Goal: Communication & Community: Answer question/provide support

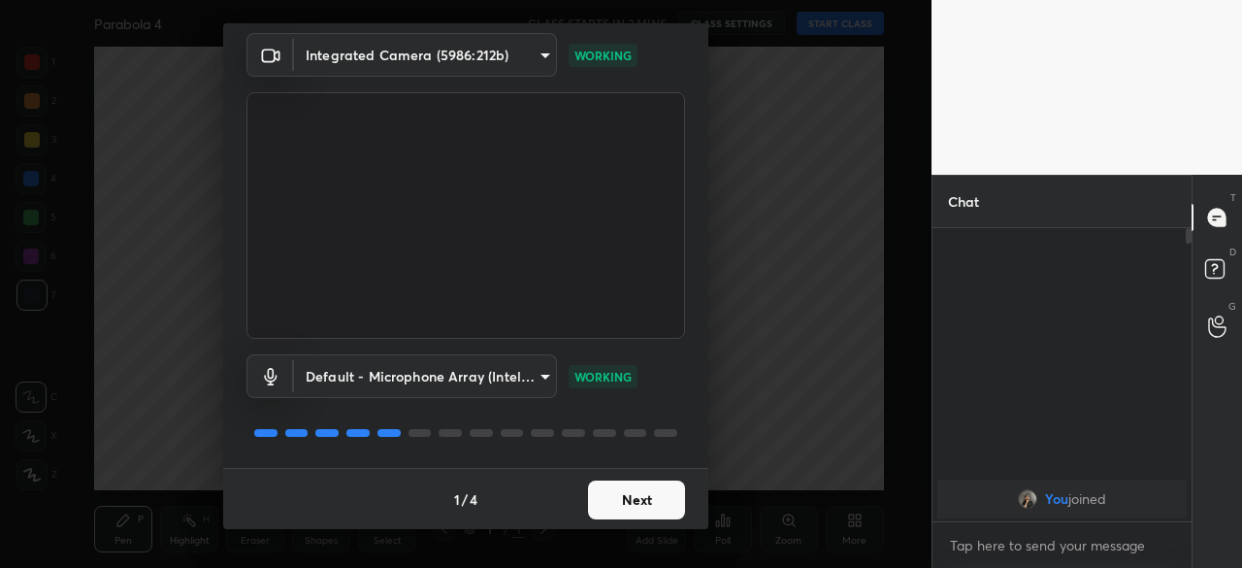
scroll to position [68, 0]
click at [628, 501] on button "Next" at bounding box center [636, 499] width 97 height 39
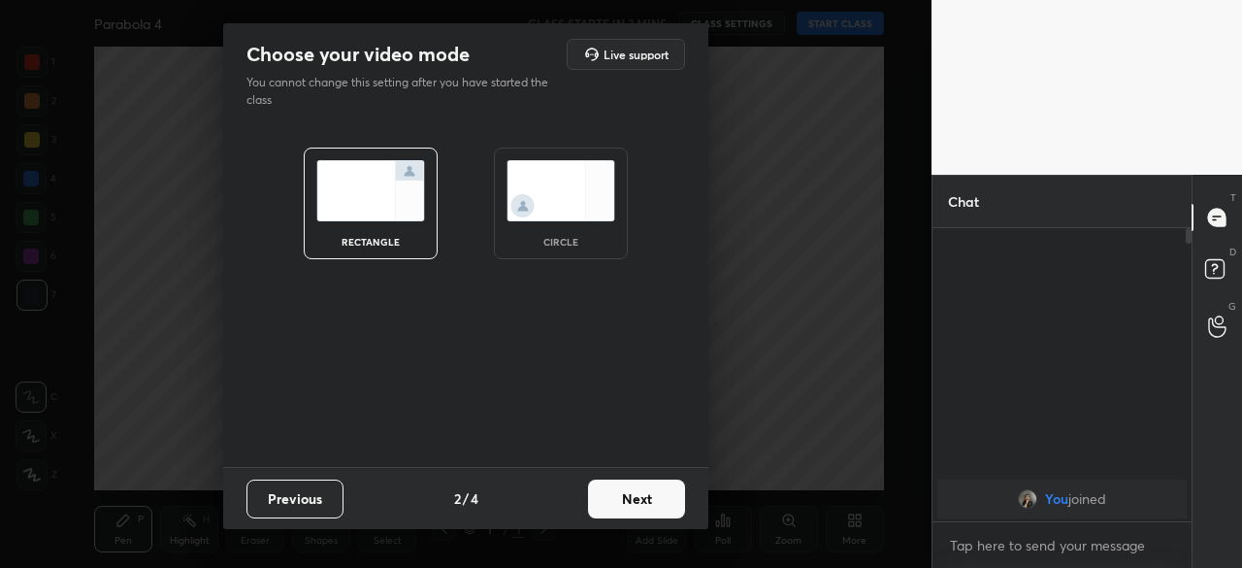
click at [567, 222] on div "circle" at bounding box center [561, 204] width 134 height 112
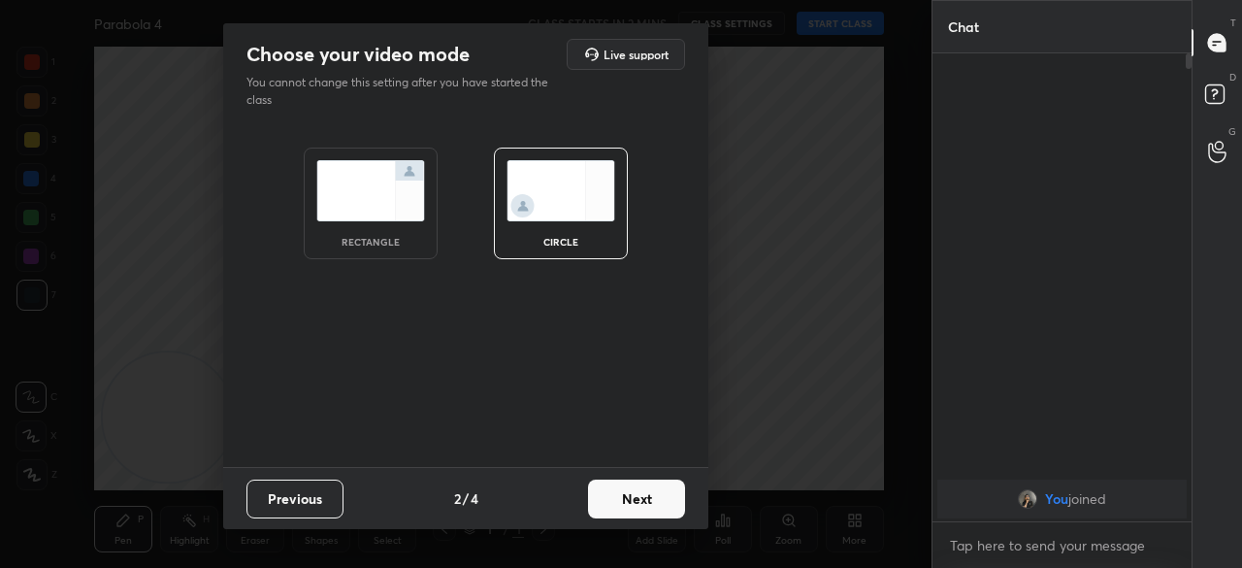
drag, startPoint x: 578, startPoint y: 348, endPoint x: 568, endPoint y: 356, distance: 13.2
click at [568, 356] on div "rectangle circle" at bounding box center [465, 295] width 485 height 343
click at [631, 503] on button "Next" at bounding box center [636, 498] width 97 height 39
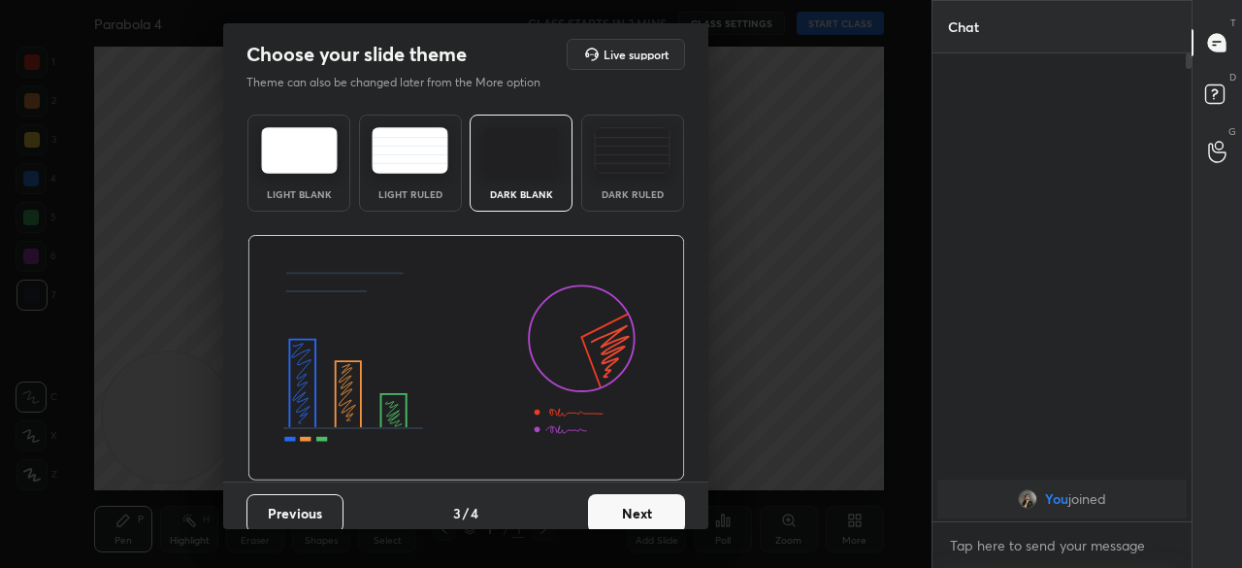
click at [616, 189] on div "Dark Ruled" at bounding box center [633, 194] width 78 height 10
click at [631, 506] on button "Next" at bounding box center [636, 513] width 97 height 39
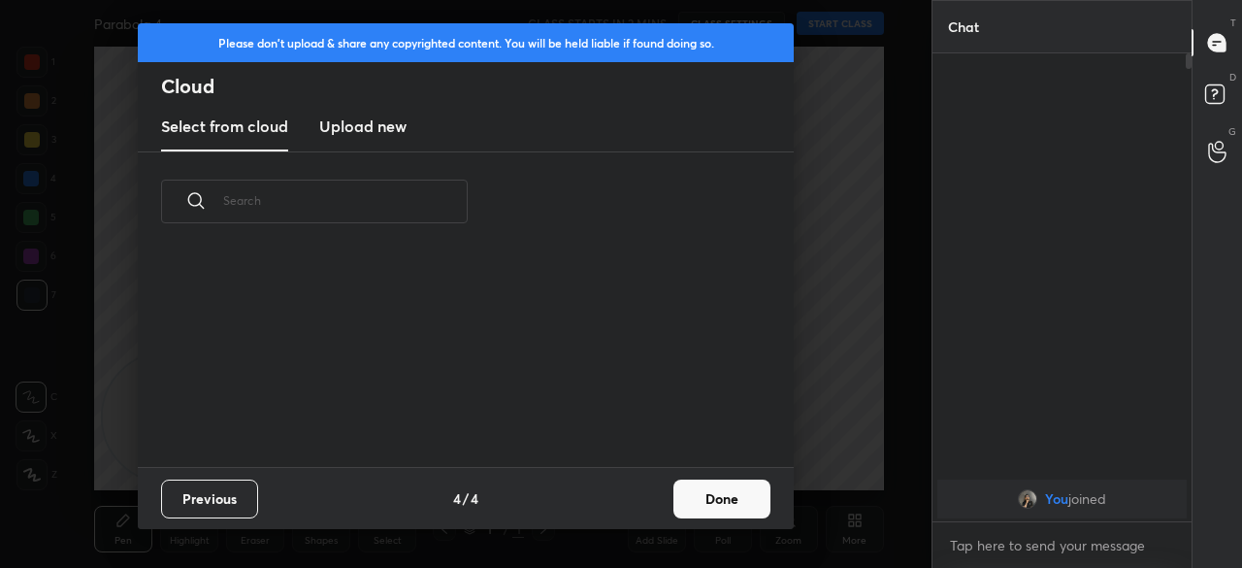
scroll to position [215, 623]
click at [361, 129] on h3 "Upload new" at bounding box center [362, 126] width 87 height 23
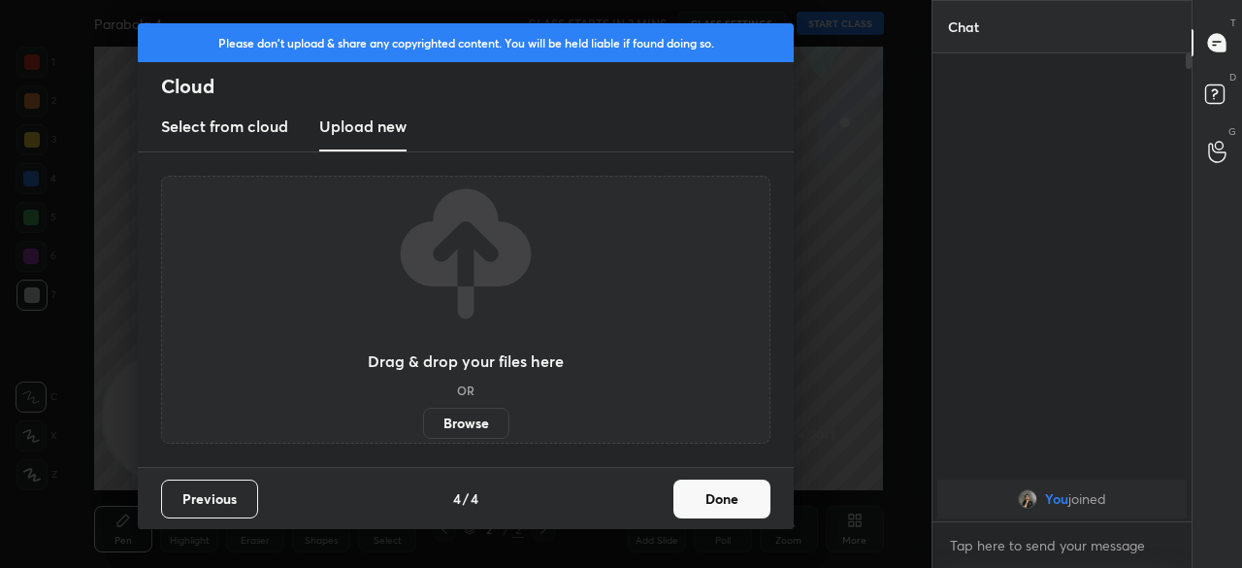
click at [464, 413] on label "Browse" at bounding box center [466, 423] width 86 height 31
click at [423, 413] on input "Browse" at bounding box center [423, 423] width 0 height 31
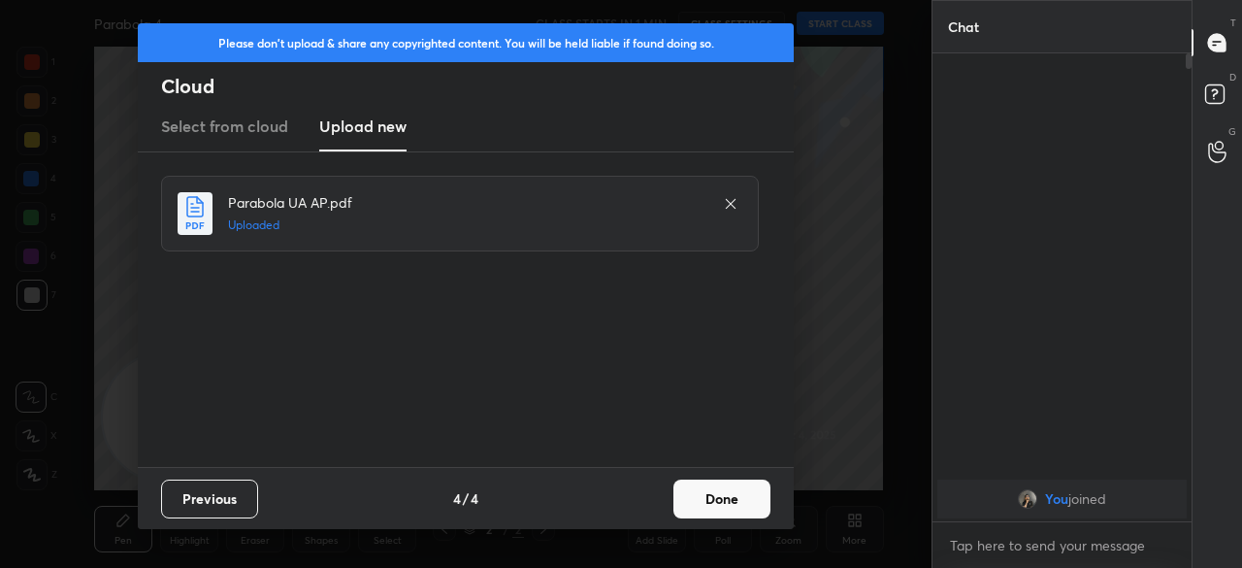
click at [717, 491] on button "Done" at bounding box center [722, 498] width 97 height 39
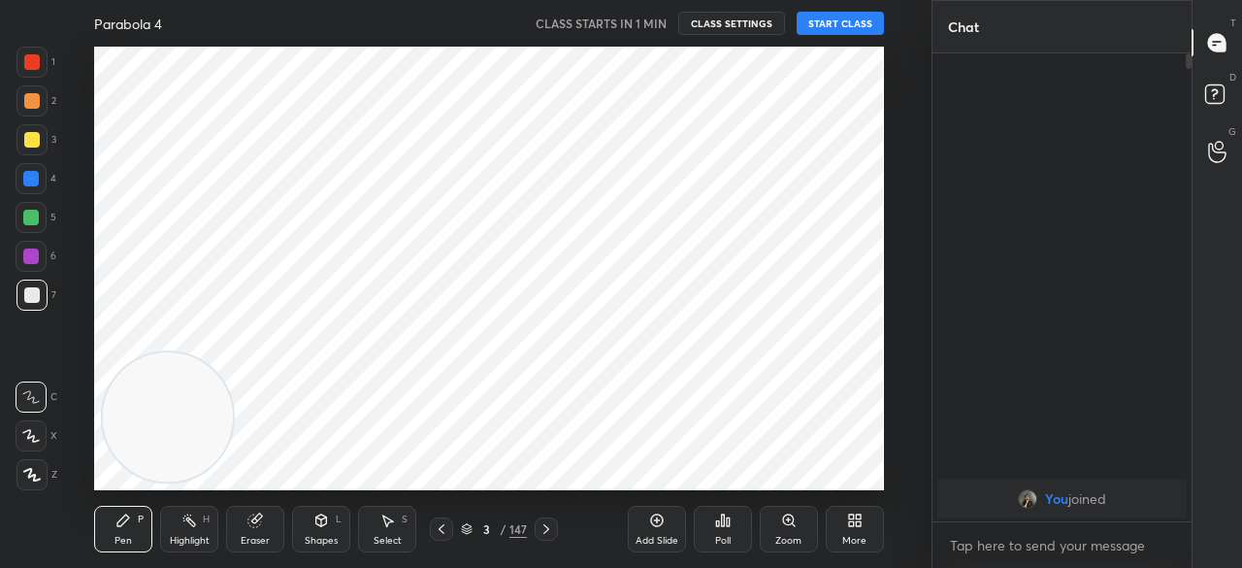
click at [510, 529] on div "147" at bounding box center [518, 528] width 17 height 17
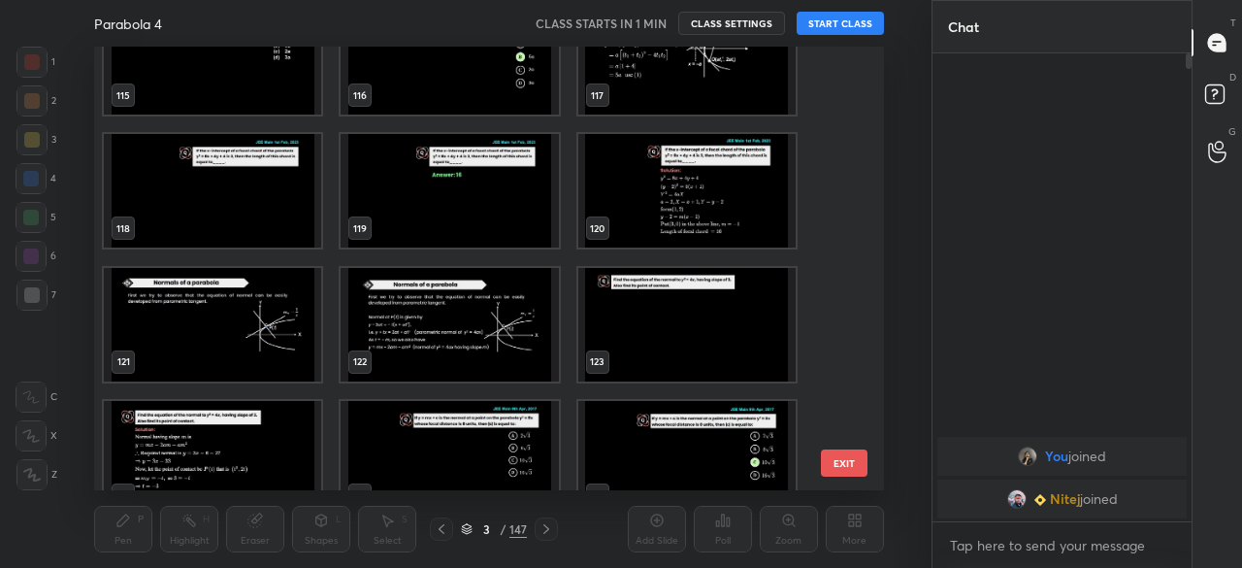
scroll to position [5303, 0]
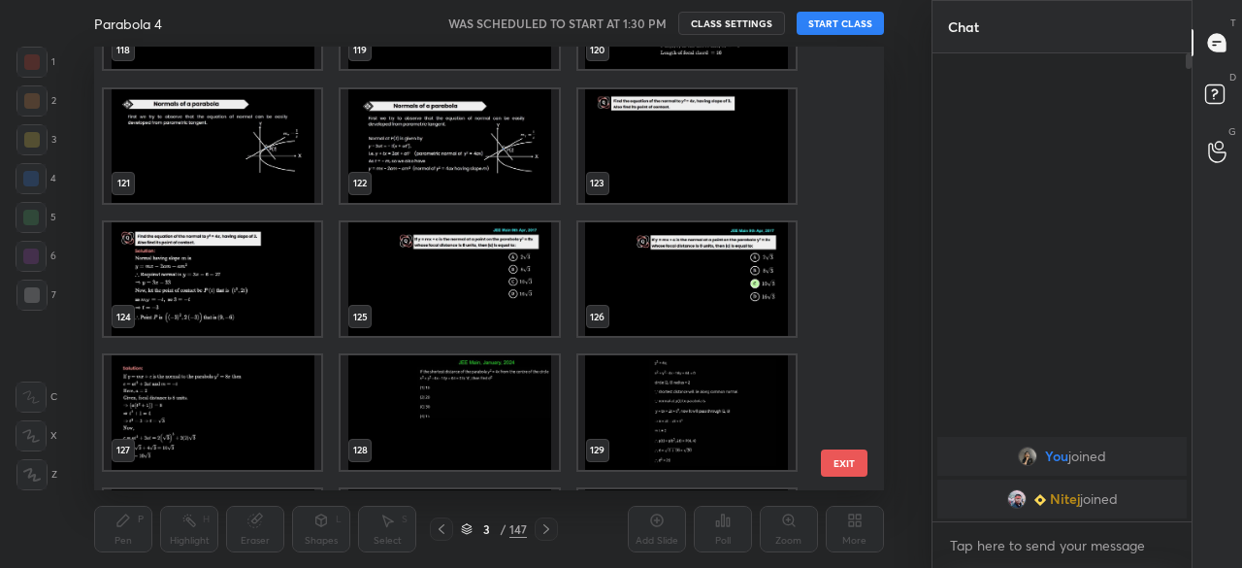
click at [839, 23] on button "START CLASS" at bounding box center [840, 23] width 87 height 23
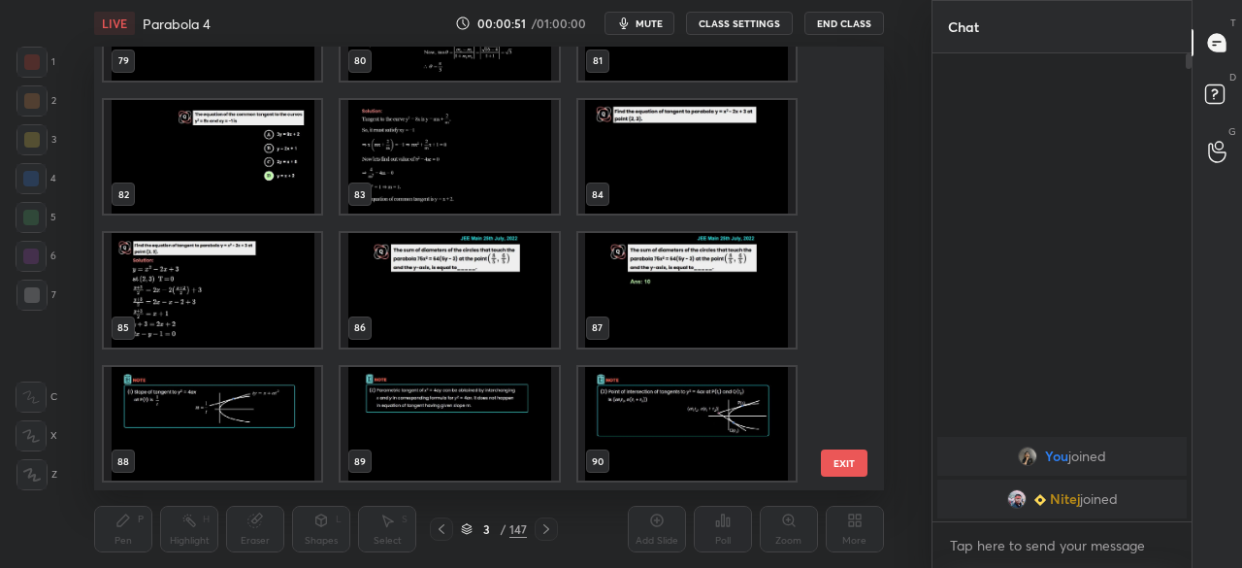
scroll to position [3562, 0]
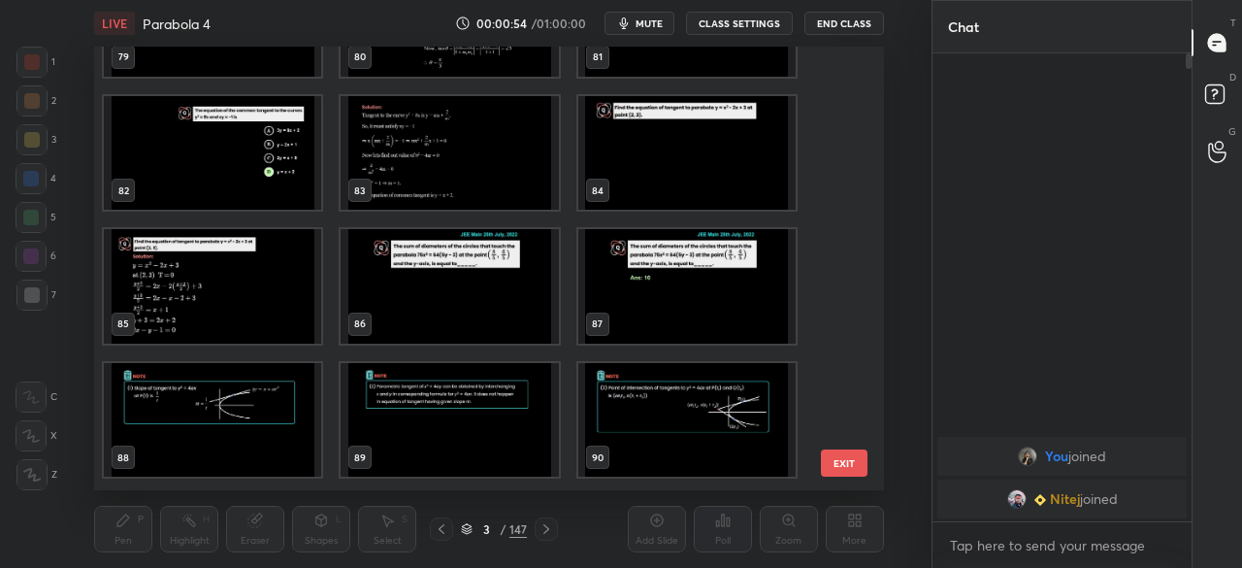
click at [201, 412] on img "grid" at bounding box center [212, 420] width 217 height 114
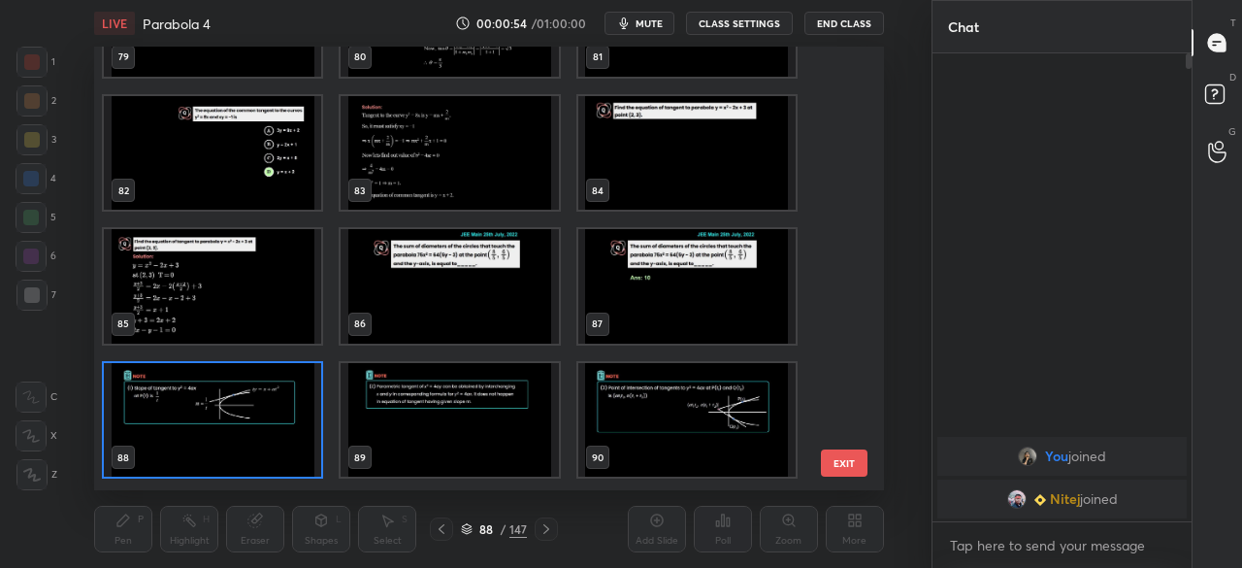
click at [201, 412] on img "grid" at bounding box center [212, 420] width 217 height 114
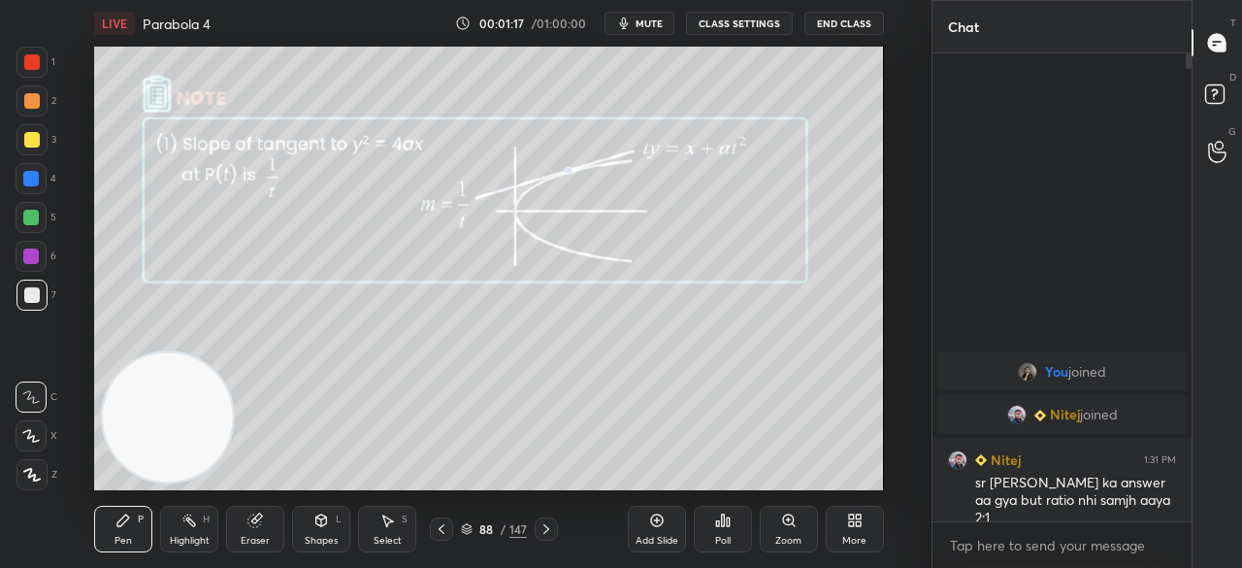
click at [656, 520] on icon at bounding box center [656, 520] width 6 height 6
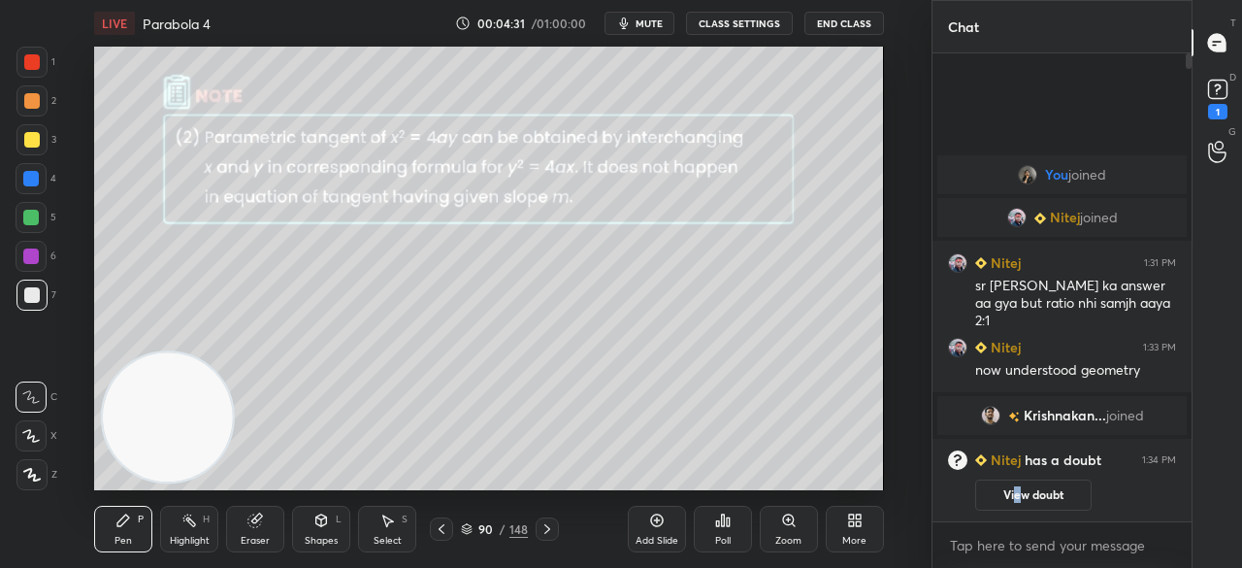
click at [1016, 491] on button "View doubt" at bounding box center [1033, 494] width 116 height 31
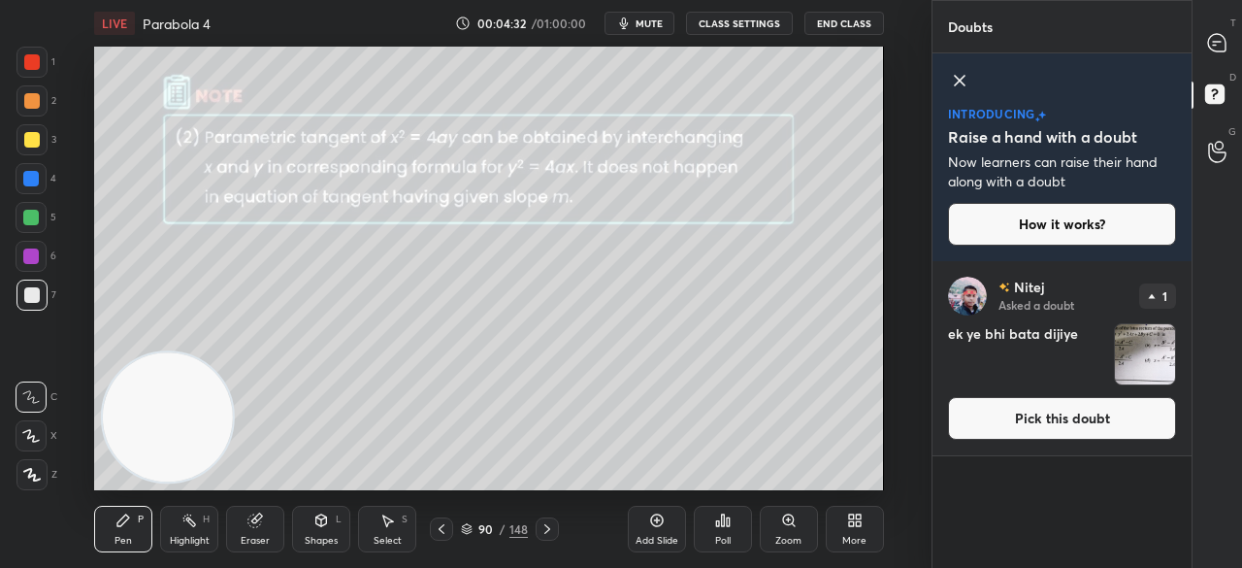
click at [1064, 418] on button "Pick this doubt" at bounding box center [1062, 418] width 228 height 43
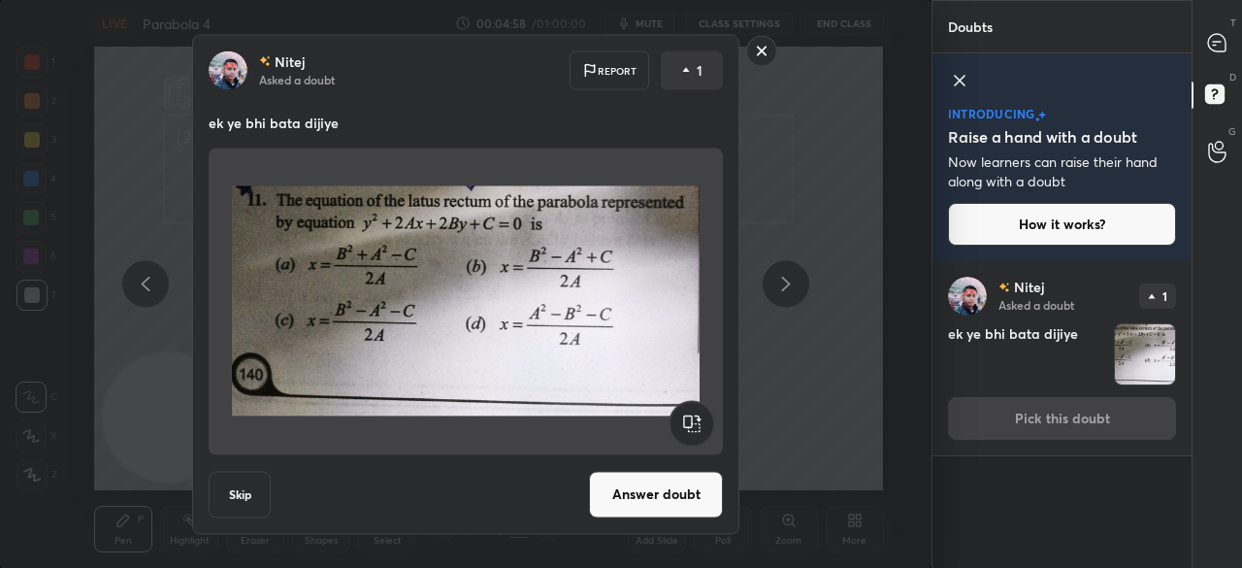
click at [768, 49] on rect at bounding box center [762, 51] width 30 height 30
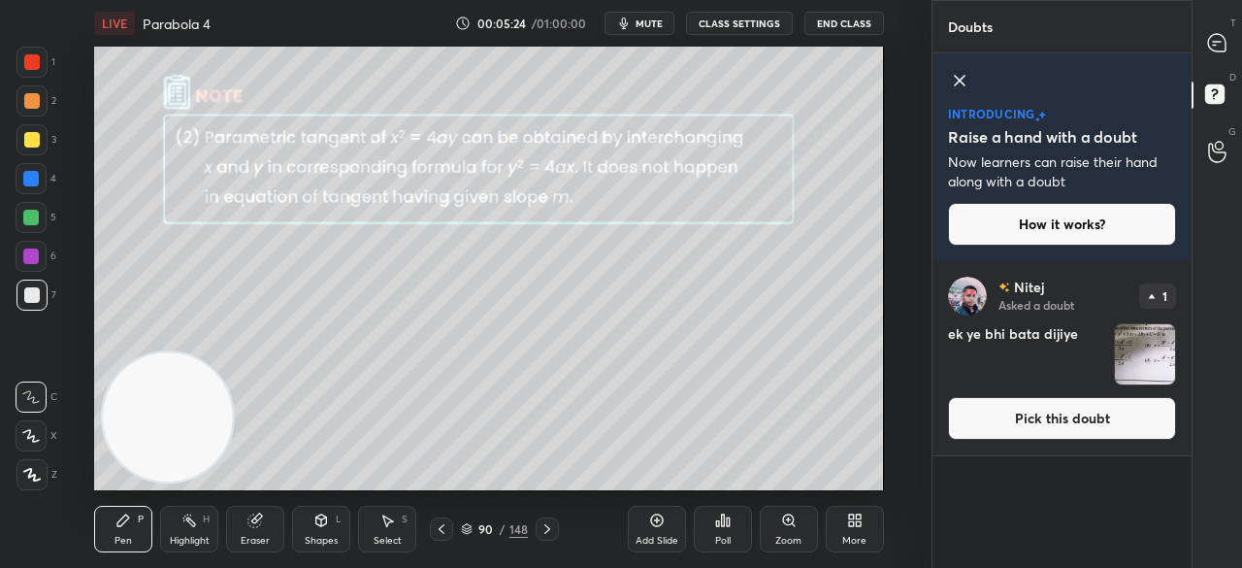
click at [655, 533] on div "Add Slide" at bounding box center [657, 529] width 58 height 47
click at [264, 517] on div "Eraser" at bounding box center [255, 529] width 58 height 47
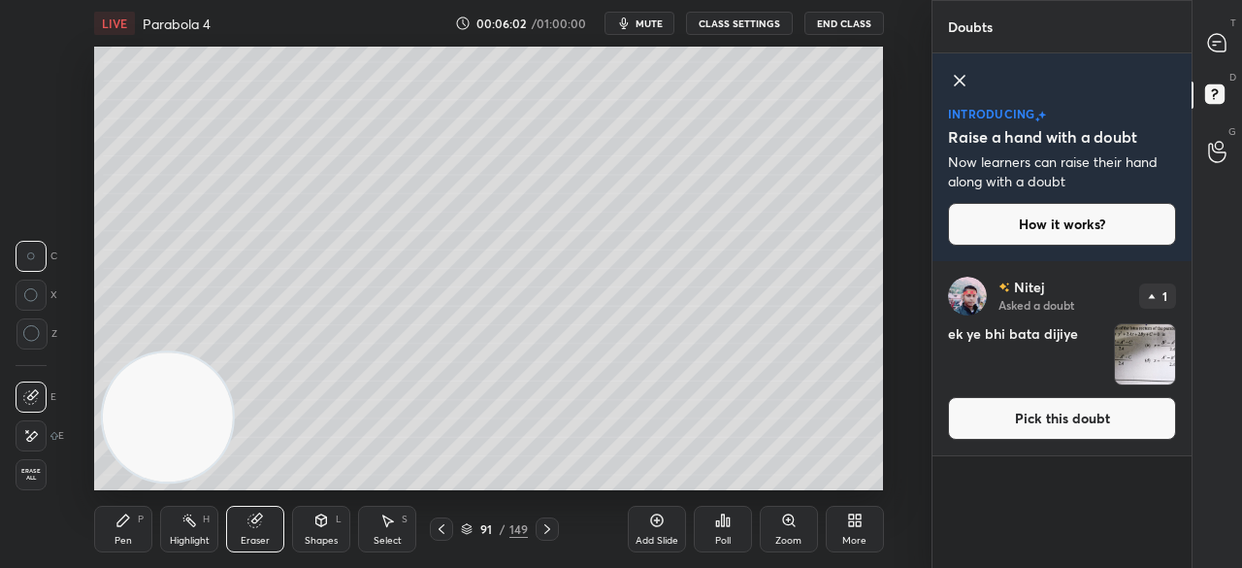
click at [127, 525] on icon at bounding box center [123, 520] width 16 height 16
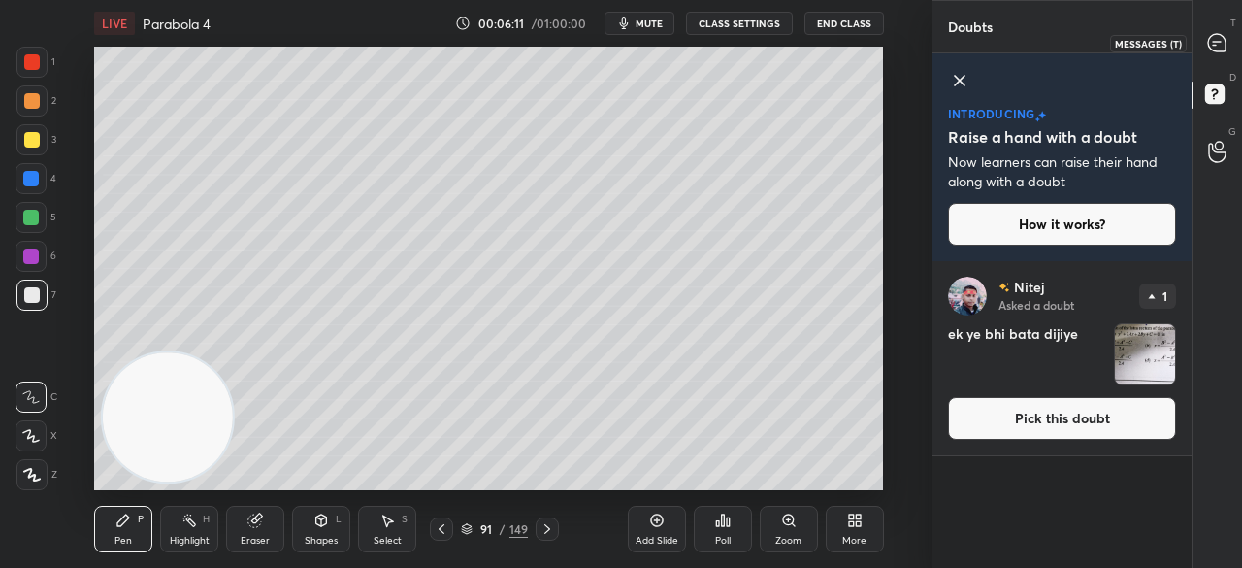
click at [1227, 40] on icon at bounding box center [1217, 43] width 20 height 20
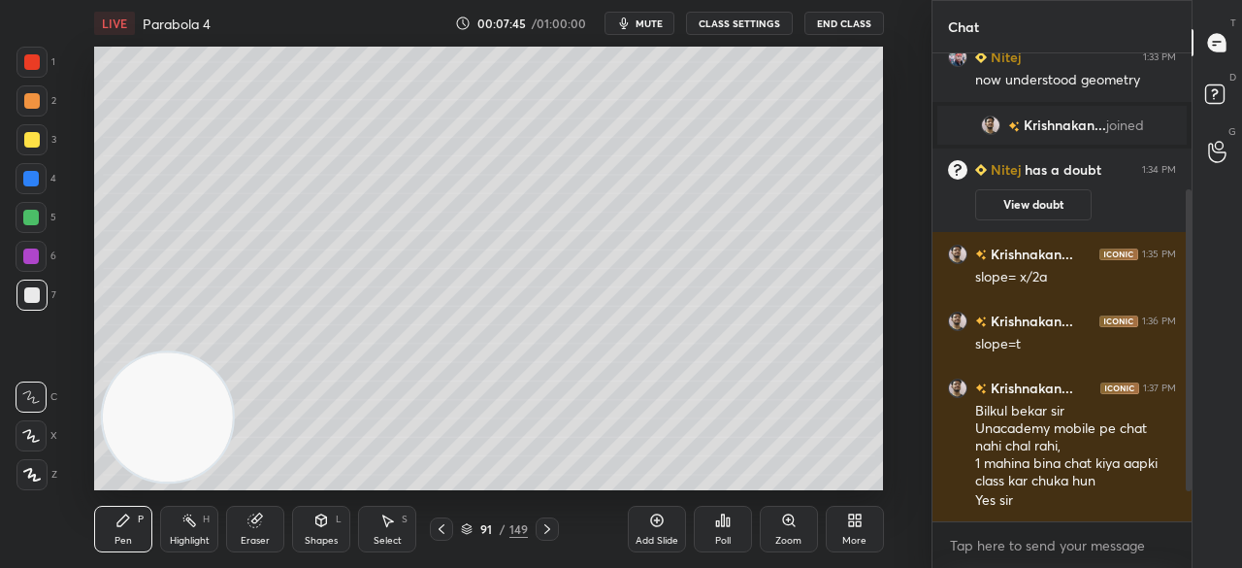
scroll to position [258, 0]
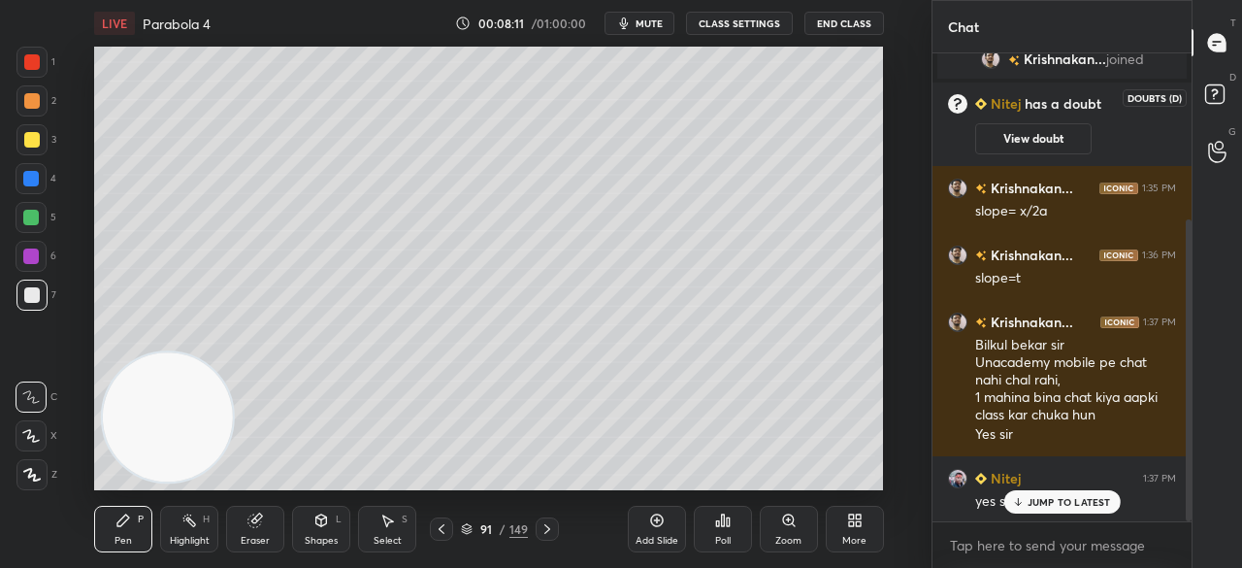
click at [1216, 92] on icon at bounding box center [1214, 93] width 7 height 8
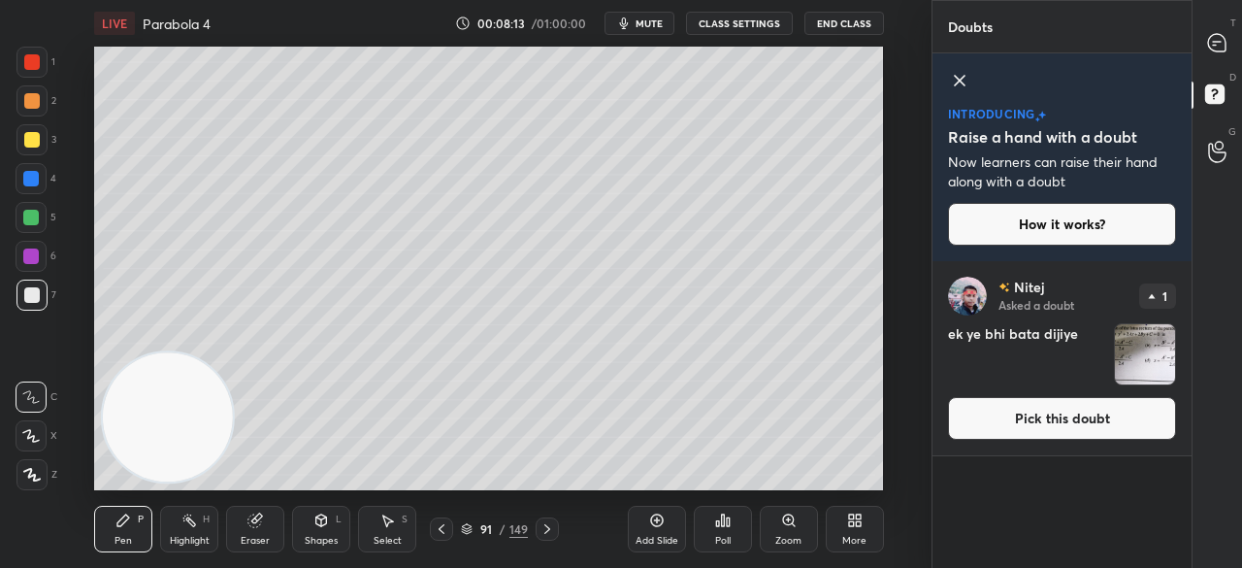
click at [1067, 411] on button "Pick this doubt" at bounding box center [1062, 418] width 228 height 43
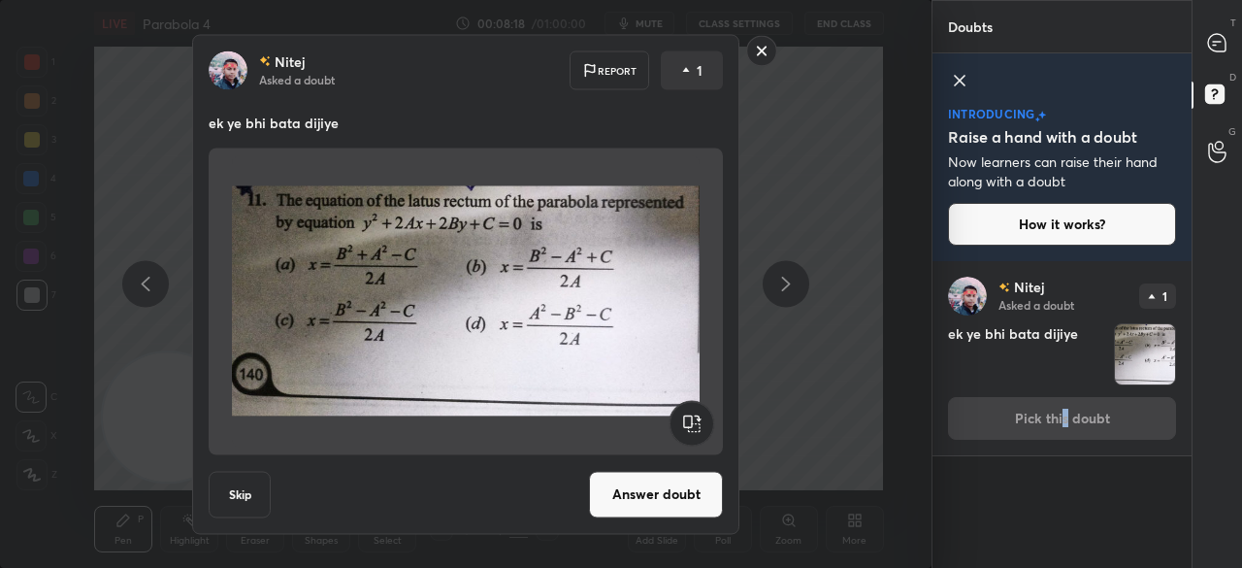
click at [650, 488] on button "Answer doubt" at bounding box center [656, 494] width 134 height 47
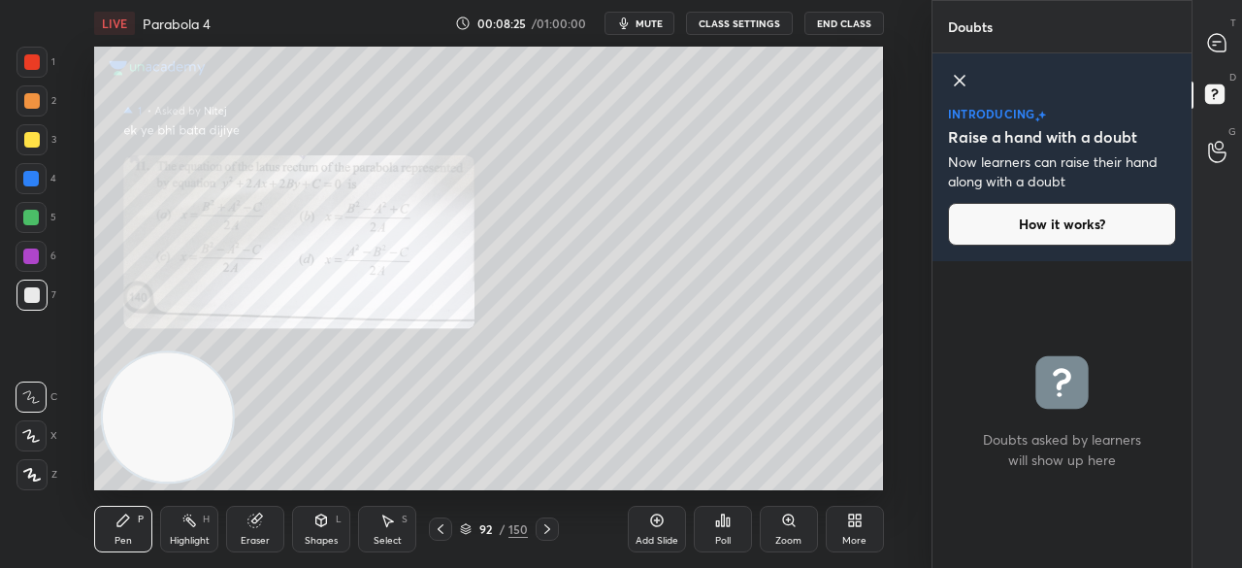
click at [248, 523] on icon at bounding box center [254, 520] width 13 height 13
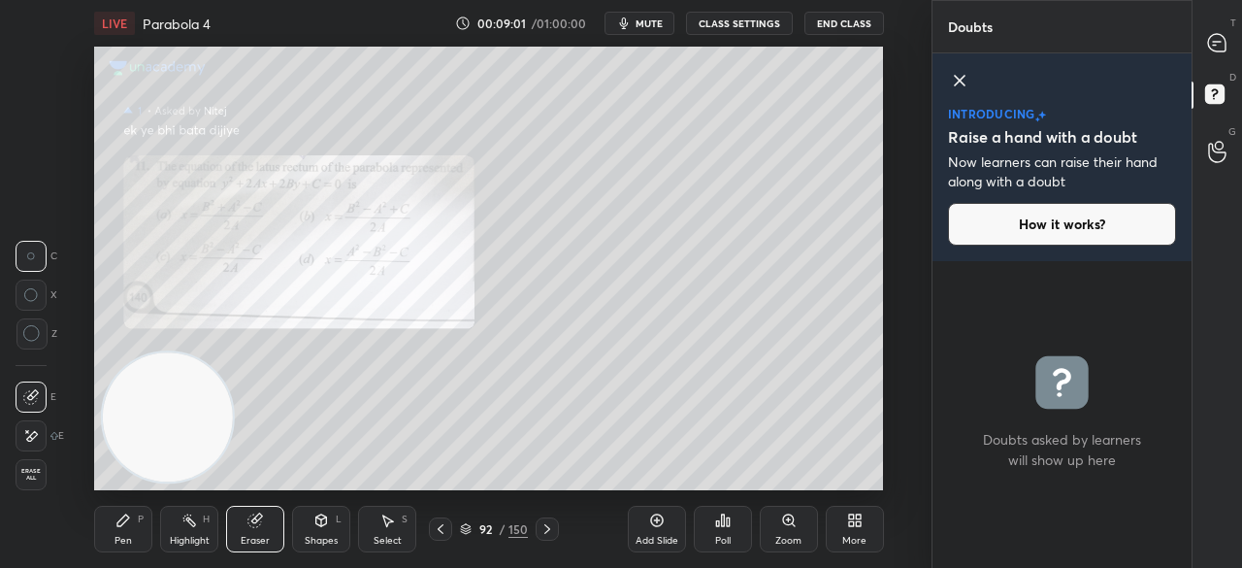
click at [125, 519] on icon at bounding box center [123, 520] width 12 height 12
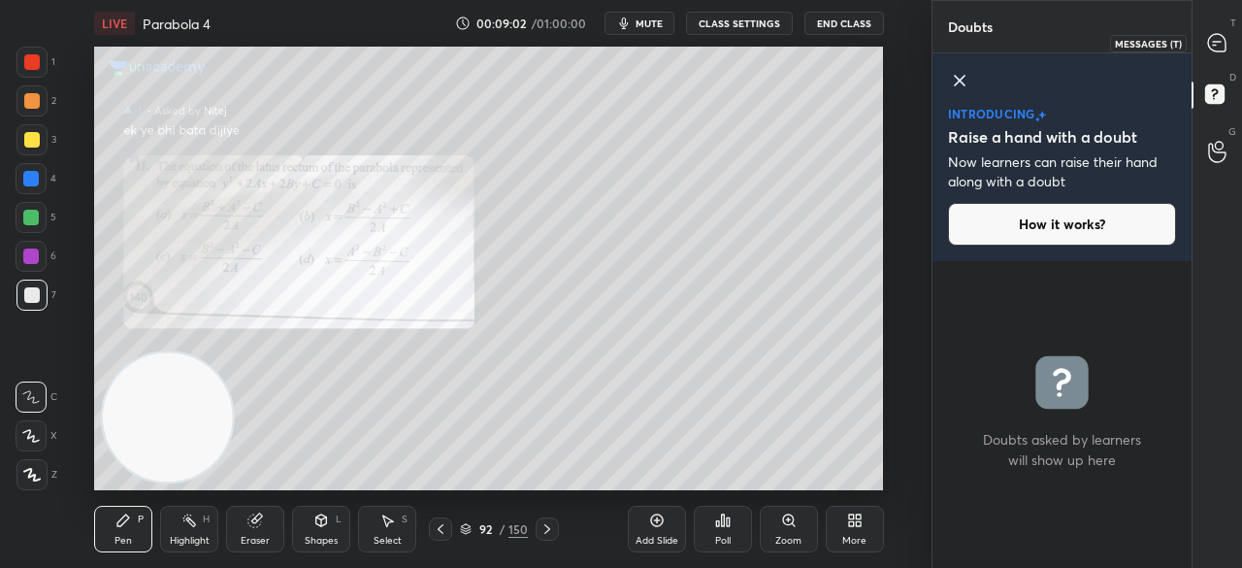
drag, startPoint x: 1227, startPoint y: 49, endPoint x: 1214, endPoint y: 59, distance: 15.9
click at [1229, 49] on div at bounding box center [1218, 42] width 39 height 35
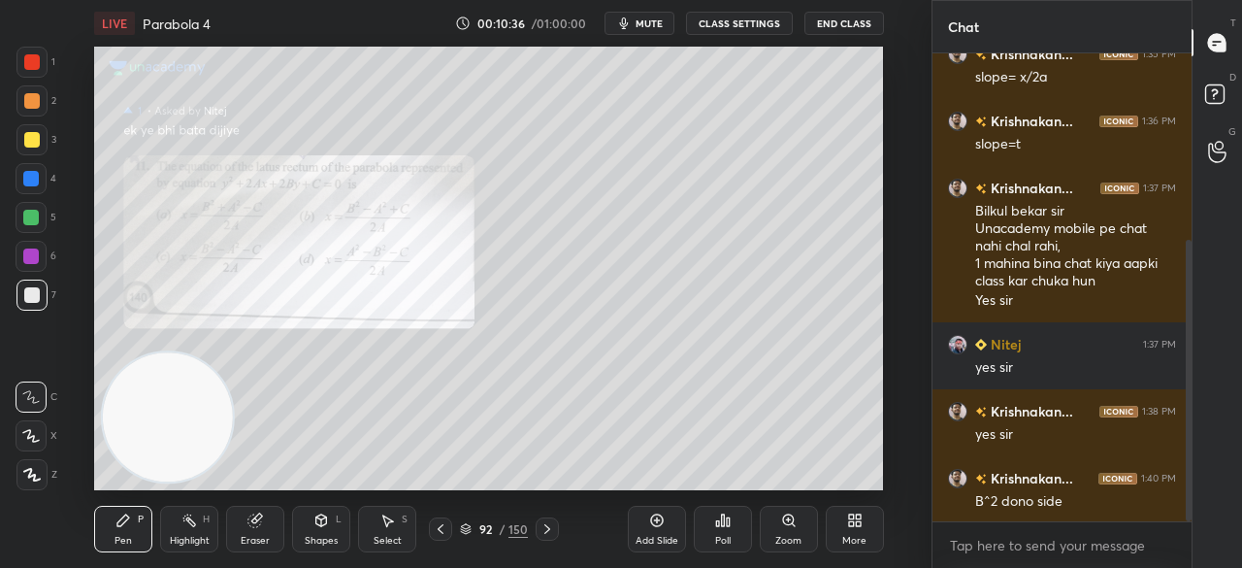
scroll to position [377, 0]
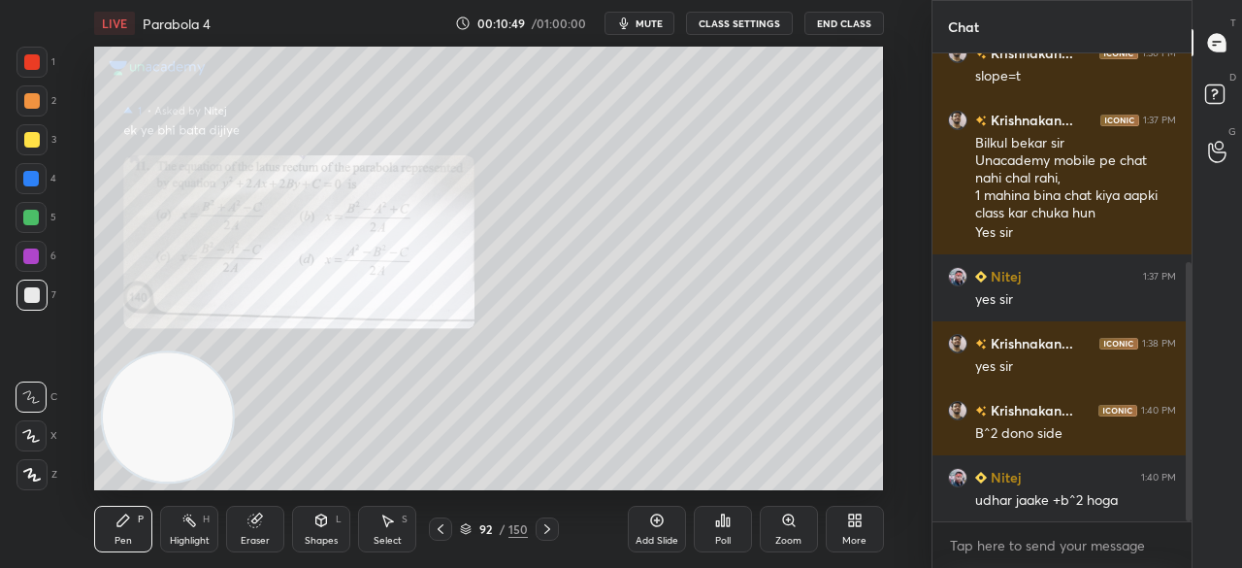
click at [260, 523] on icon at bounding box center [254, 520] width 13 height 13
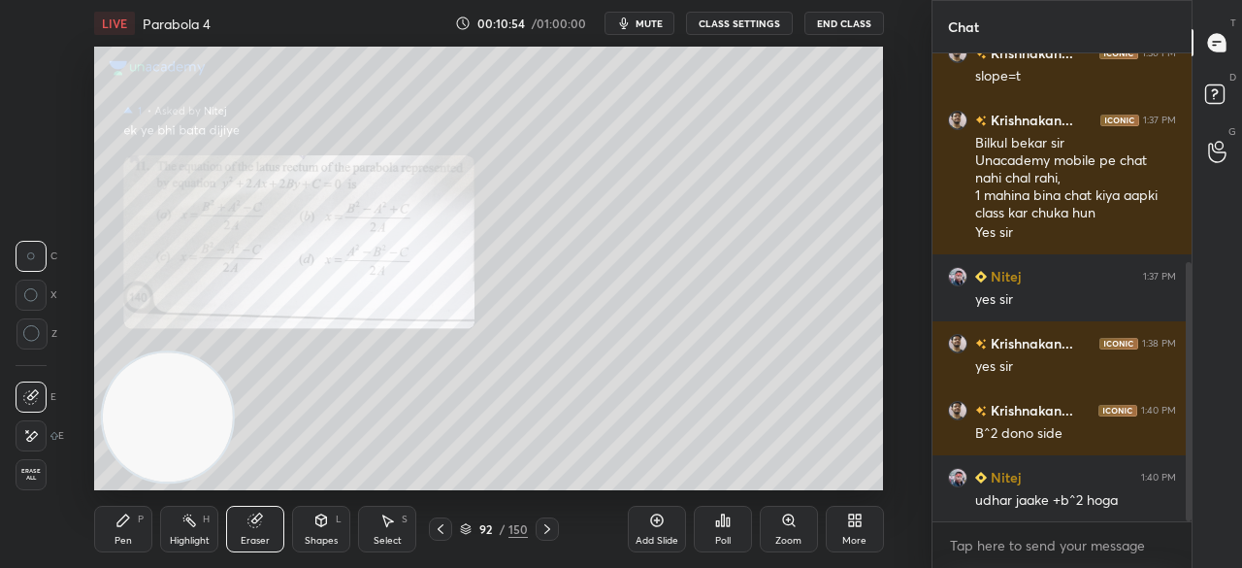
click at [134, 526] on div "Pen P" at bounding box center [123, 529] width 58 height 47
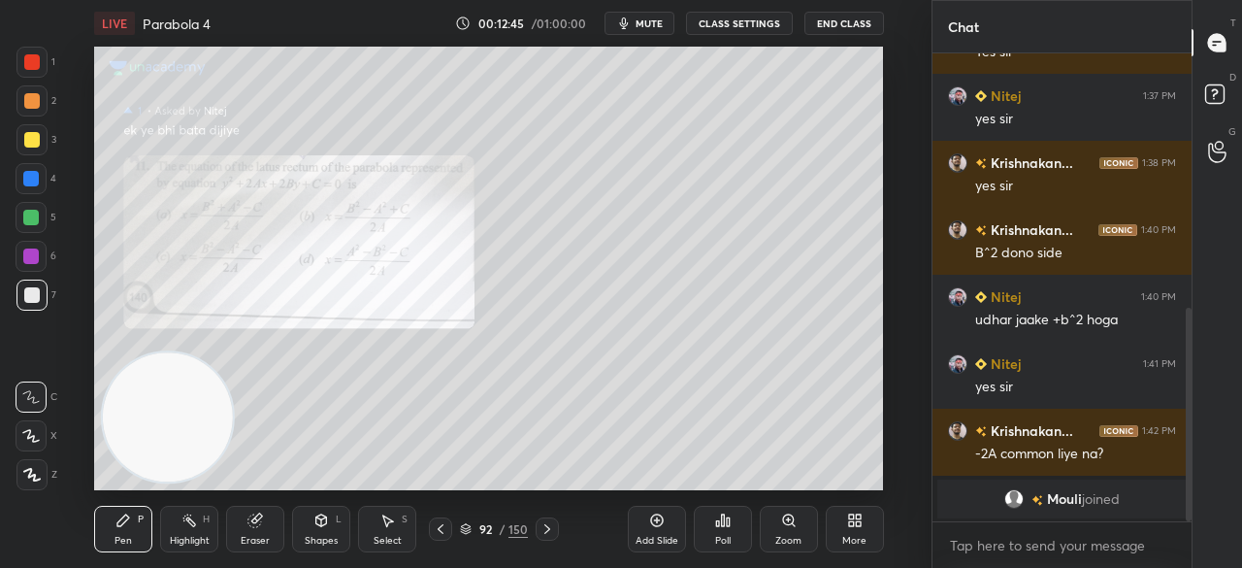
scroll to position [561, 0]
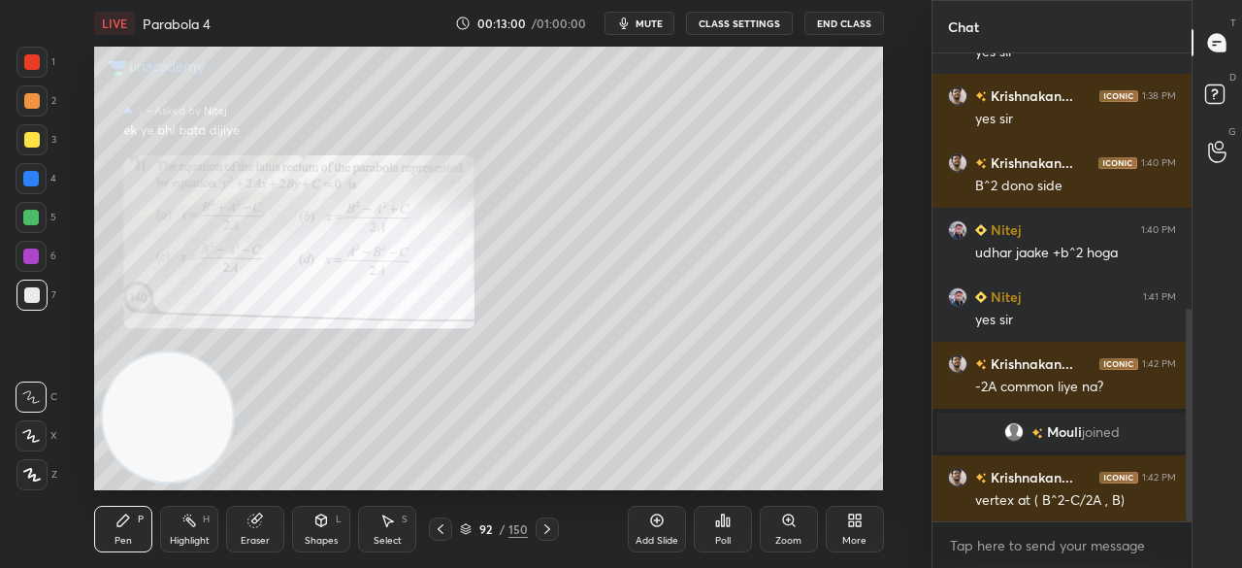
drag, startPoint x: 254, startPoint y: 527, endPoint x: 264, endPoint y: 525, distance: 9.9
click at [258, 528] on div "Eraser" at bounding box center [255, 529] width 58 height 47
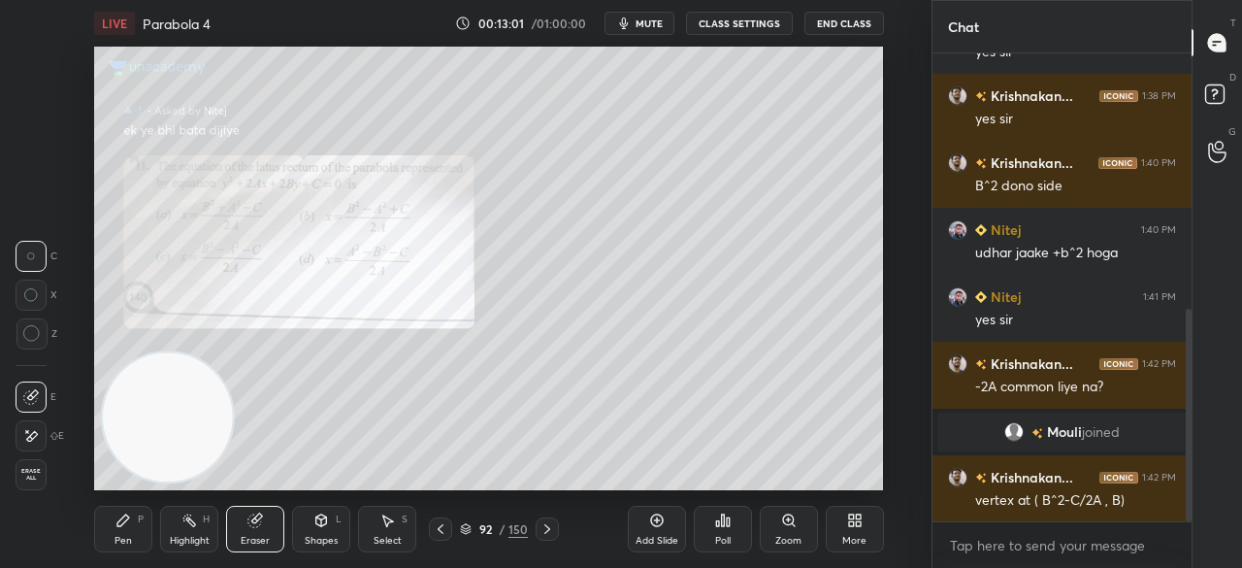
click at [29, 337] on icon at bounding box center [31, 333] width 17 height 17
click at [130, 522] on icon at bounding box center [123, 520] width 16 height 16
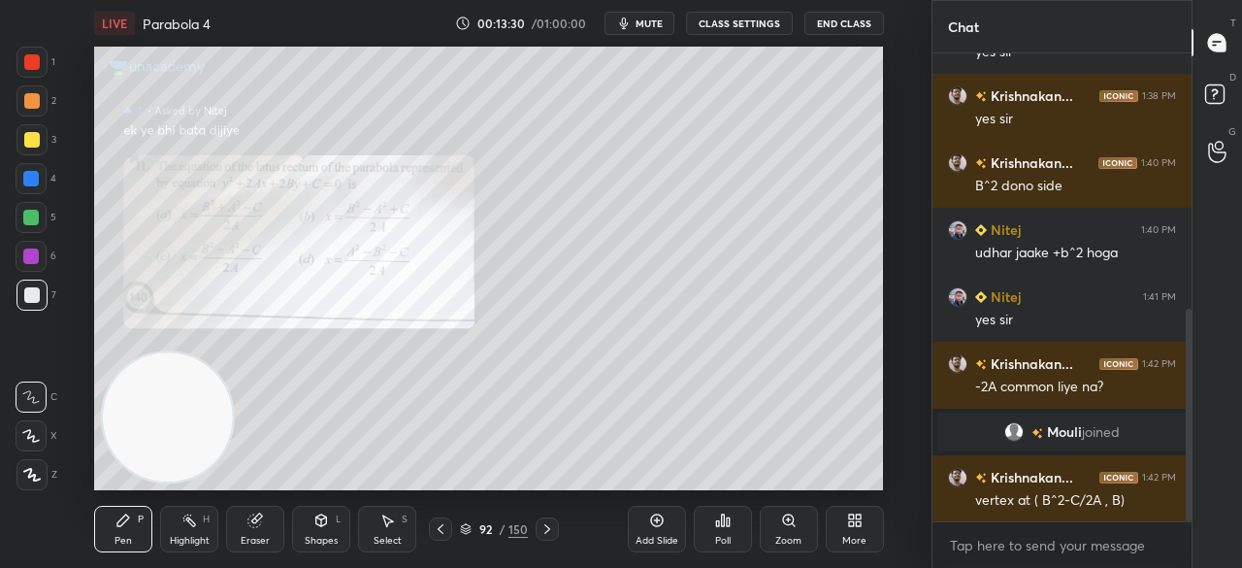
scroll to position [644, 0]
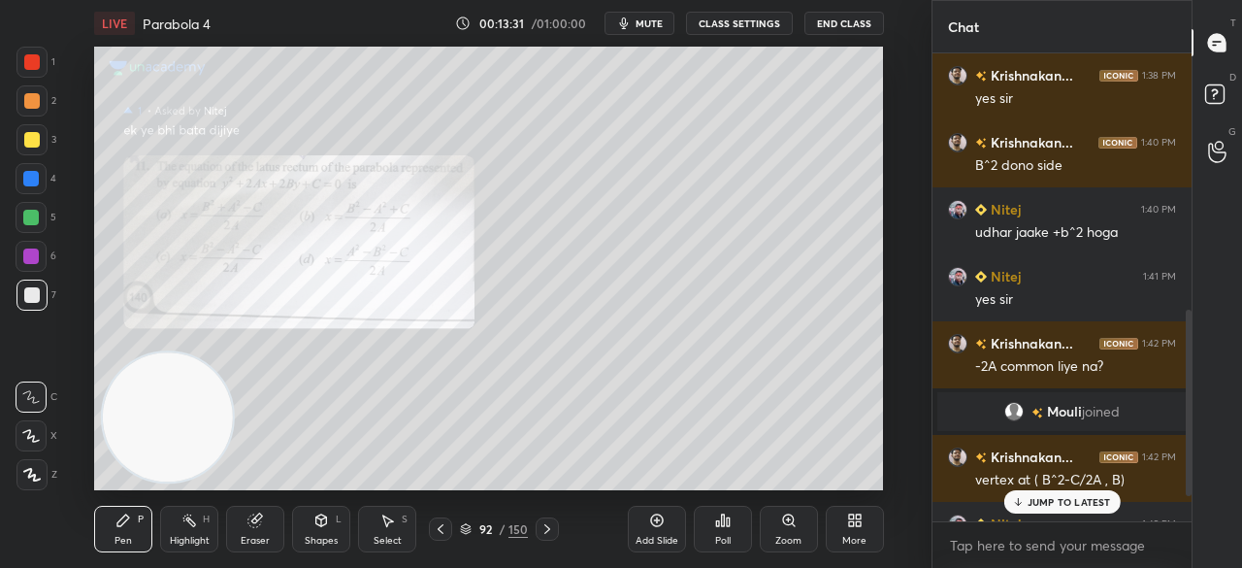
drag, startPoint x: 254, startPoint y: 526, endPoint x: 245, endPoint y: 498, distance: 29.8
click at [254, 523] on icon at bounding box center [254, 520] width 13 height 13
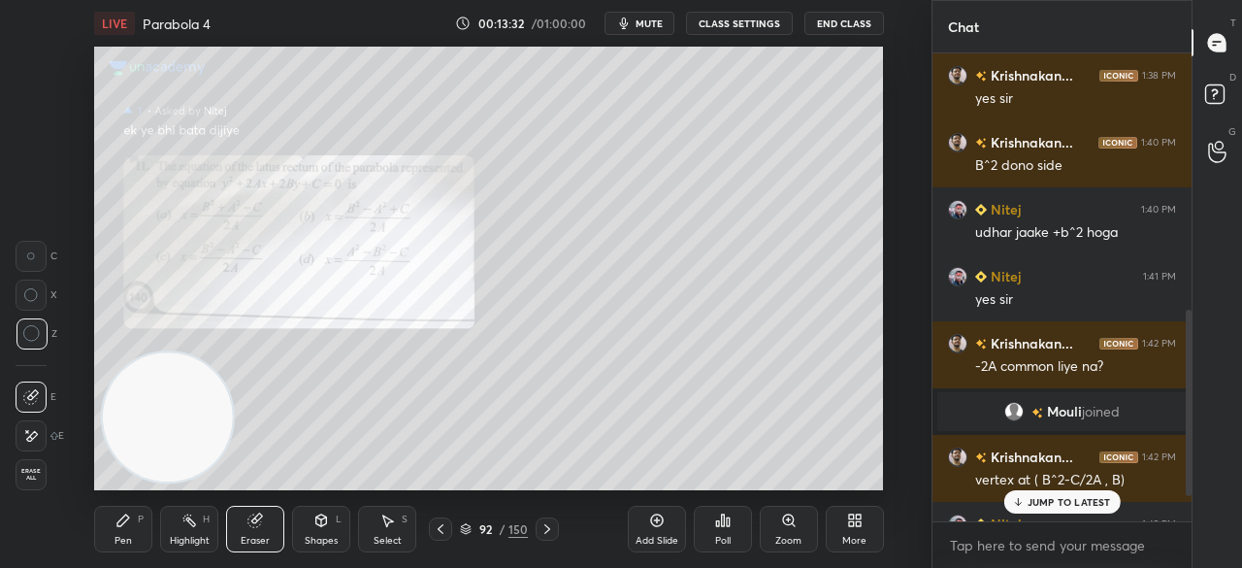
drag, startPoint x: 31, startPoint y: 259, endPoint x: 50, endPoint y: 251, distance: 20.9
click at [30, 258] on icon at bounding box center [31, 256] width 9 height 9
drag, startPoint x: 121, startPoint y: 531, endPoint x: 121, endPoint y: 503, distance: 28.1
click at [122, 530] on div "Pen P" at bounding box center [123, 529] width 58 height 47
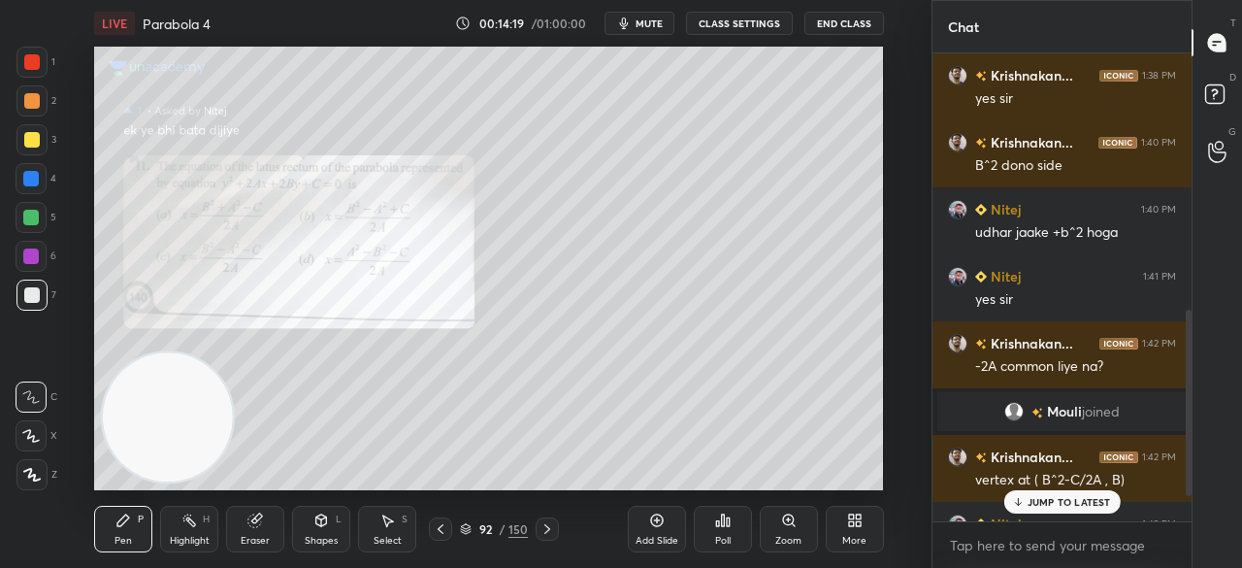
click at [1056, 497] on div "JUMP TO LATEST" at bounding box center [1062, 501] width 116 height 23
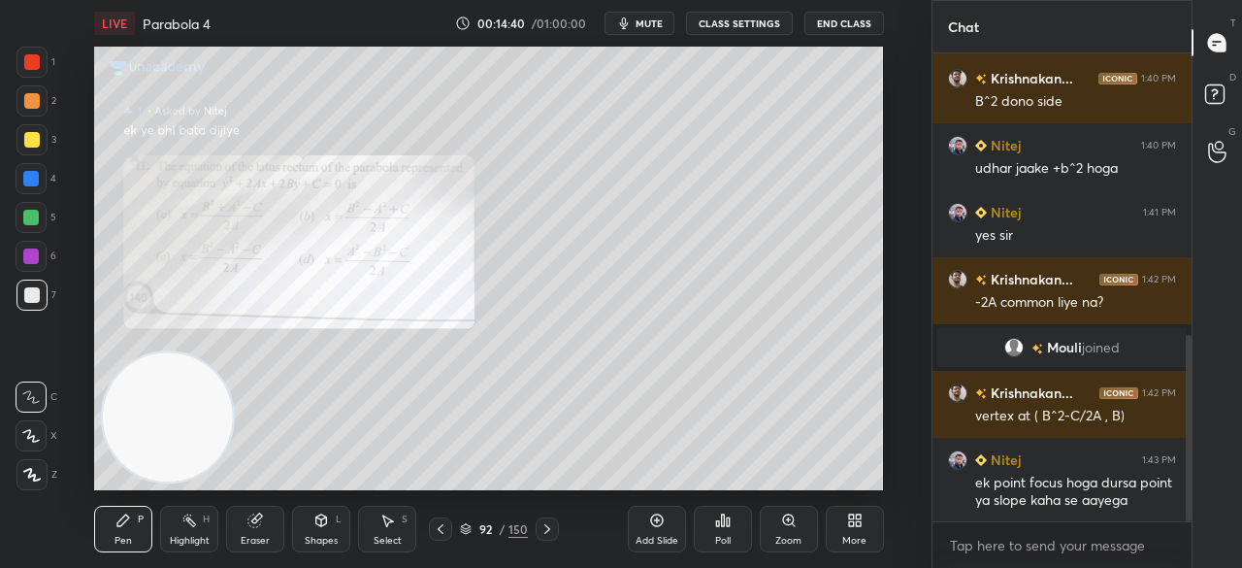
scroll to position [775, 0]
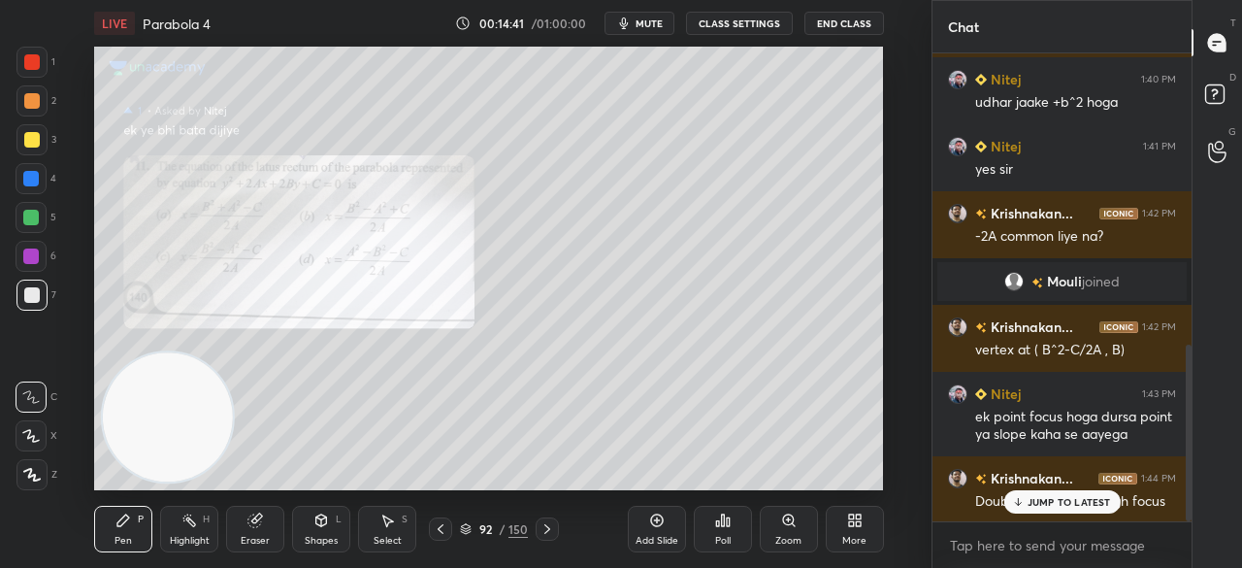
click at [1062, 500] on p "JUMP TO LATEST" at bounding box center [1069, 502] width 83 height 12
click at [660, 529] on div "Add Slide" at bounding box center [657, 529] width 58 height 47
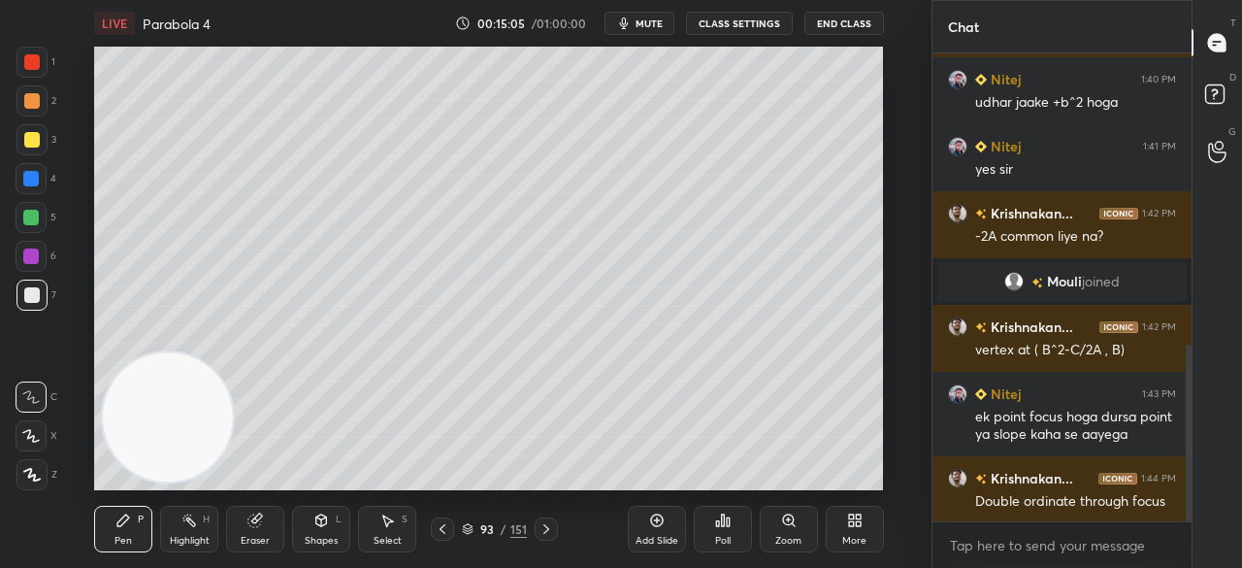
click at [512, 135] on div "LIVE Parabola 4 00:15:05 / 01:00:00 mute CLASS SETTINGS End Class Setting up yo…" at bounding box center [489, 284] width 854 height 568
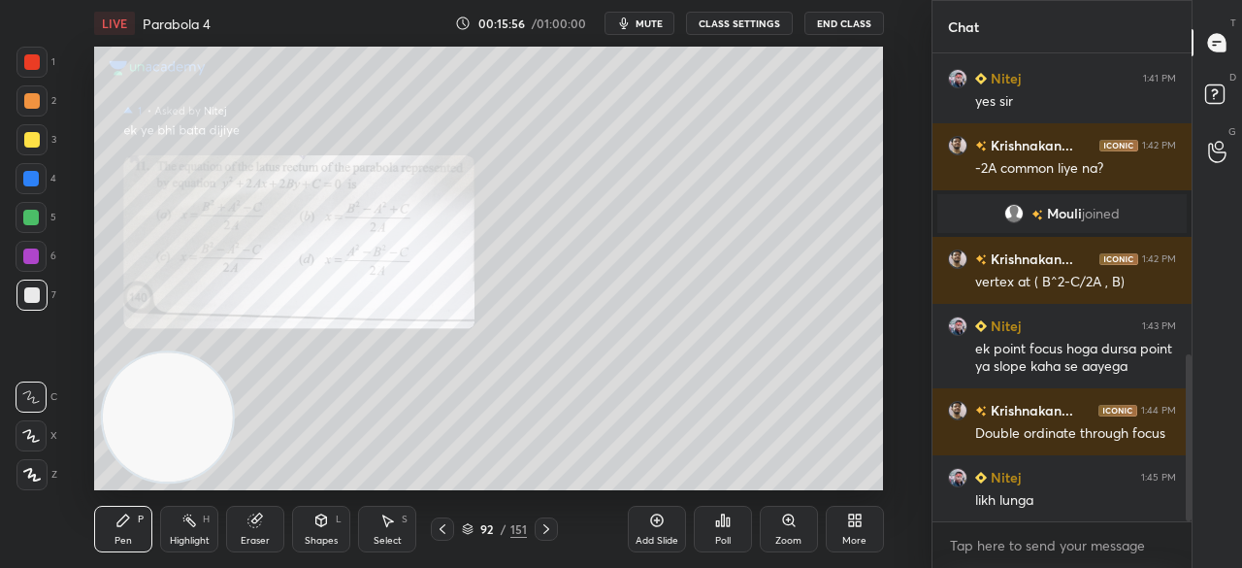
scroll to position [926, 0]
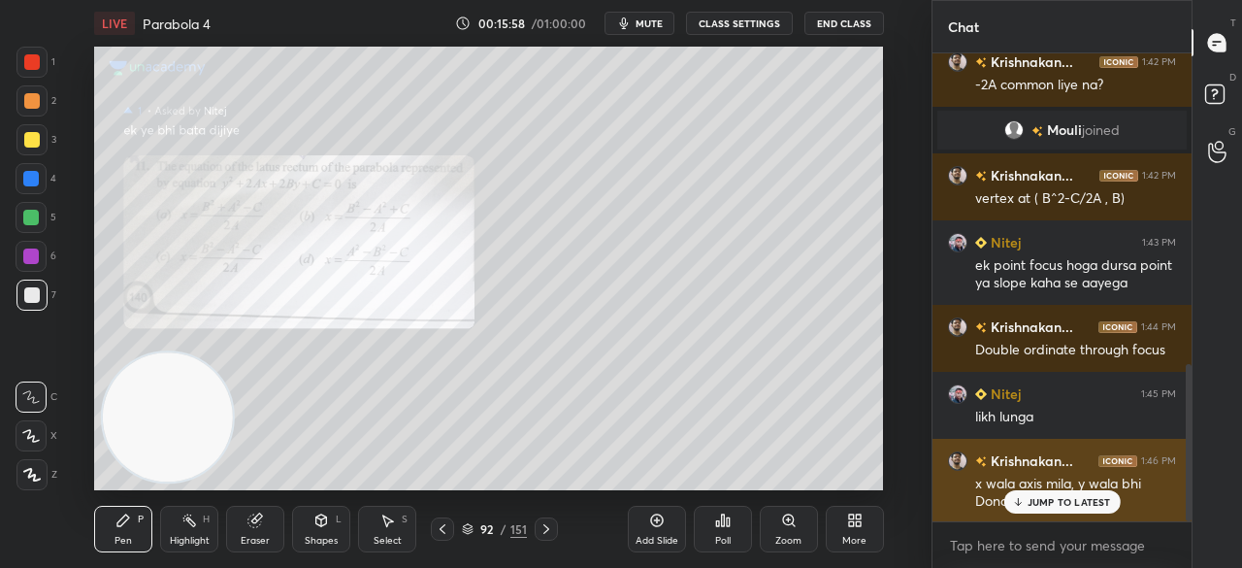
click at [1062, 503] on p "JUMP TO LATEST" at bounding box center [1069, 502] width 83 height 12
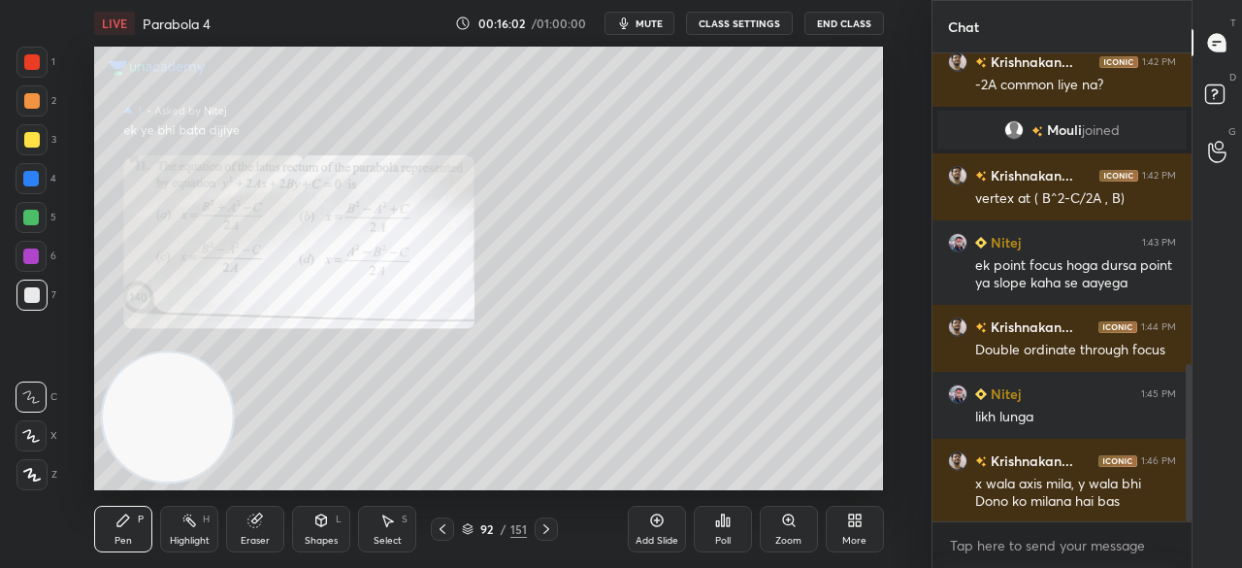
scroll to position [945, 0]
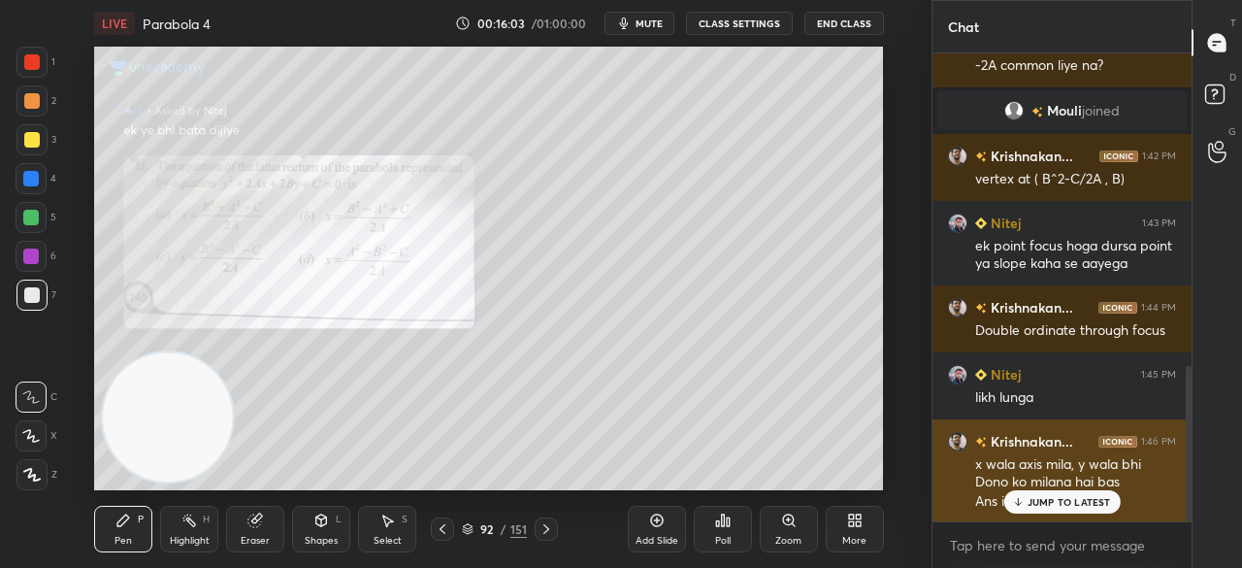
click at [1073, 500] on p "JUMP TO LATEST" at bounding box center [1069, 502] width 83 height 12
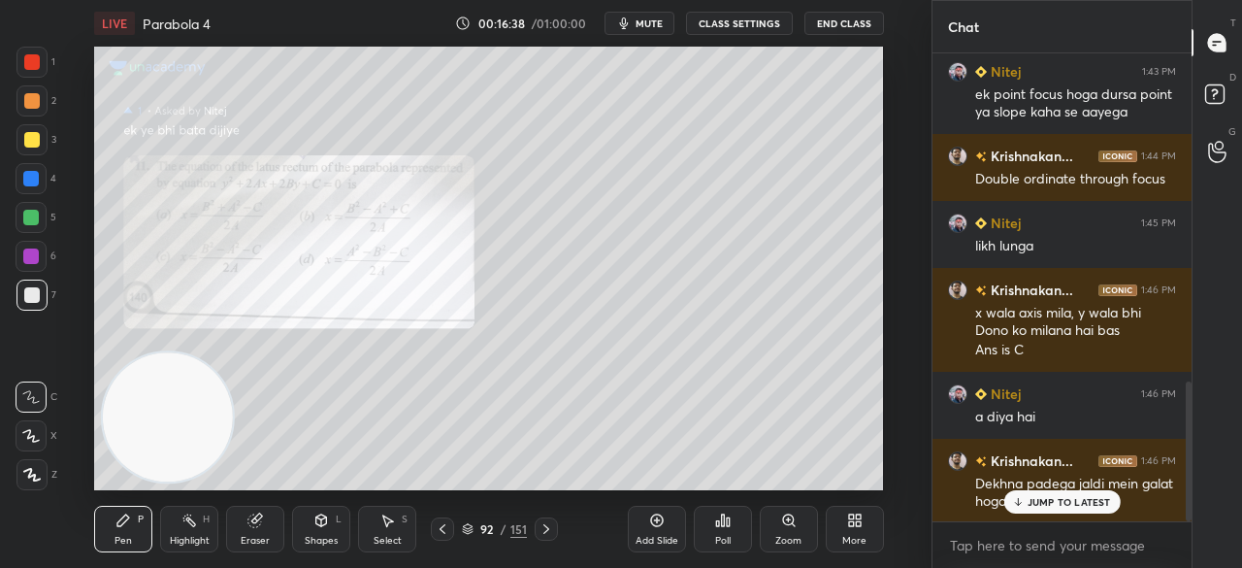
scroll to position [1165, 0]
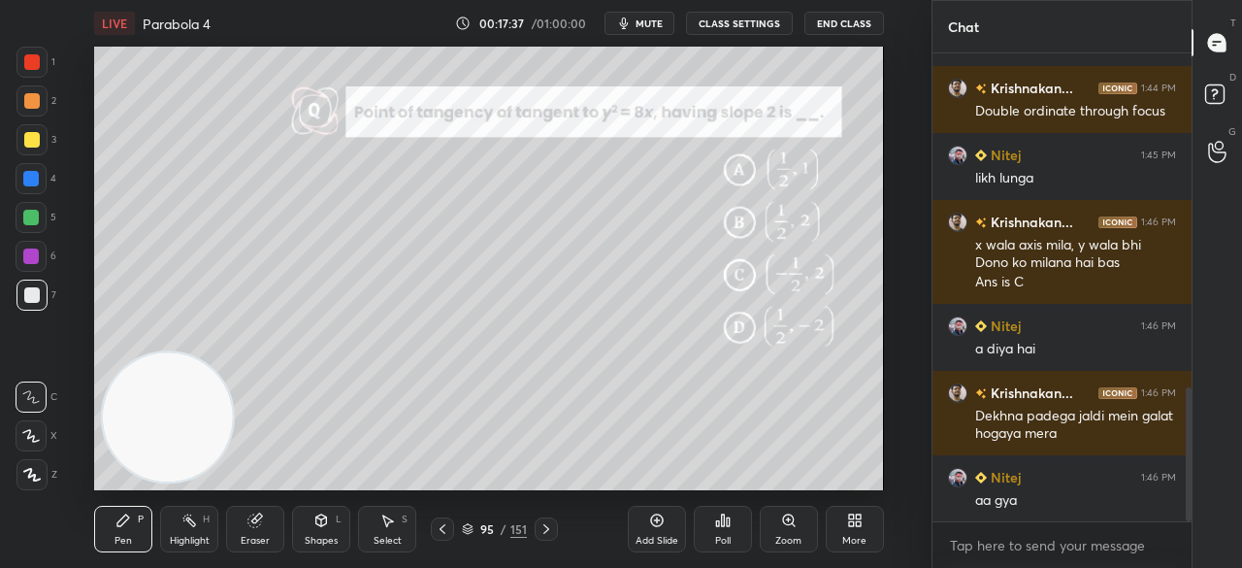
click at [253, 524] on icon at bounding box center [254, 520] width 13 height 13
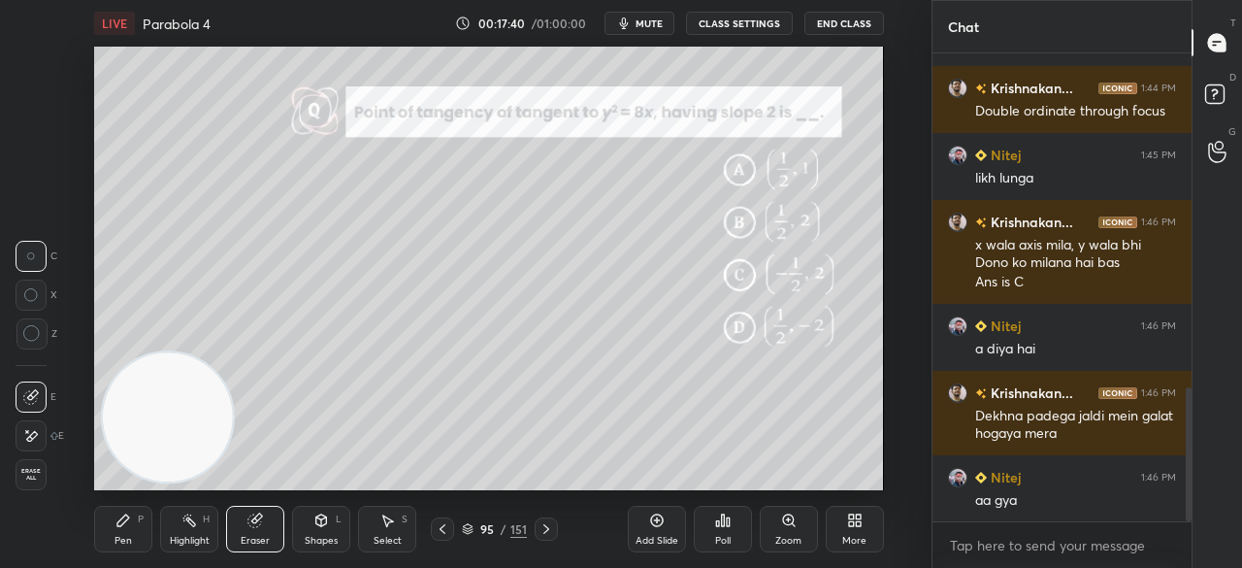
click at [121, 525] on icon at bounding box center [123, 520] width 12 height 12
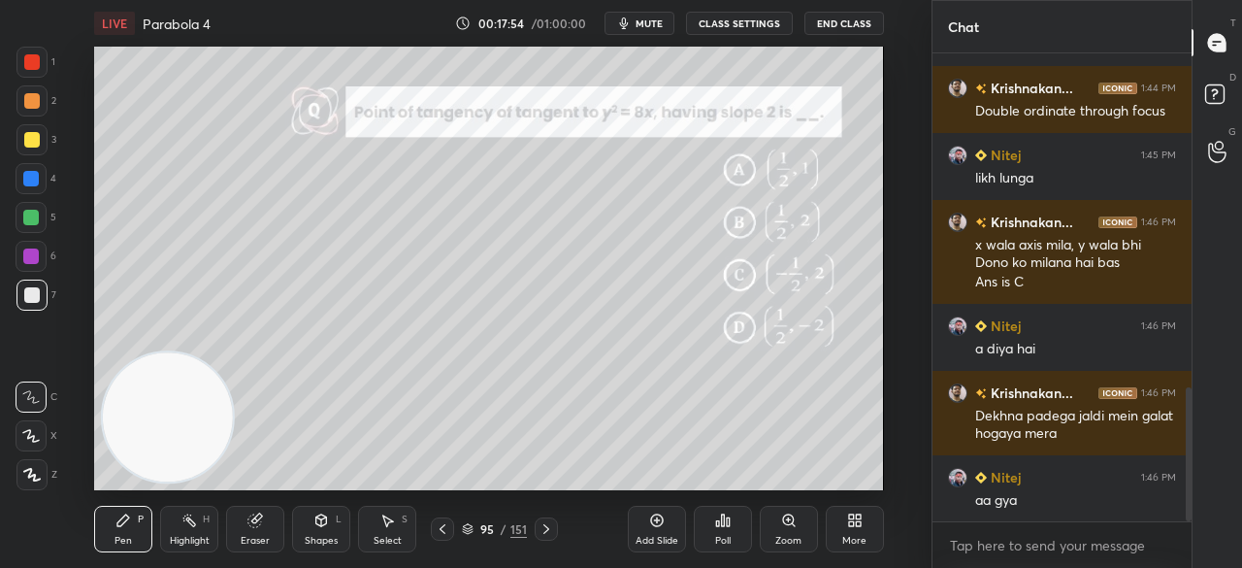
drag, startPoint x: 262, startPoint y: 529, endPoint x: 296, endPoint y: 504, distance: 42.3
click at [262, 529] on div "Eraser" at bounding box center [255, 529] width 58 height 47
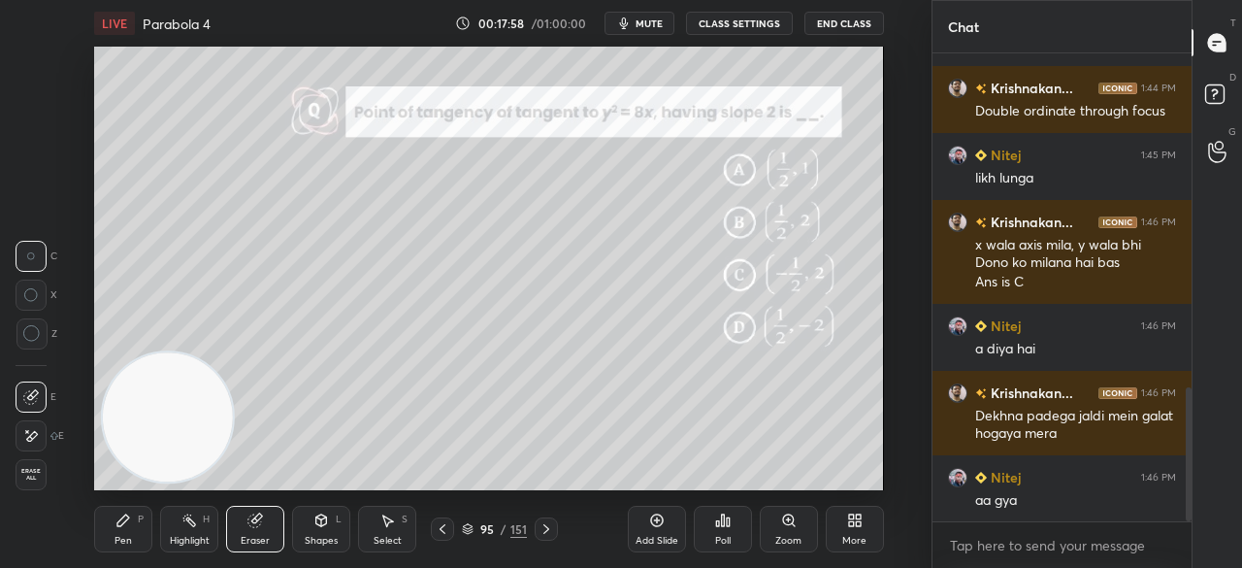
click at [128, 525] on icon at bounding box center [123, 520] width 16 height 16
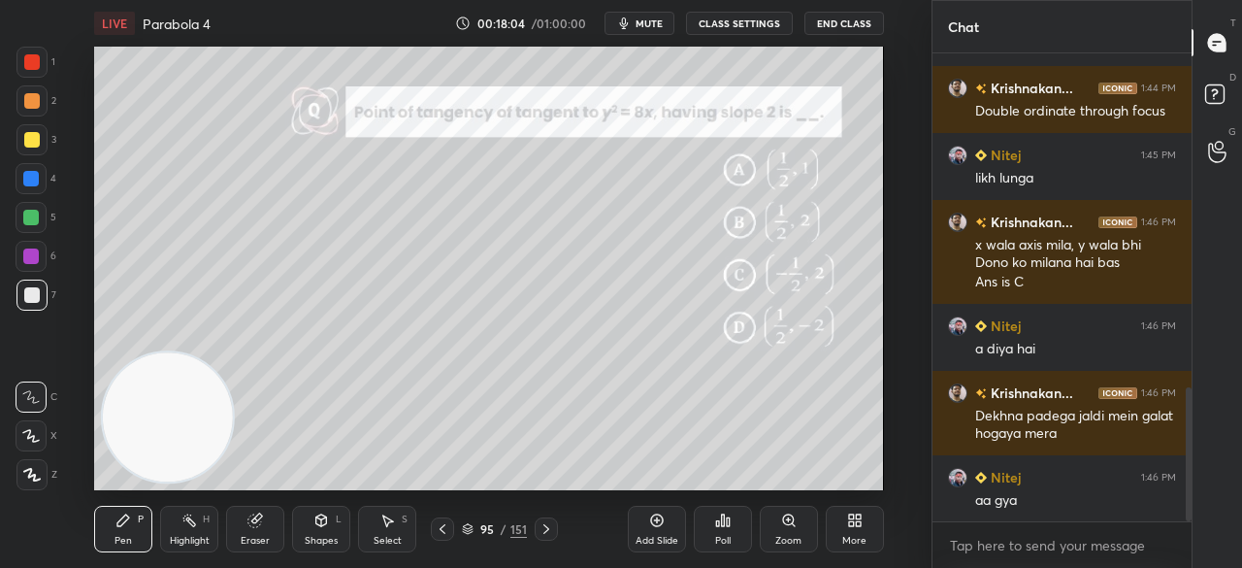
scroll to position [1231, 0]
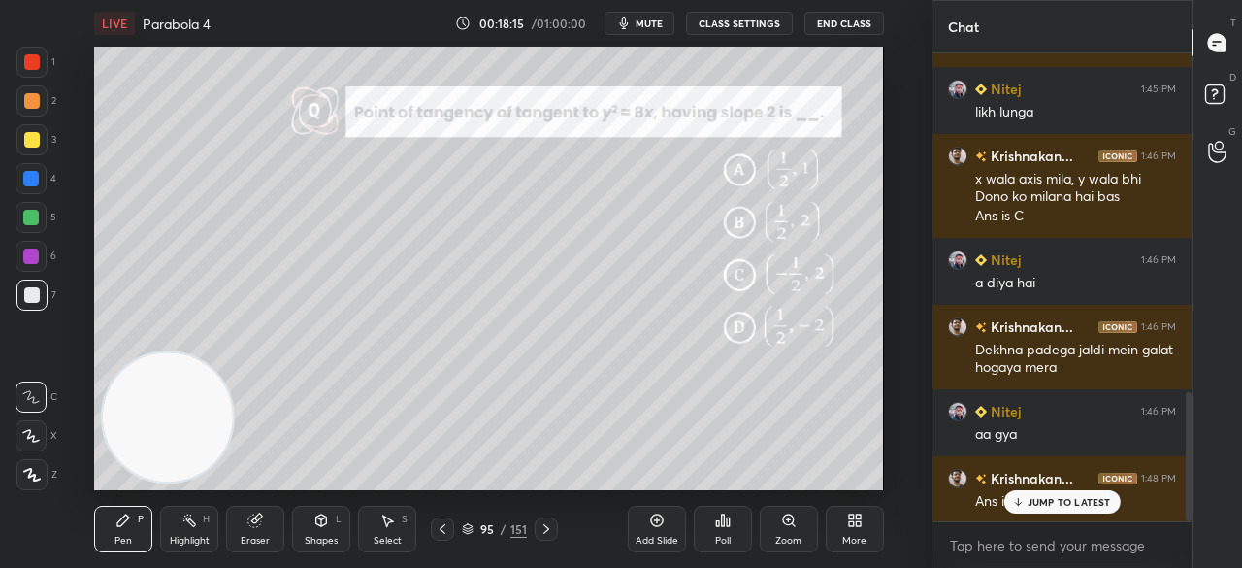
click at [1048, 496] on p "JUMP TO LATEST" at bounding box center [1069, 502] width 83 height 12
click at [258, 524] on icon at bounding box center [254, 520] width 13 height 13
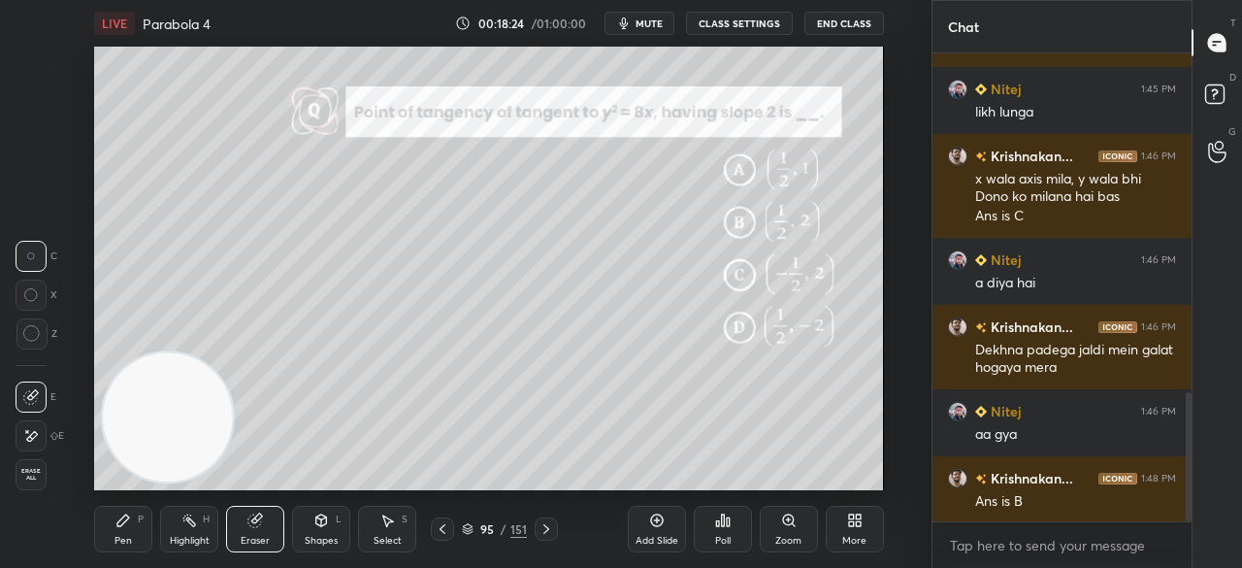
click at [128, 536] on div "Pen" at bounding box center [123, 541] width 17 height 10
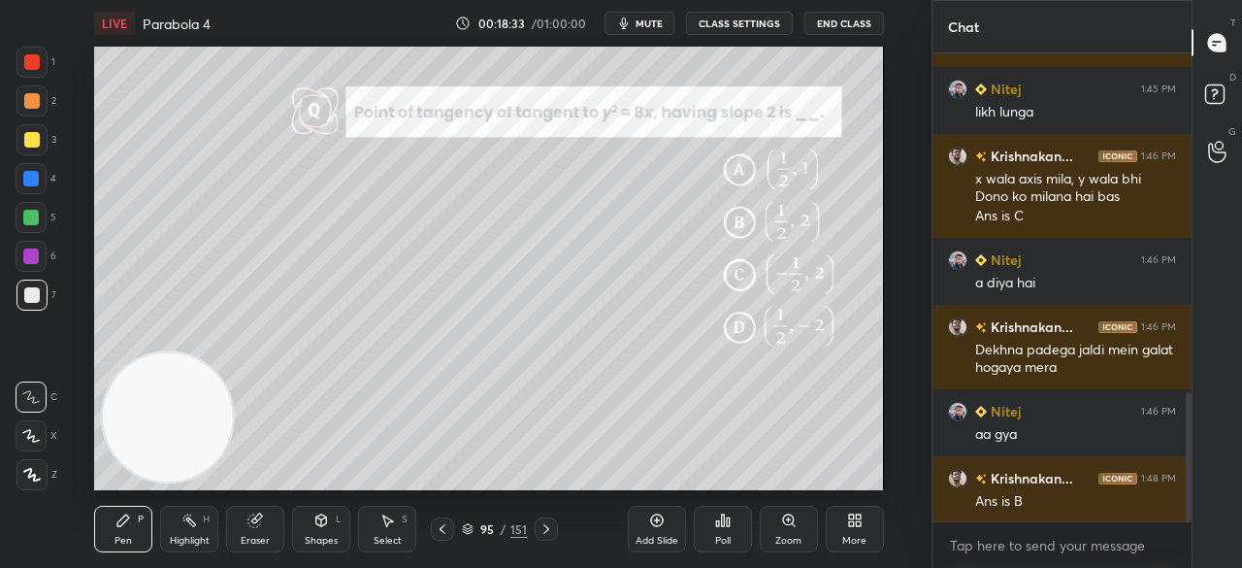
click at [258, 522] on icon at bounding box center [254, 520] width 13 height 13
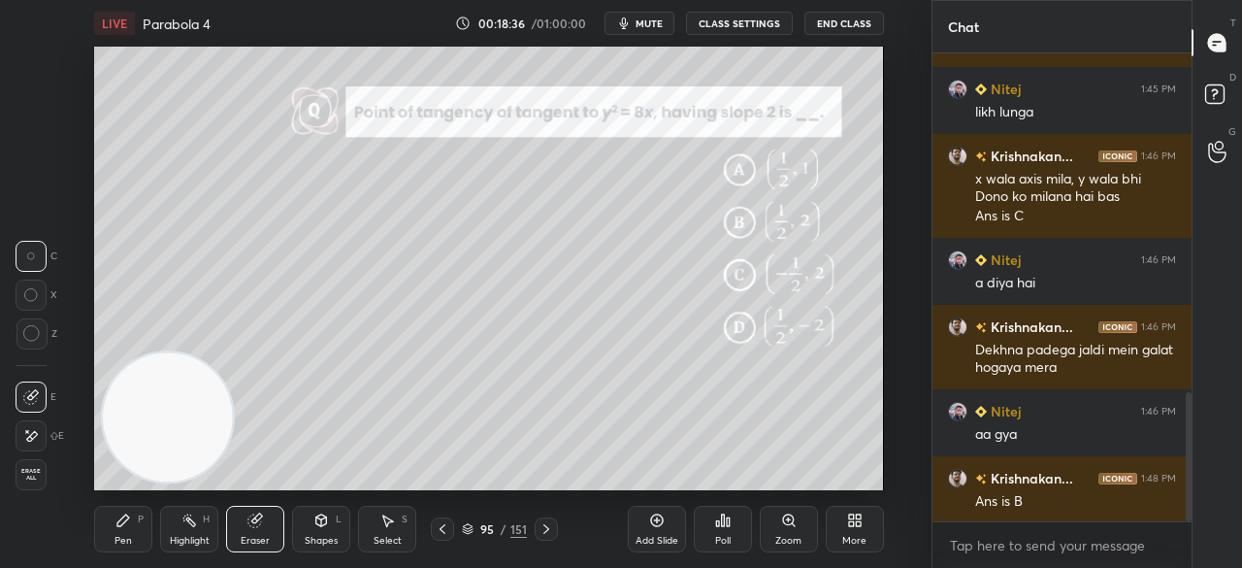
click at [124, 529] on div "Pen P" at bounding box center [123, 529] width 58 height 47
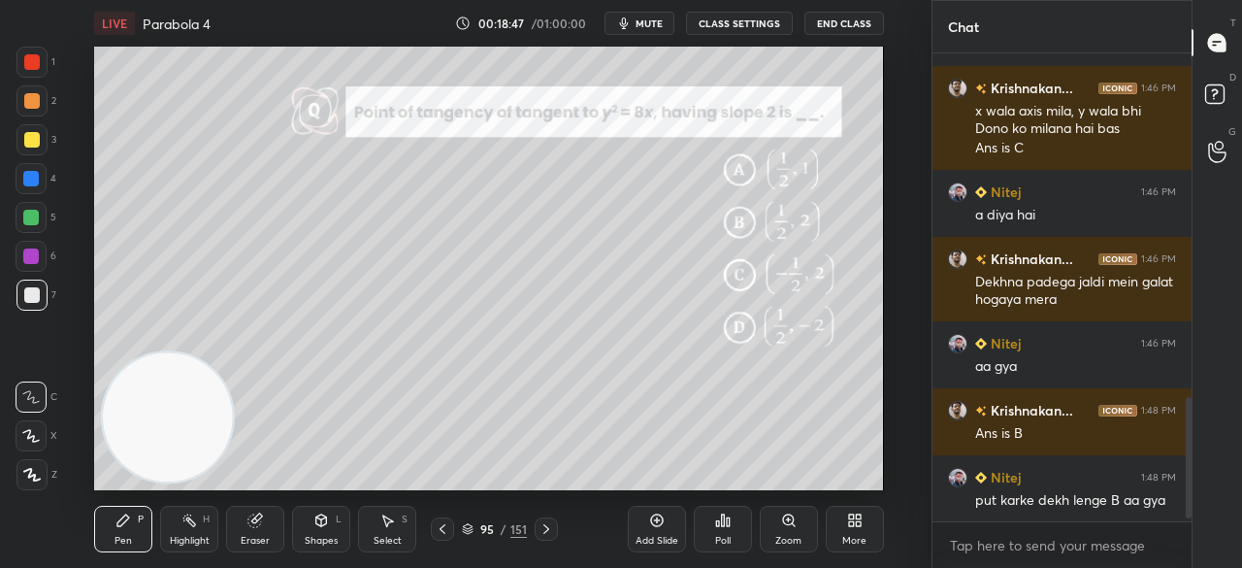
scroll to position [1382, 0]
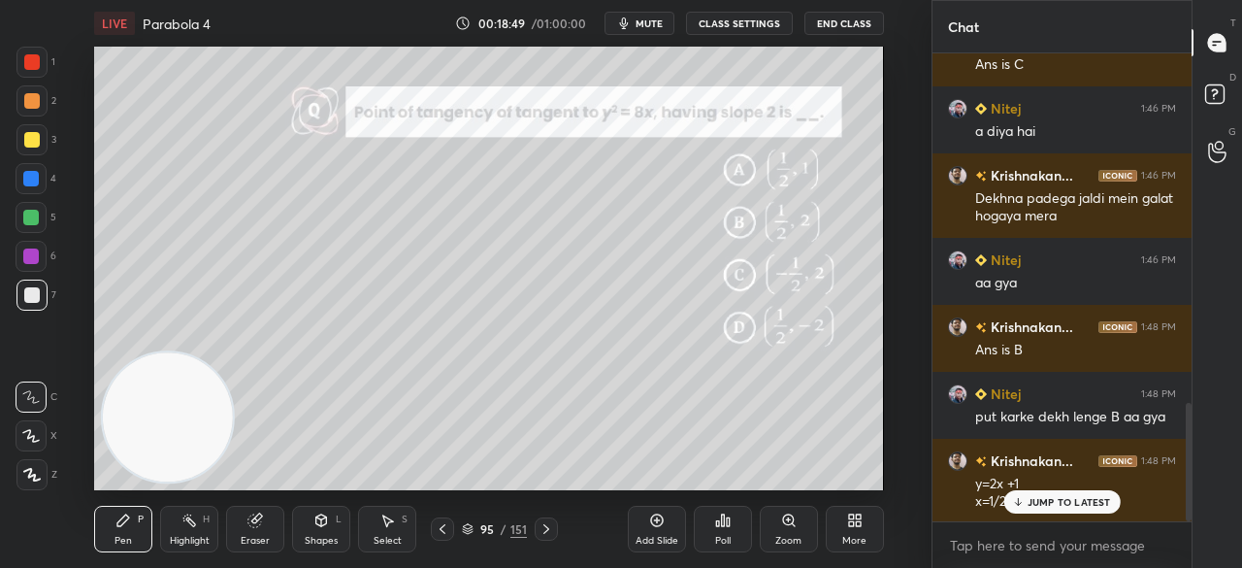
drag, startPoint x: 1045, startPoint y: 499, endPoint x: 1037, endPoint y: 506, distance: 11.1
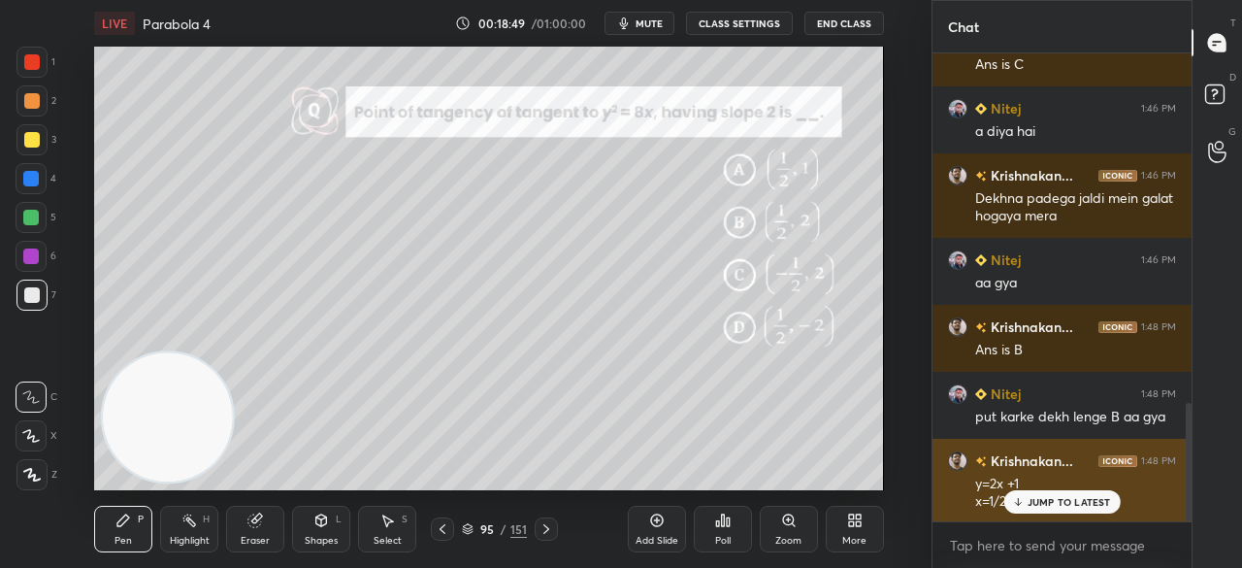
click at [1046, 500] on p "JUMP TO LATEST" at bounding box center [1069, 502] width 83 height 12
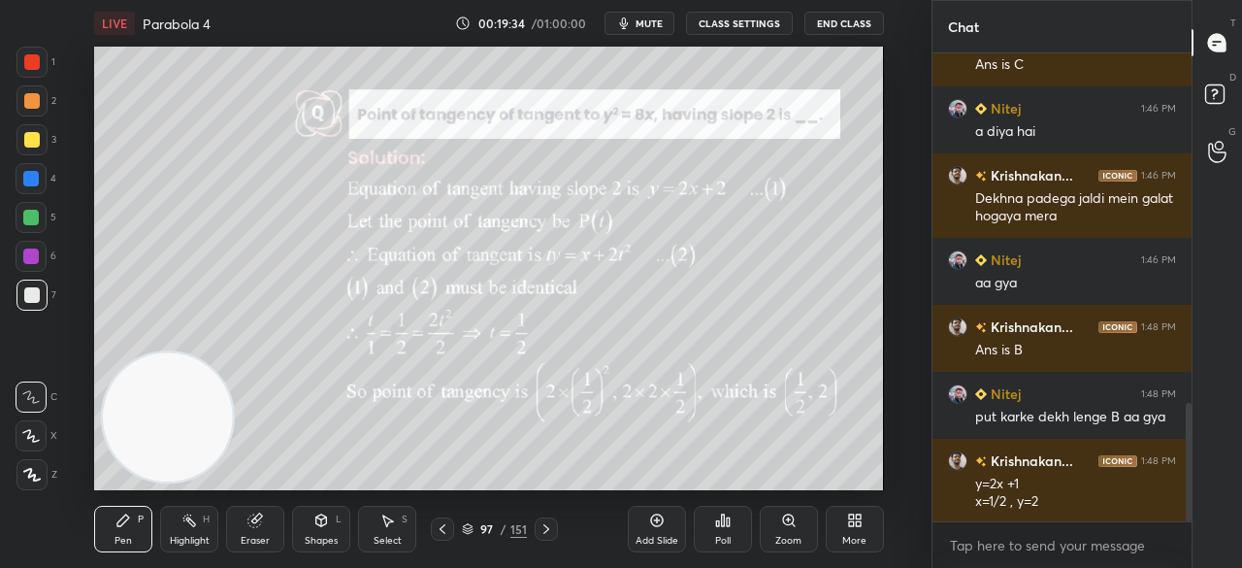
scroll to position [1450, 0]
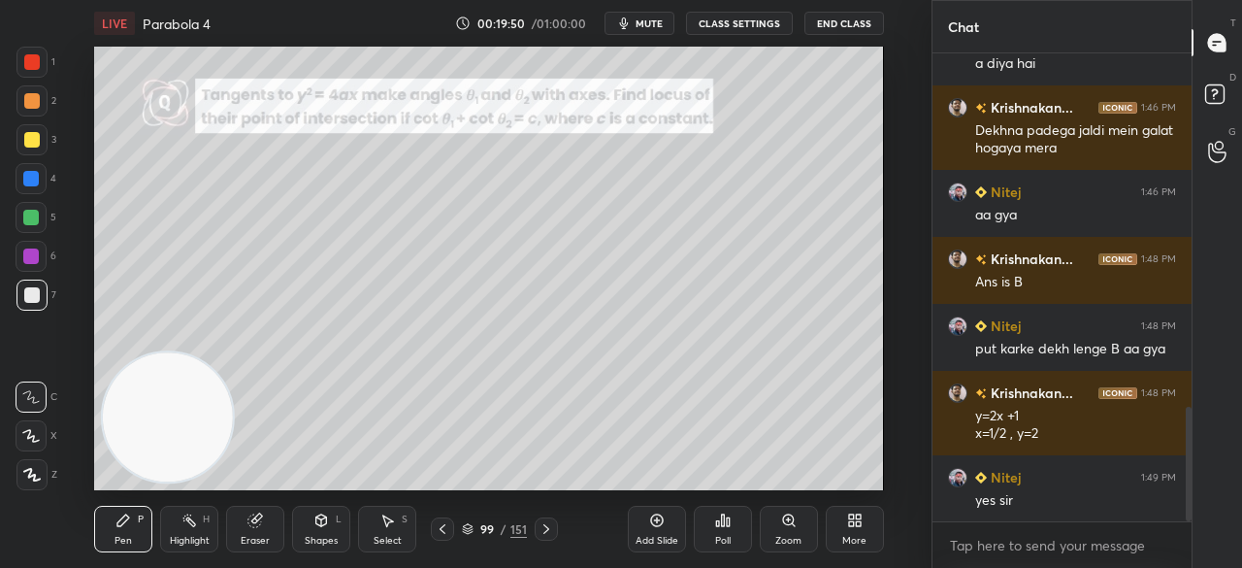
click at [852, 525] on icon at bounding box center [851, 523] width 5 height 5
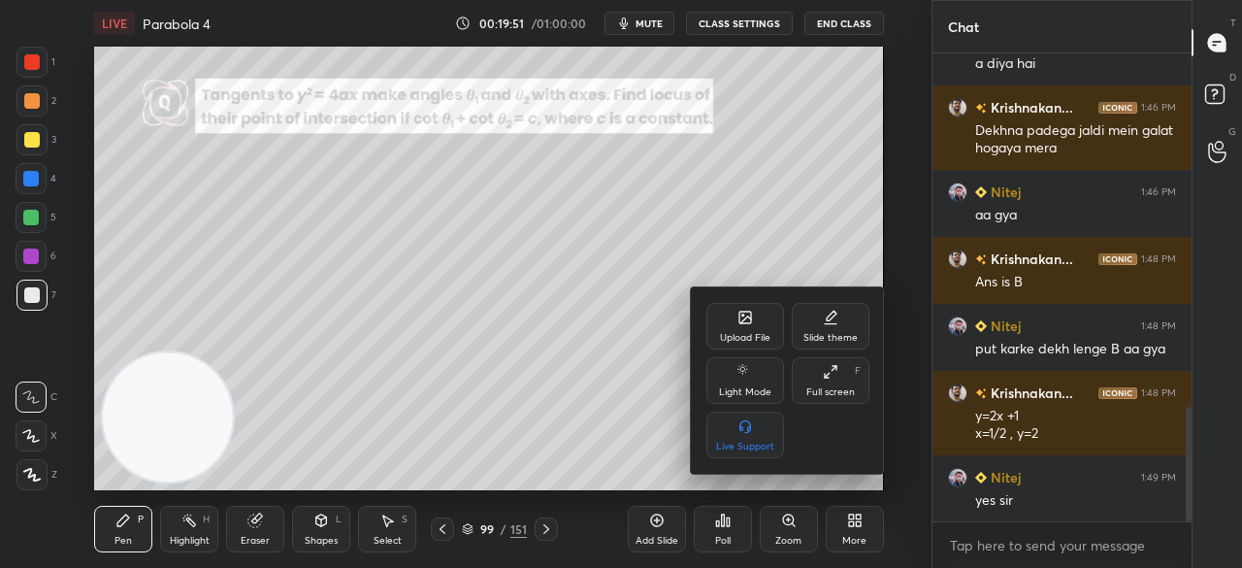
click at [742, 328] on div "Upload File" at bounding box center [746, 326] width 78 height 47
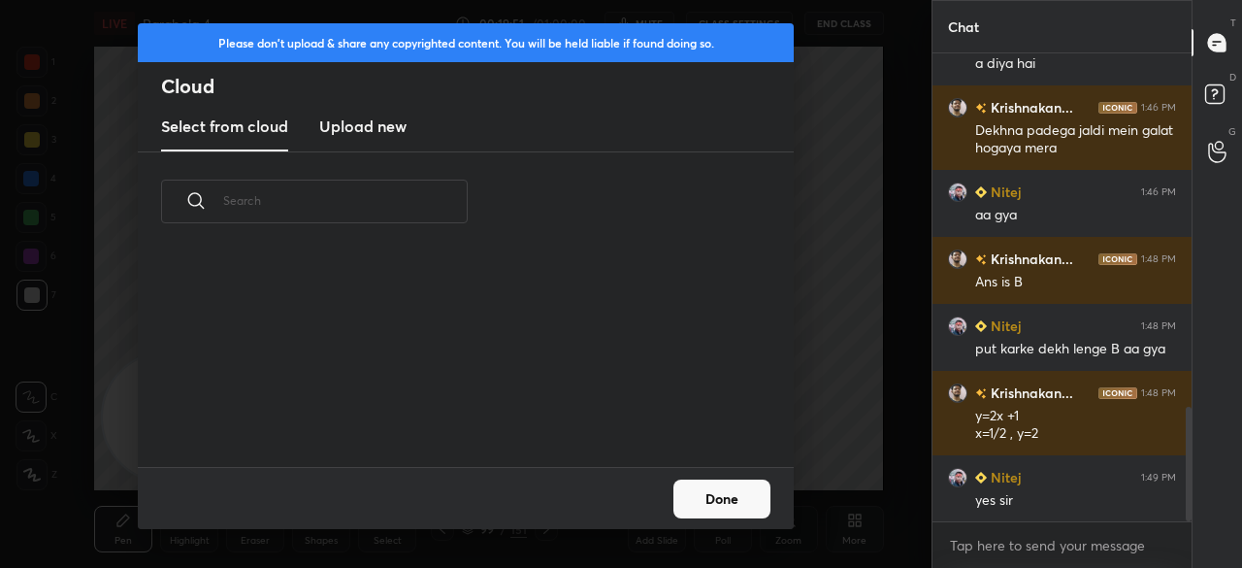
scroll to position [215, 623]
click at [375, 129] on h3 "Upload new" at bounding box center [362, 126] width 87 height 23
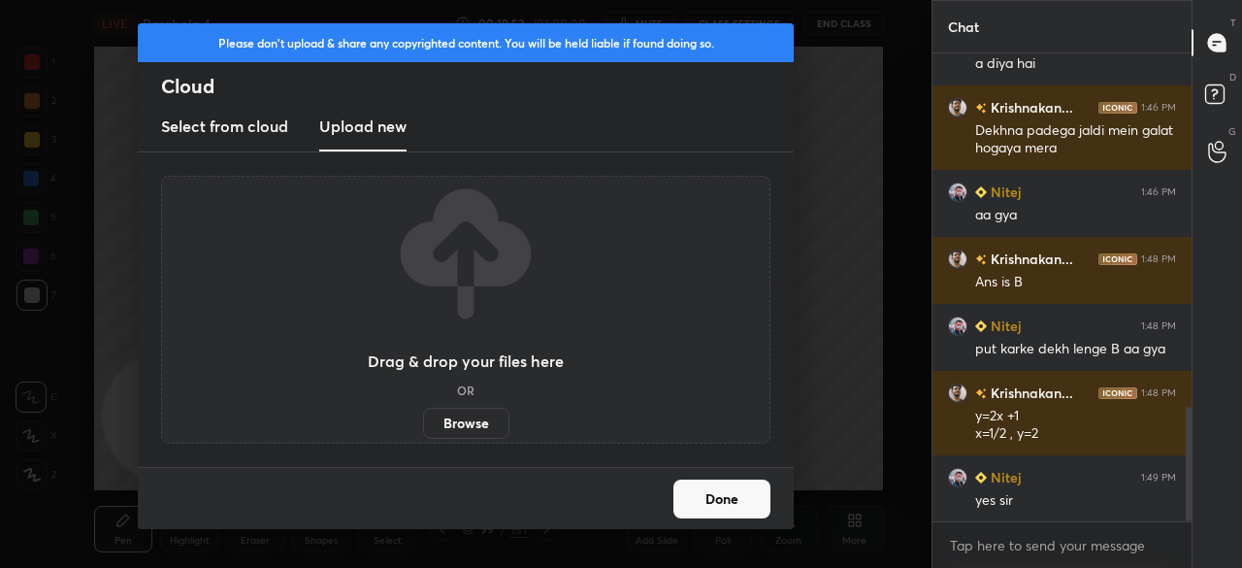
click at [467, 426] on label "Browse" at bounding box center [466, 423] width 86 height 31
click at [423, 426] on input "Browse" at bounding box center [423, 423] width 0 height 31
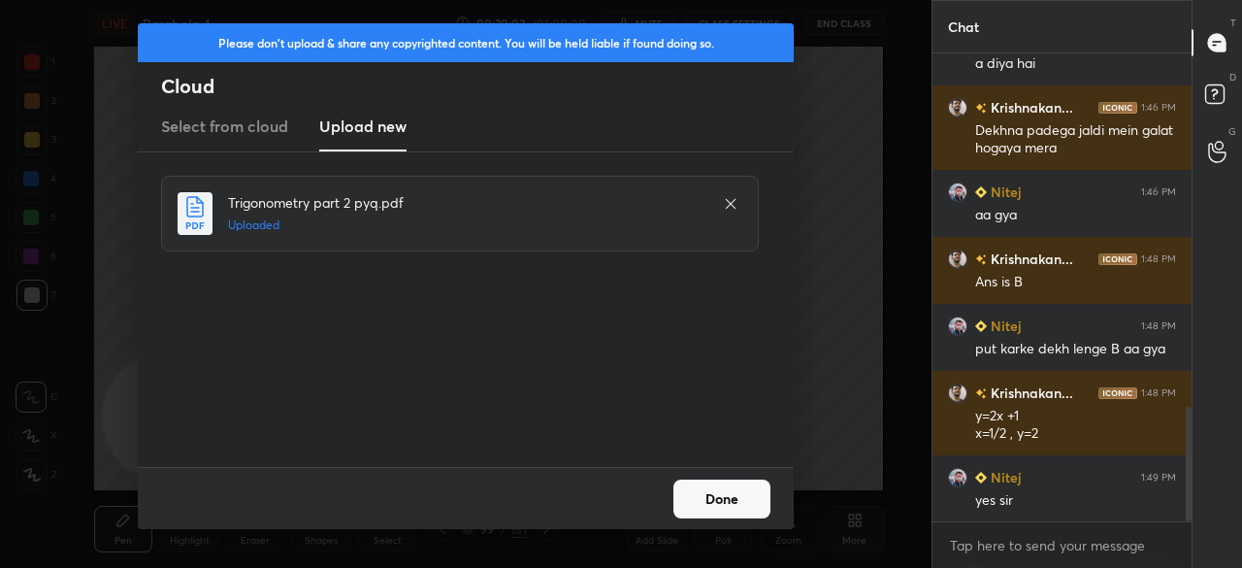
click at [714, 496] on button "Done" at bounding box center [722, 498] width 97 height 39
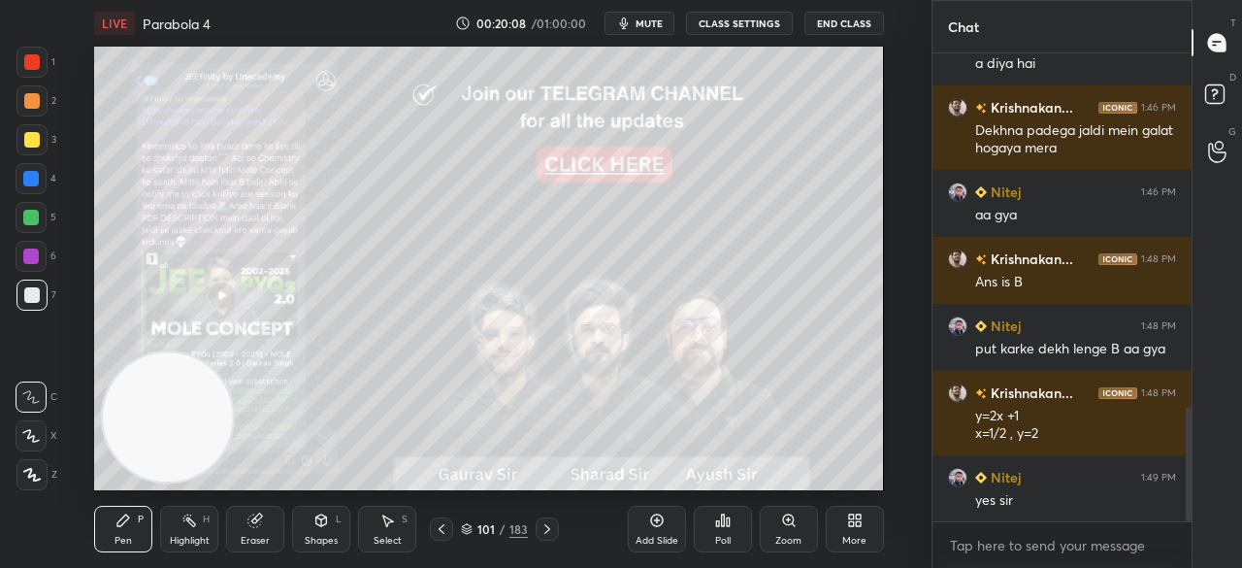
click at [518, 527] on div "183" at bounding box center [519, 528] width 18 height 17
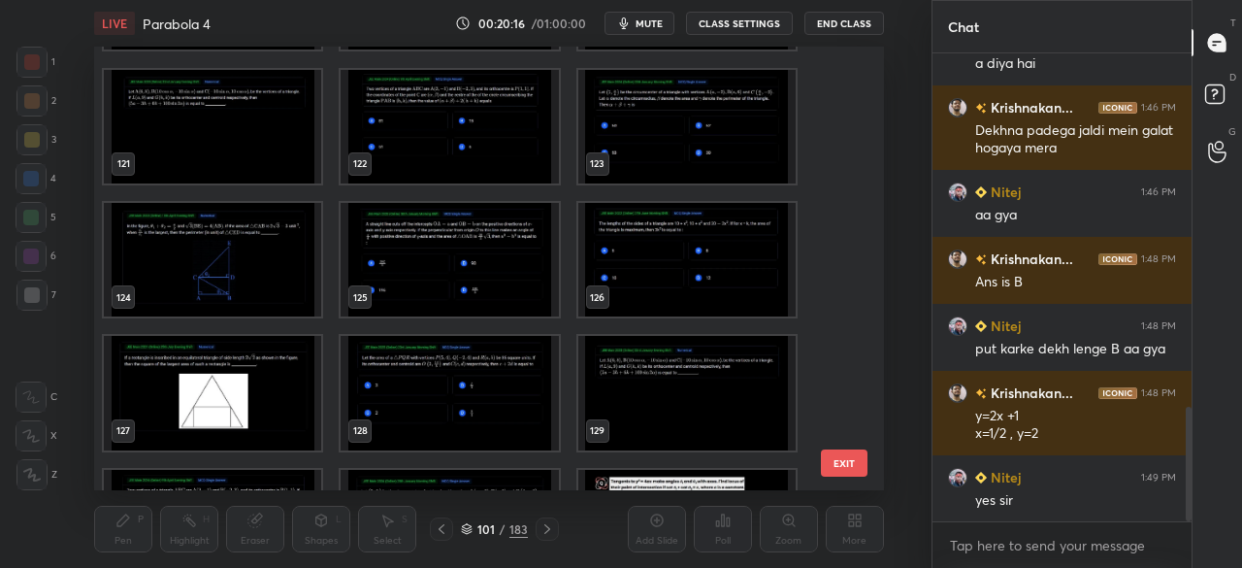
scroll to position [5321, 0]
click at [217, 256] on img "grid" at bounding box center [212, 262] width 217 height 114
click at [220, 257] on img "grid" at bounding box center [212, 262] width 217 height 114
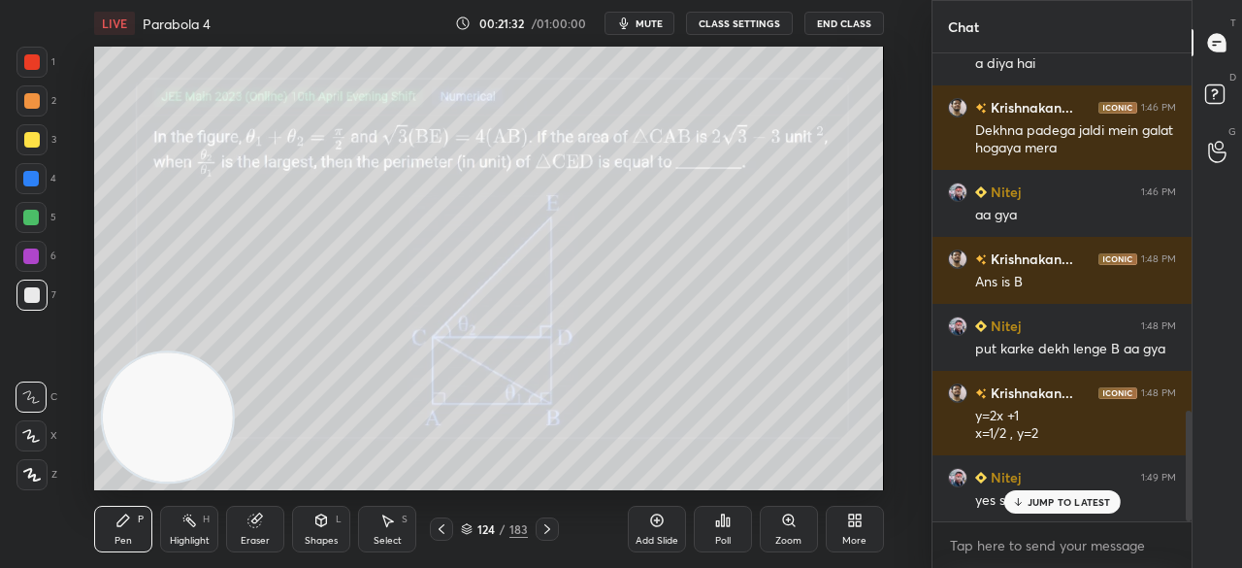
scroll to position [1516, 0]
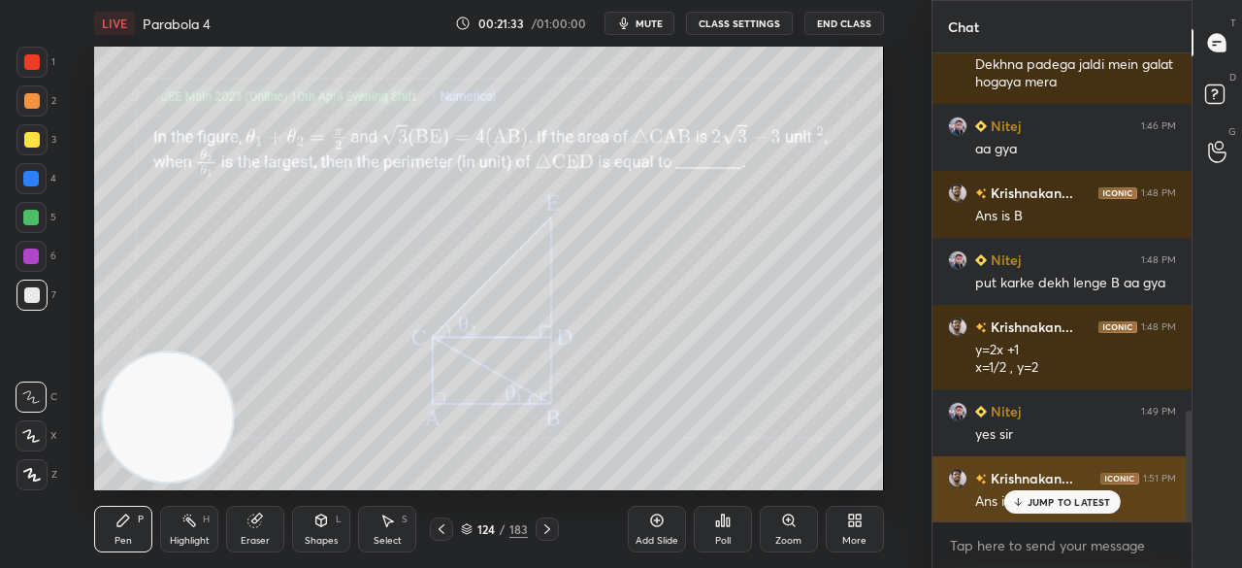
click at [1056, 502] on p "JUMP TO LATEST" at bounding box center [1069, 502] width 83 height 12
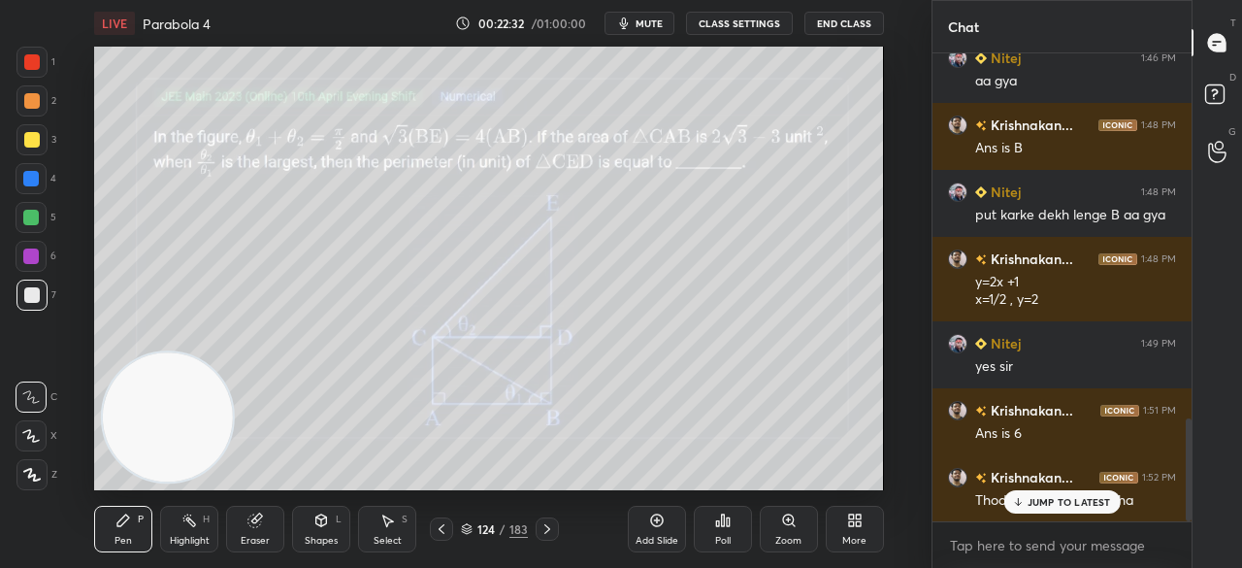
scroll to position [1667, 0]
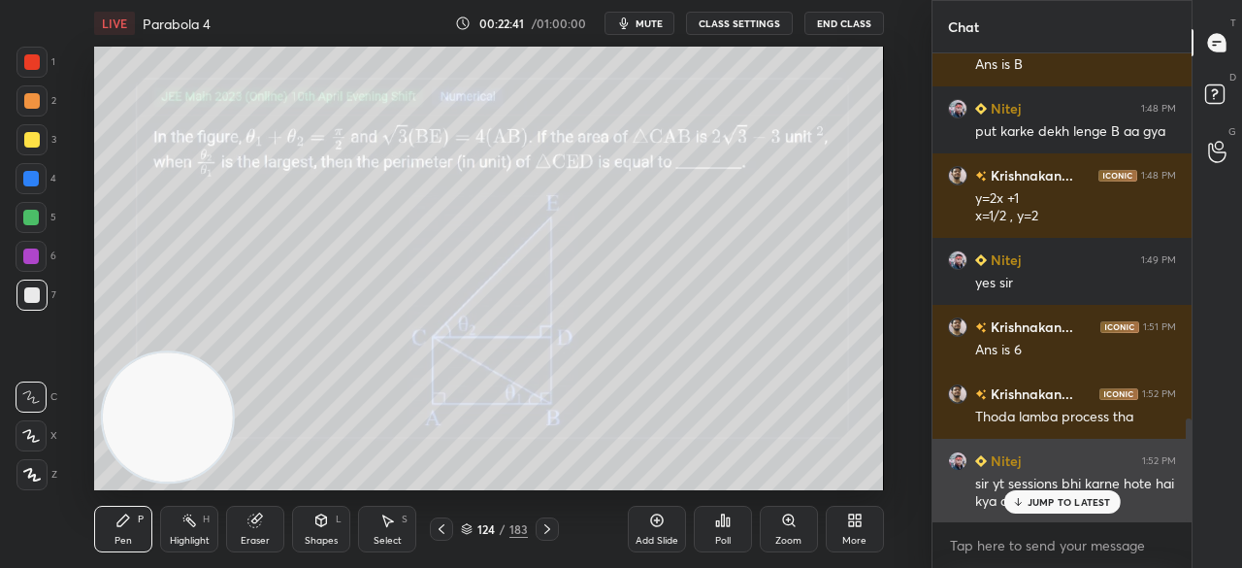
click at [1039, 500] on p "JUMP TO LATEST" at bounding box center [1069, 502] width 83 height 12
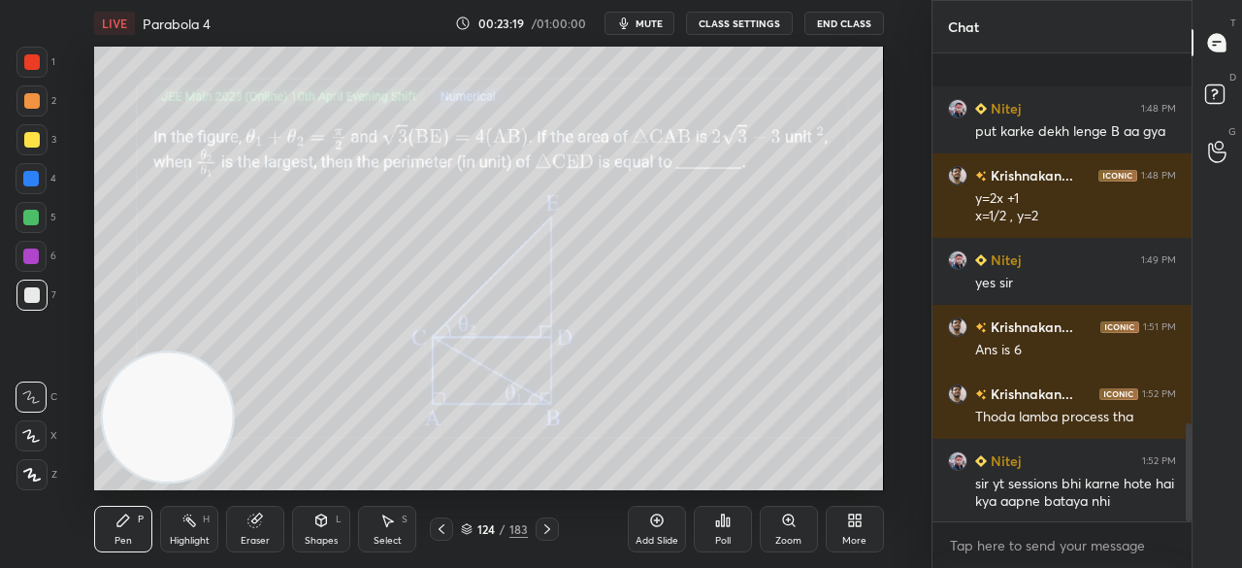
scroll to position [1770, 0]
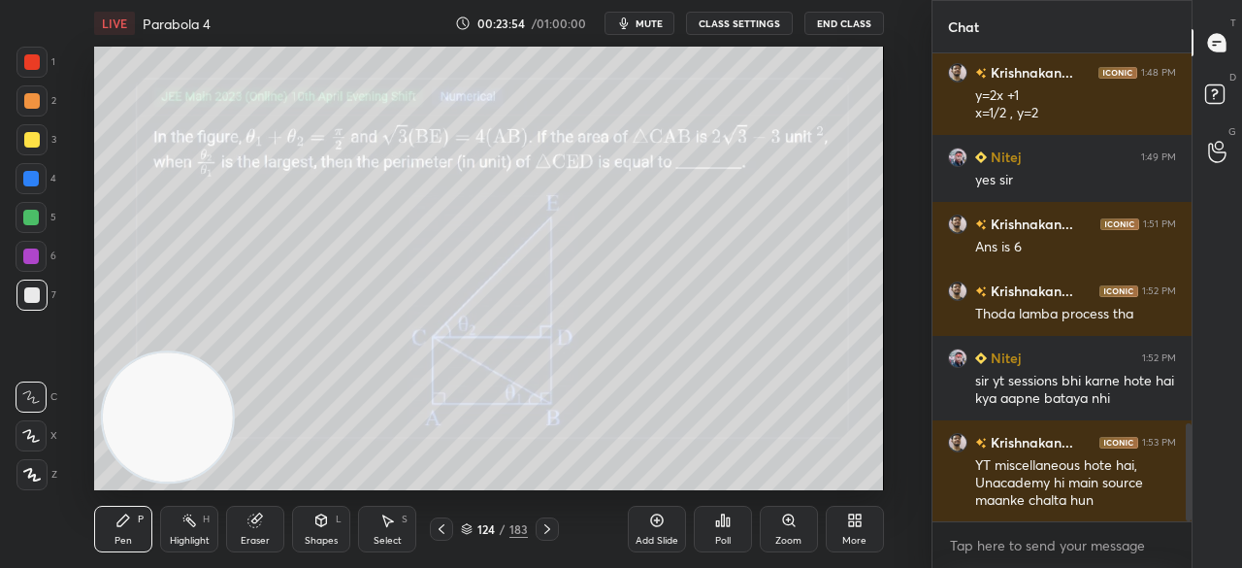
click at [516, 525] on div "183" at bounding box center [519, 528] width 18 height 17
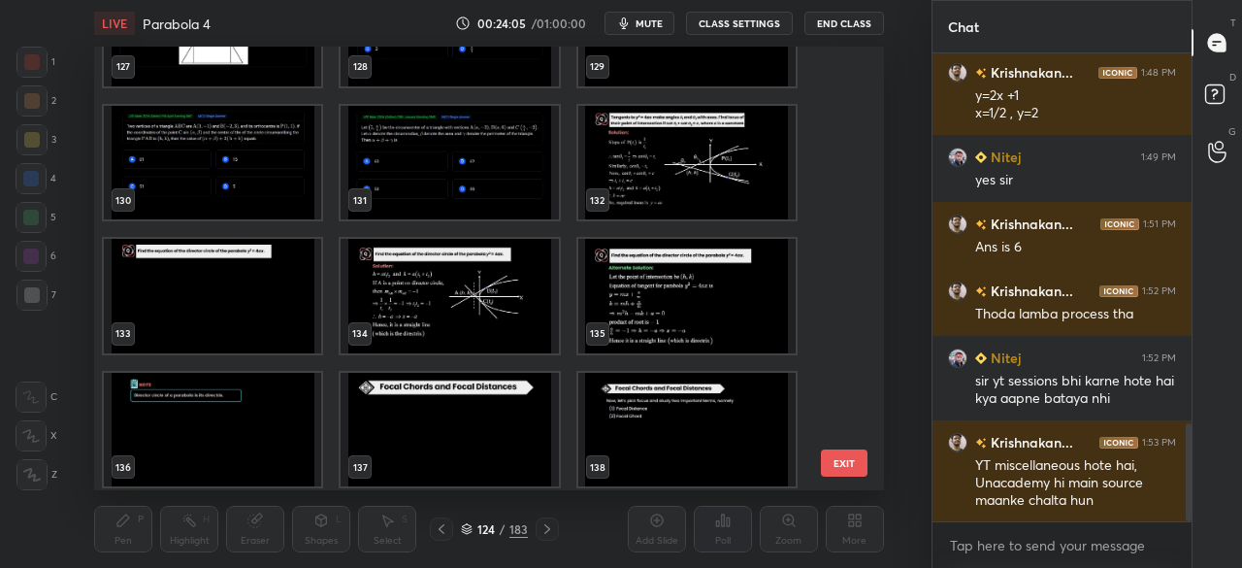
scroll to position [5686, 0]
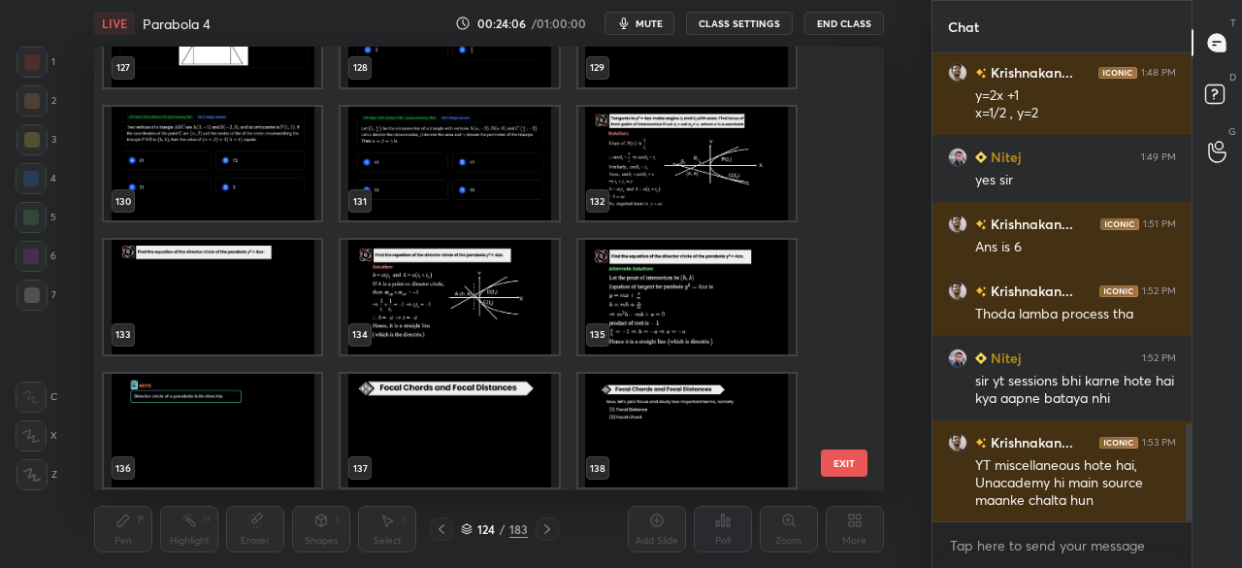
click at [258, 308] on img "grid" at bounding box center [212, 297] width 217 height 114
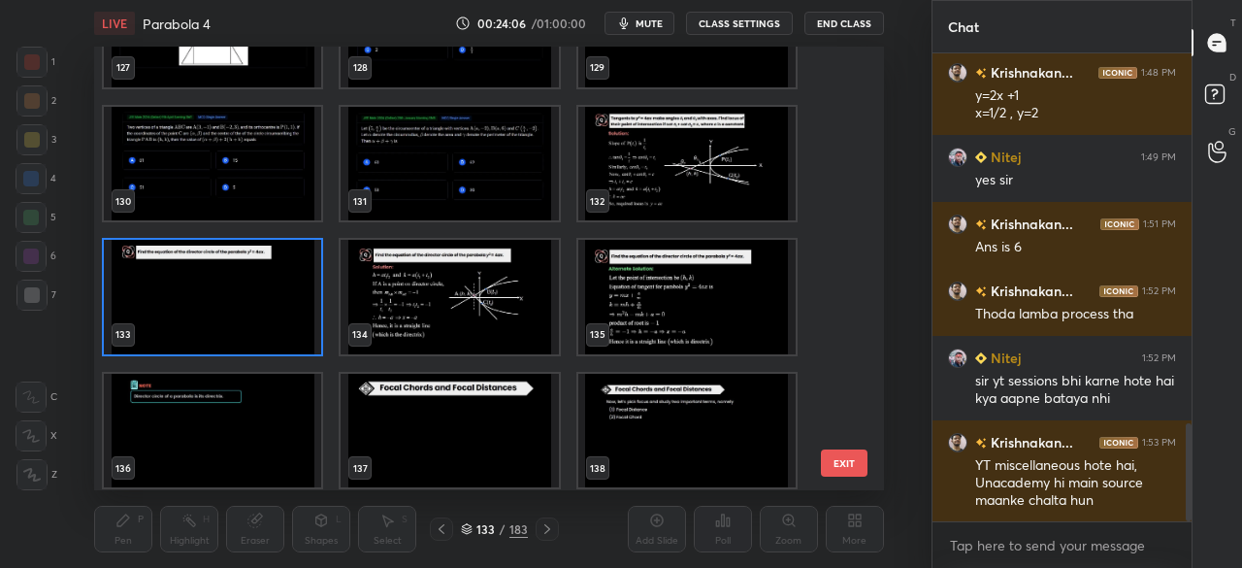
click at [258, 308] on img "grid" at bounding box center [212, 297] width 217 height 114
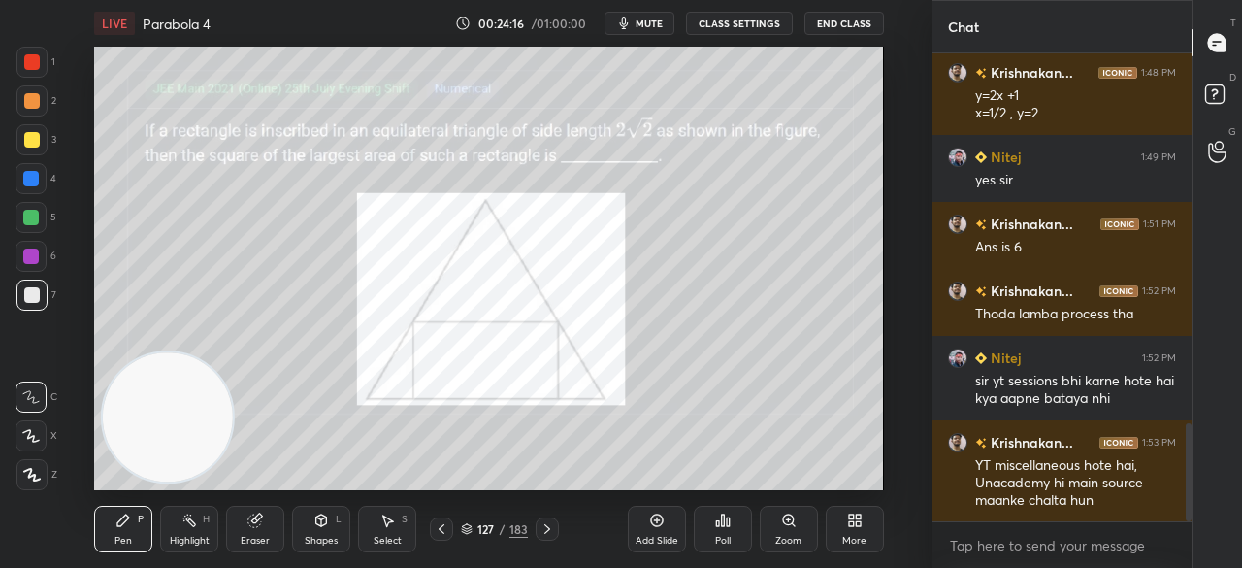
click at [512, 530] on div "183" at bounding box center [519, 528] width 18 height 17
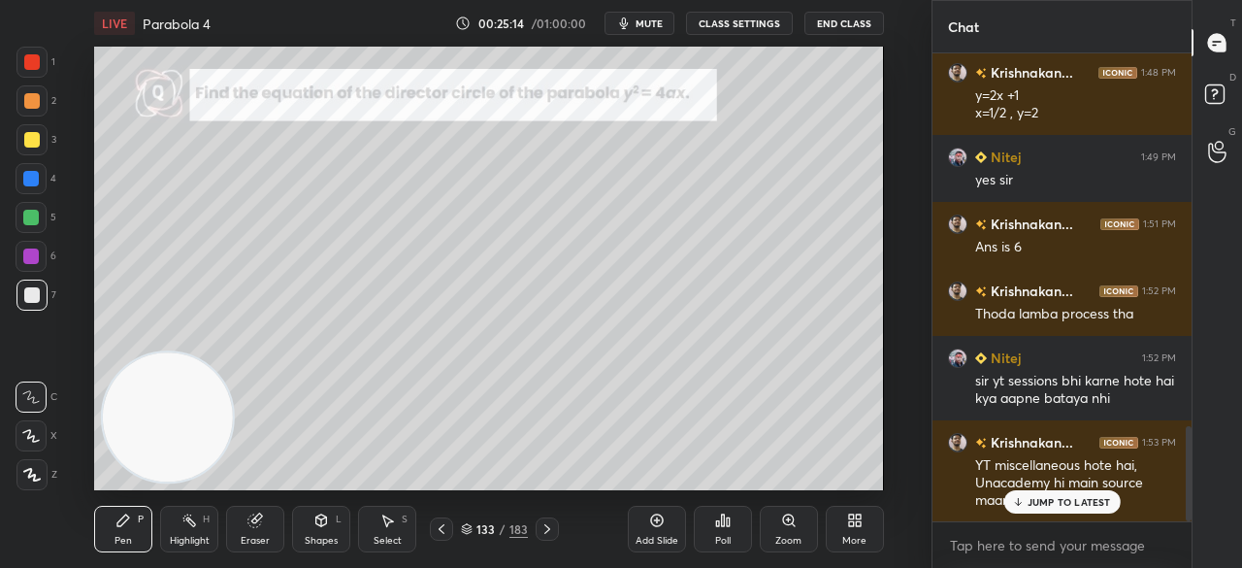
scroll to position [1836, 0]
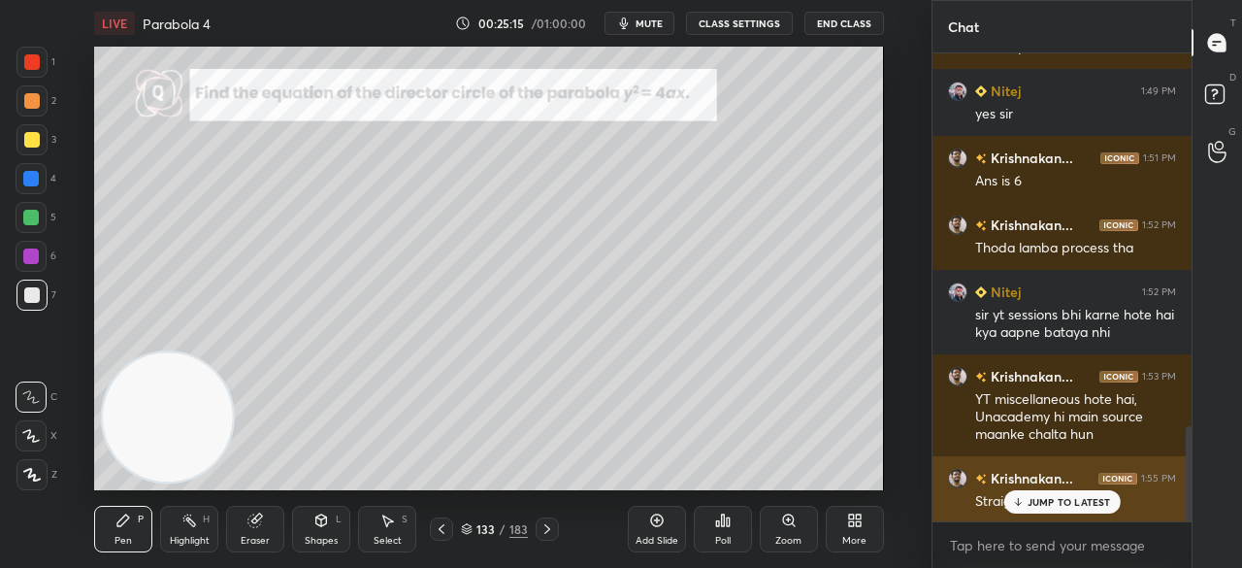
click at [1050, 496] on p "JUMP TO LATEST" at bounding box center [1069, 502] width 83 height 12
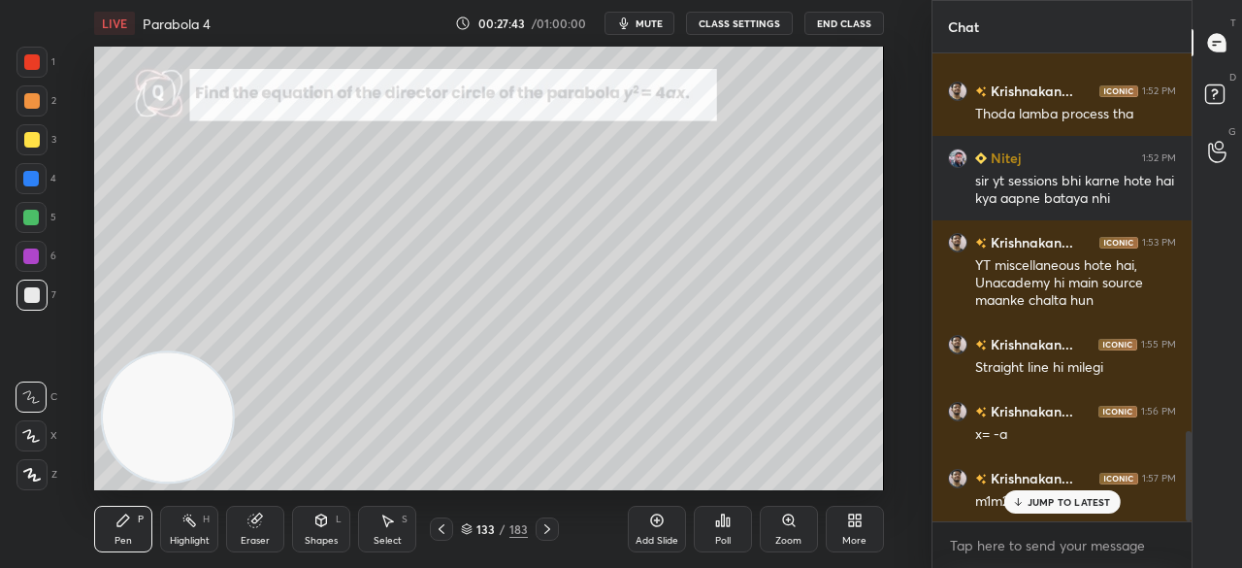
scroll to position [2038, 0]
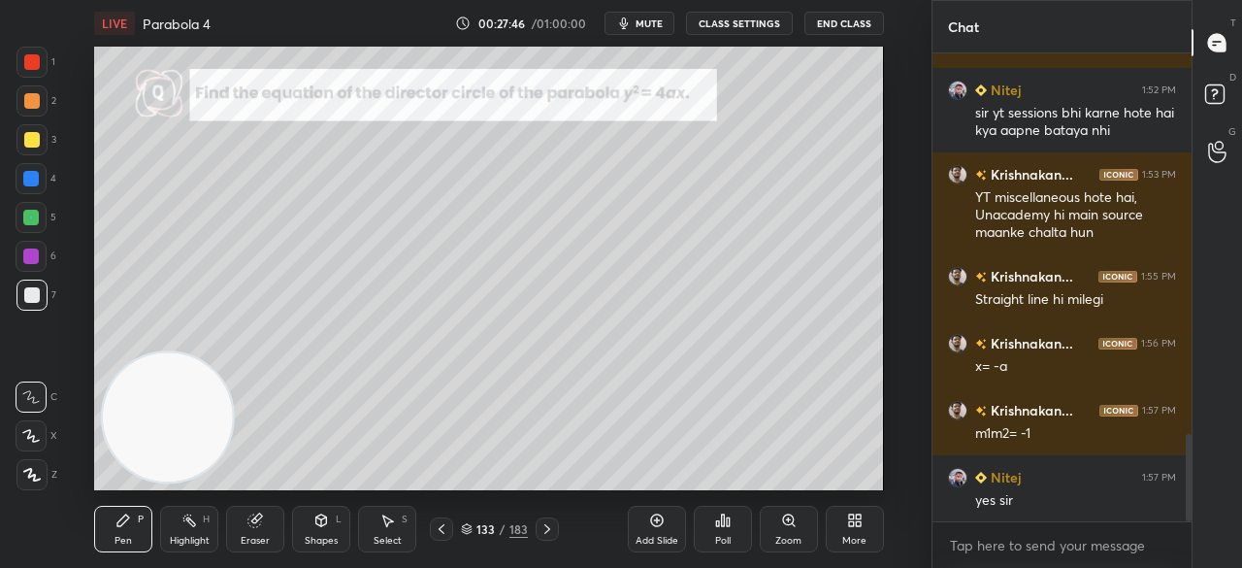
drag, startPoint x: 252, startPoint y: 521, endPoint x: 263, endPoint y: 513, distance: 13.2
click at [252, 521] on icon at bounding box center [254, 520] width 13 height 13
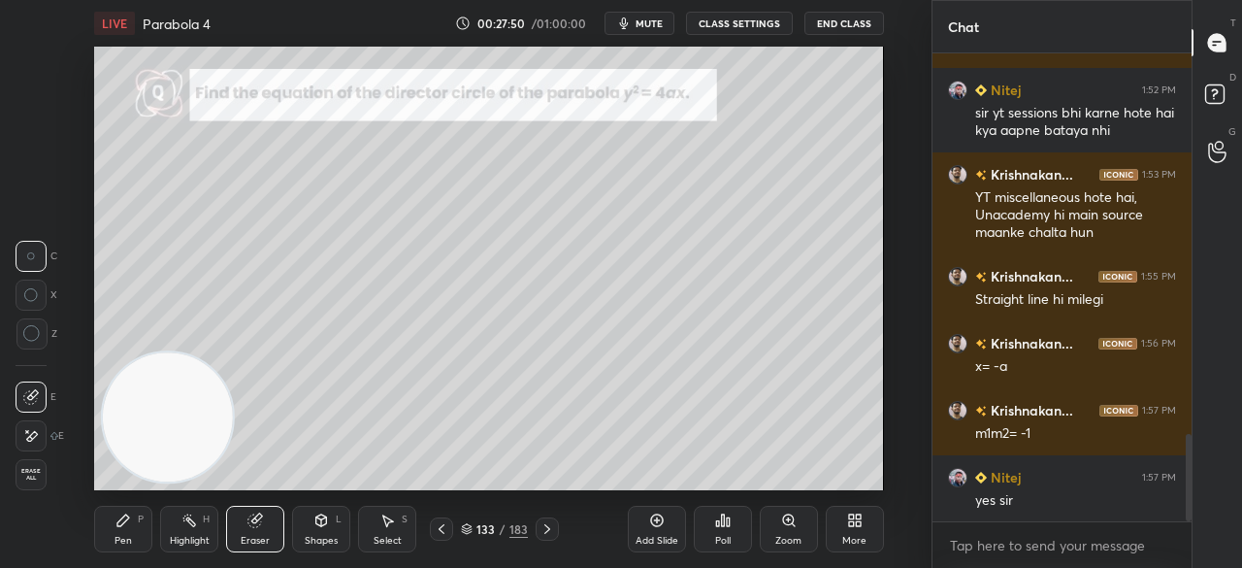
click at [121, 528] on div "Pen P" at bounding box center [123, 529] width 58 height 47
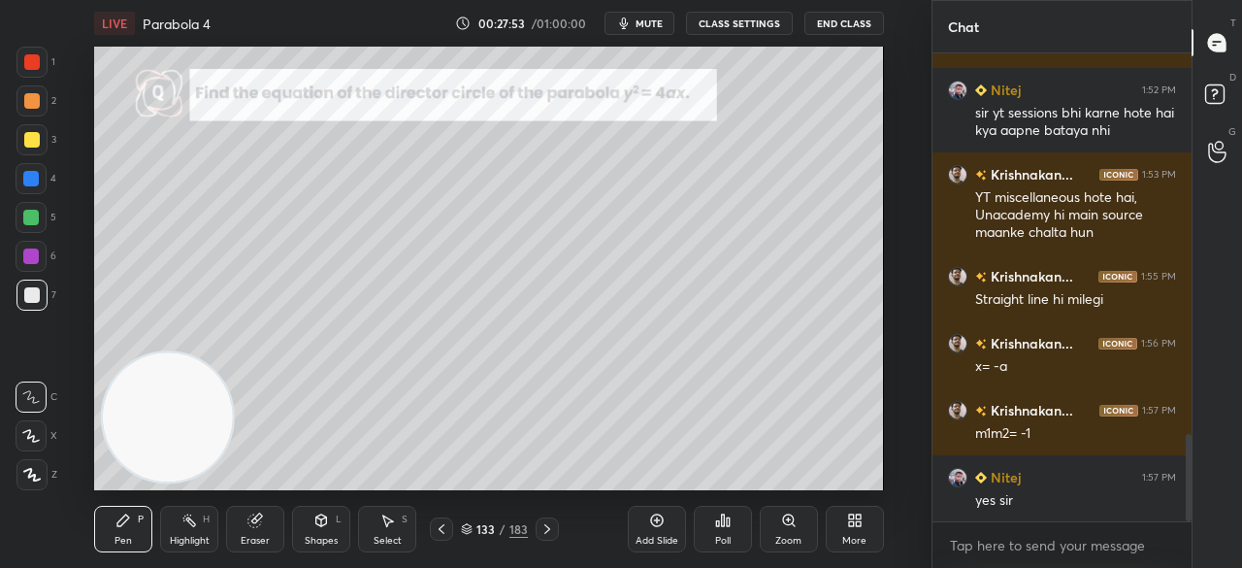
drag, startPoint x: 686, startPoint y: 475, endPoint x: 707, endPoint y: 475, distance: 20.4
click at [707, 475] on div "Add Slide Poll Zoom More" at bounding box center [756, 529] width 256 height 109
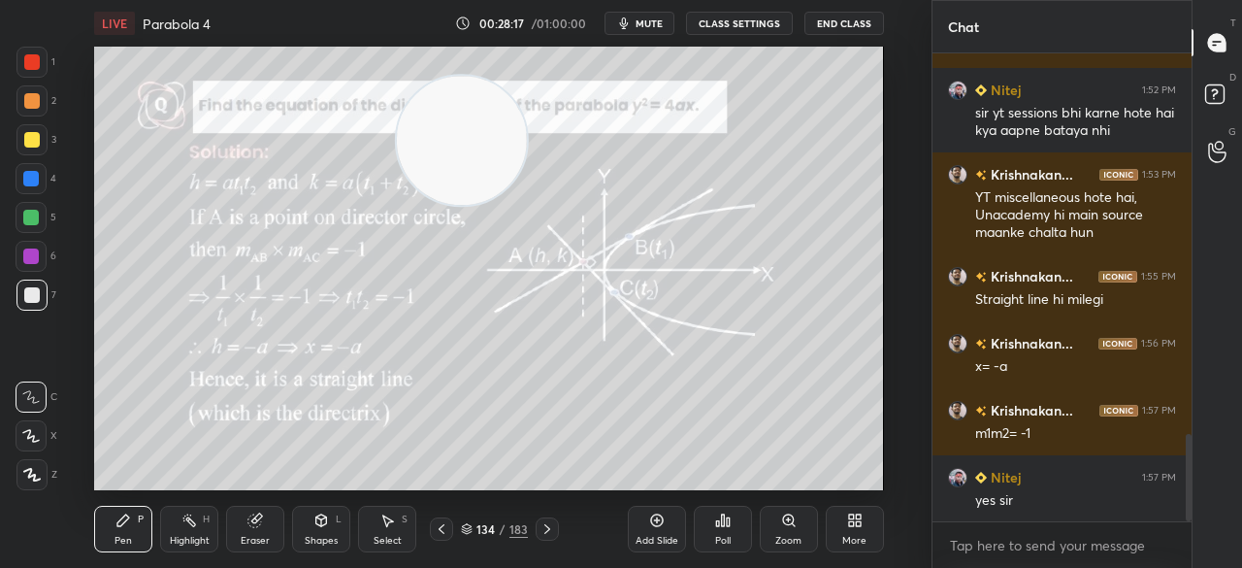
drag, startPoint x: 274, startPoint y: 336, endPoint x: 452, endPoint y: 167, distance: 245.8
click at [488, 141] on video at bounding box center [461, 140] width 129 height 129
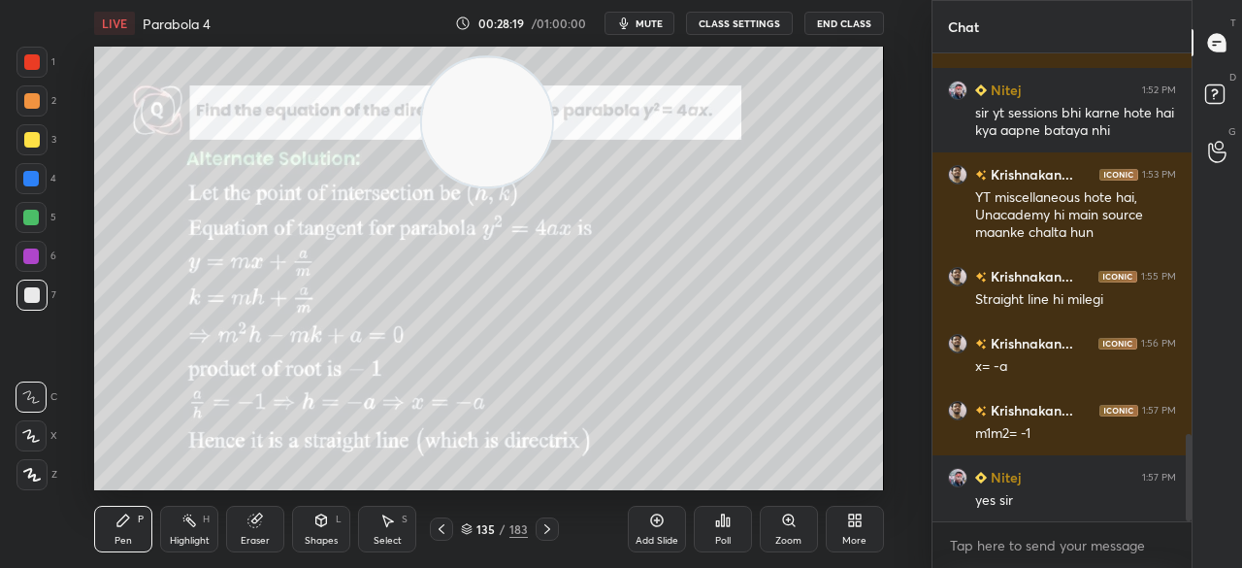
scroll to position [2104, 0]
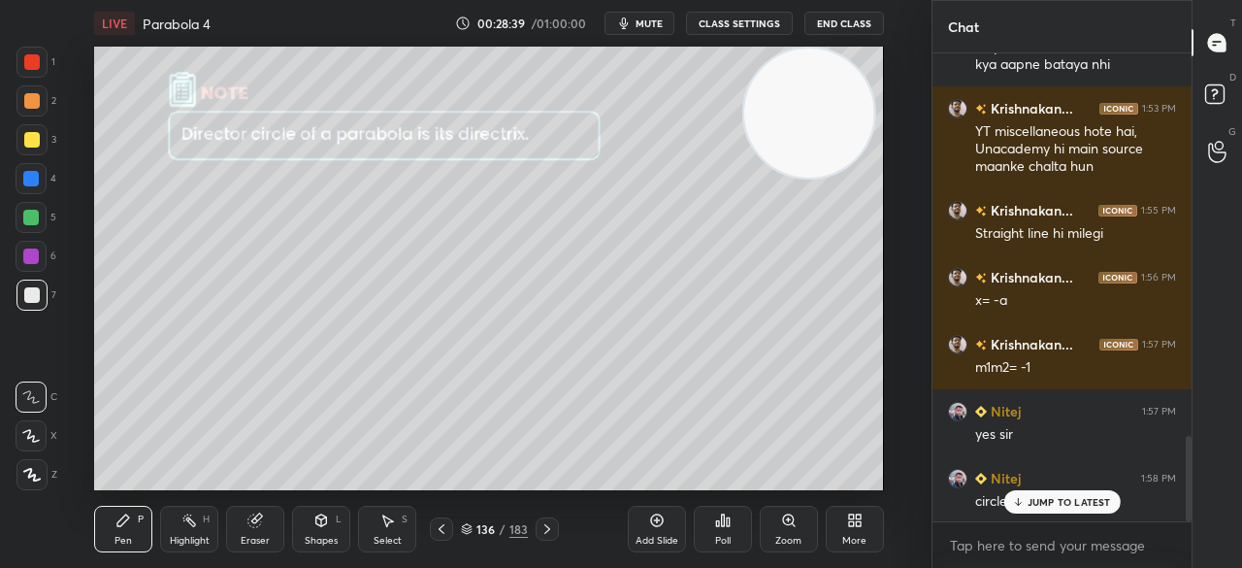
drag, startPoint x: 470, startPoint y: 119, endPoint x: 785, endPoint y: 86, distance: 317.2
click at [786, 86] on video at bounding box center [808, 113] width 129 height 129
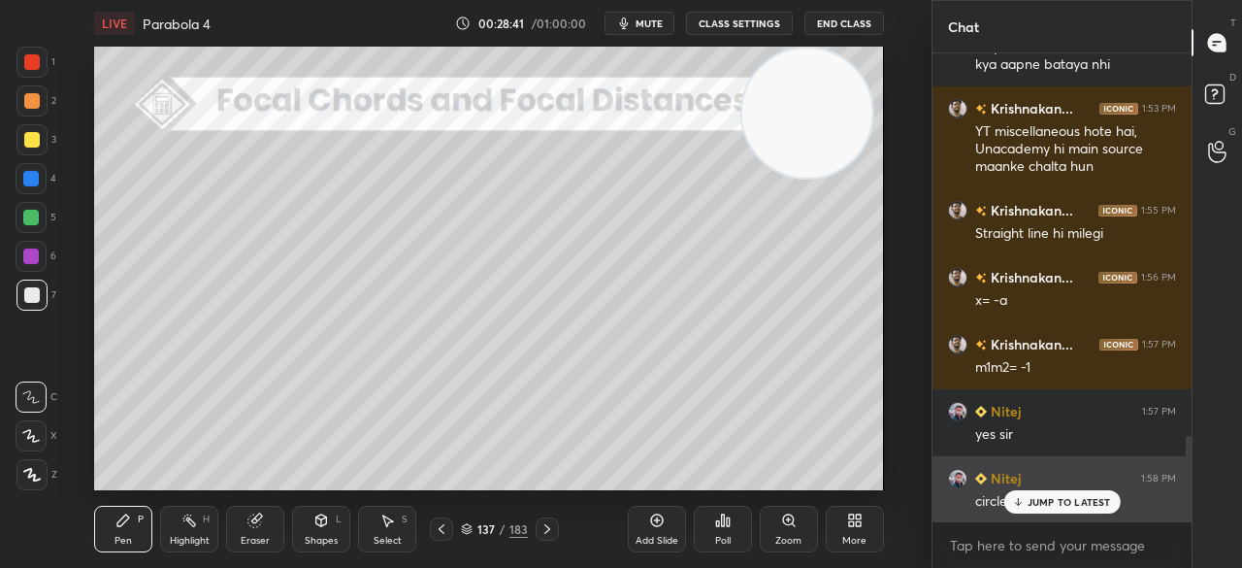
click at [1065, 502] on p "JUMP TO LATEST" at bounding box center [1069, 502] width 83 height 12
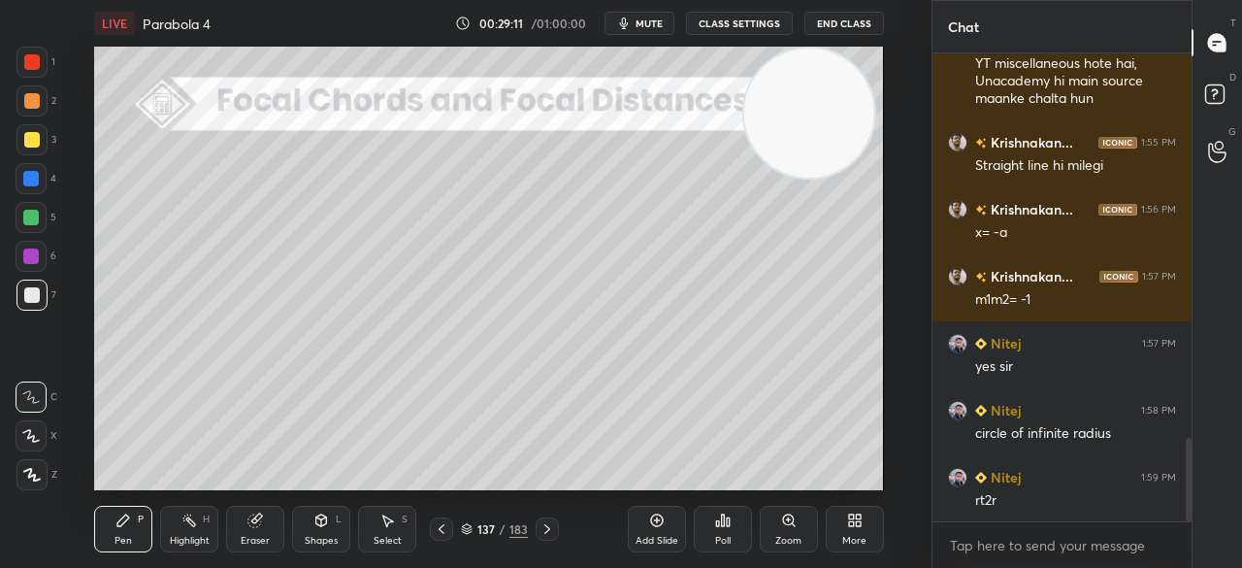
drag, startPoint x: 821, startPoint y: 139, endPoint x: 822, endPoint y: 98, distance: 40.8
click at [822, 94] on video at bounding box center [808, 113] width 129 height 129
click at [316, 527] on icon at bounding box center [321, 520] width 16 height 16
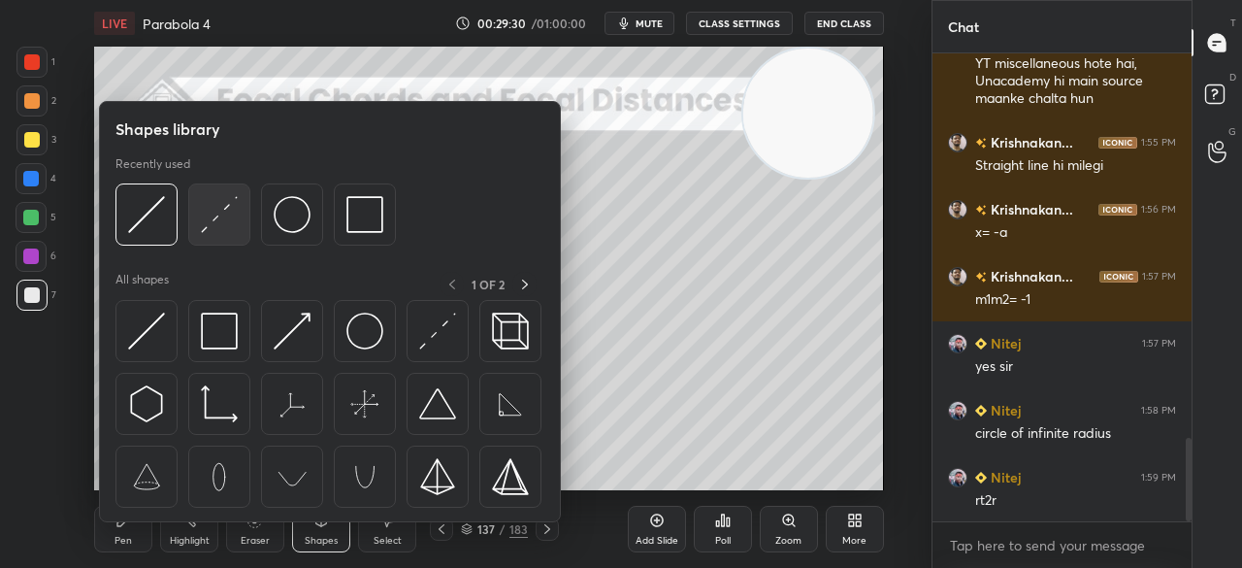
click at [217, 218] on img at bounding box center [219, 214] width 37 height 37
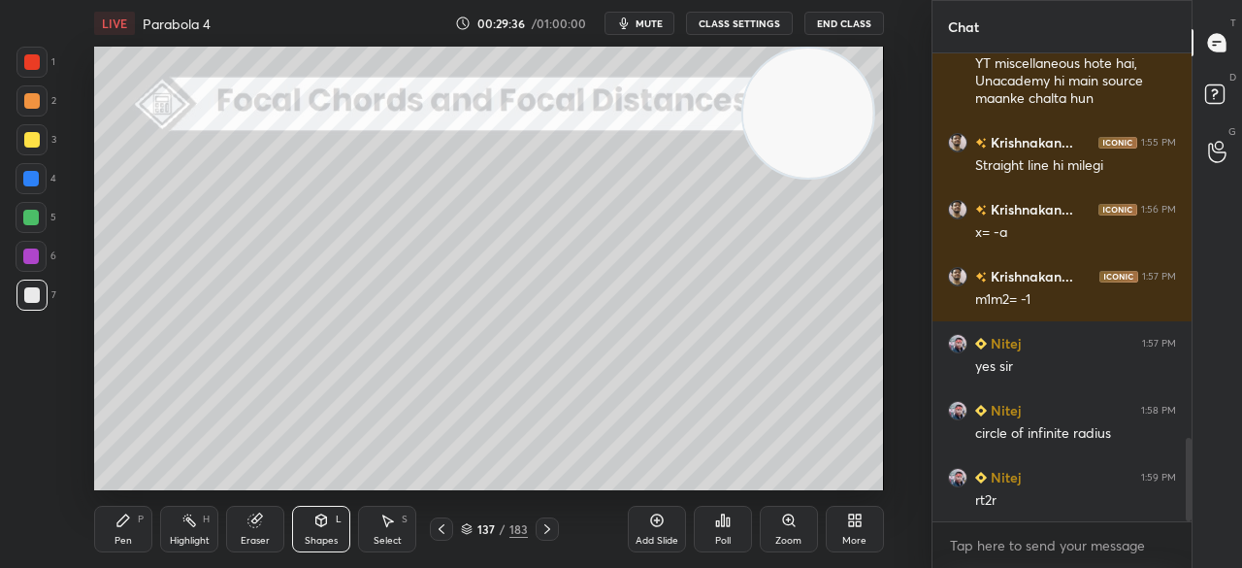
click at [129, 526] on icon at bounding box center [123, 520] width 16 height 16
click at [320, 525] on icon at bounding box center [321, 520] width 16 height 16
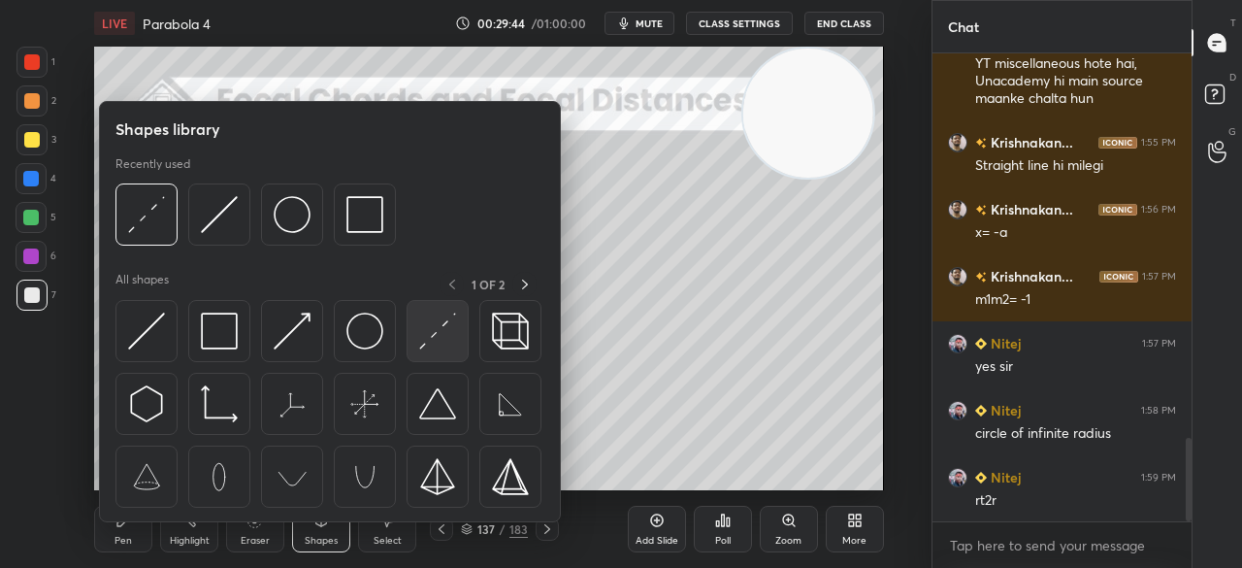
click at [431, 332] on img at bounding box center [437, 331] width 37 height 37
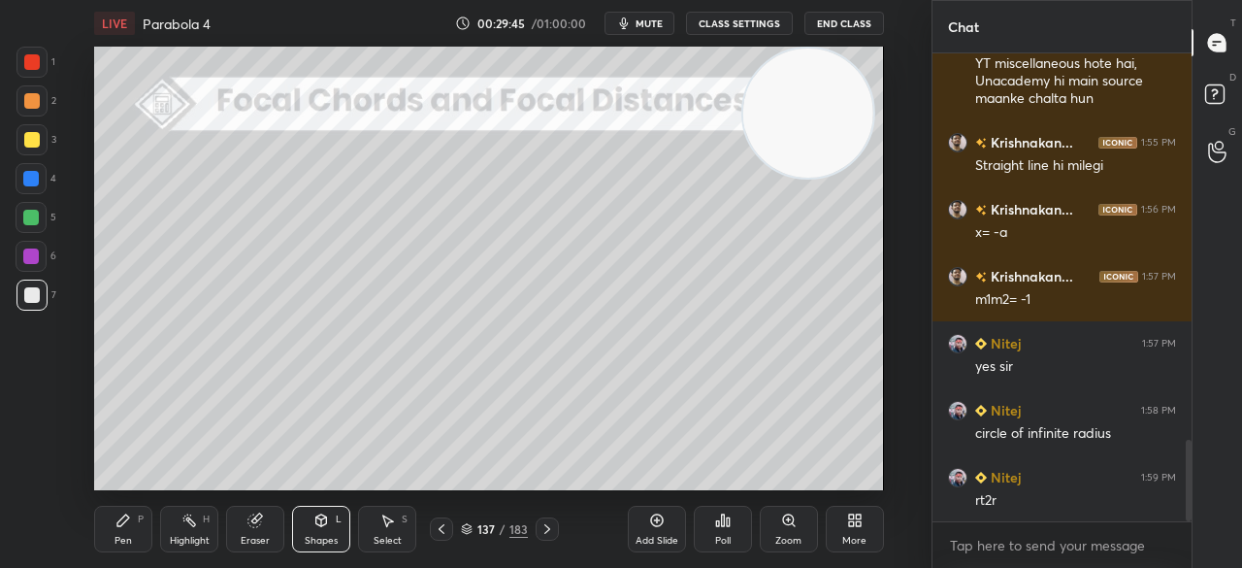
scroll to position [2238, 0]
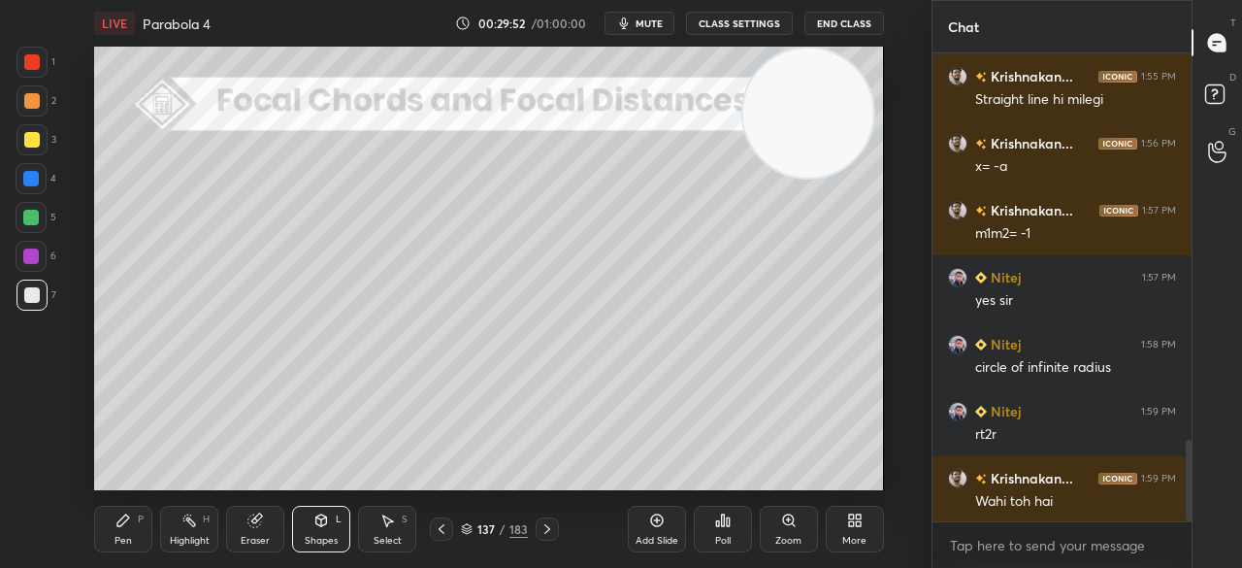
click at [116, 536] on div "Pen" at bounding box center [123, 541] width 17 height 10
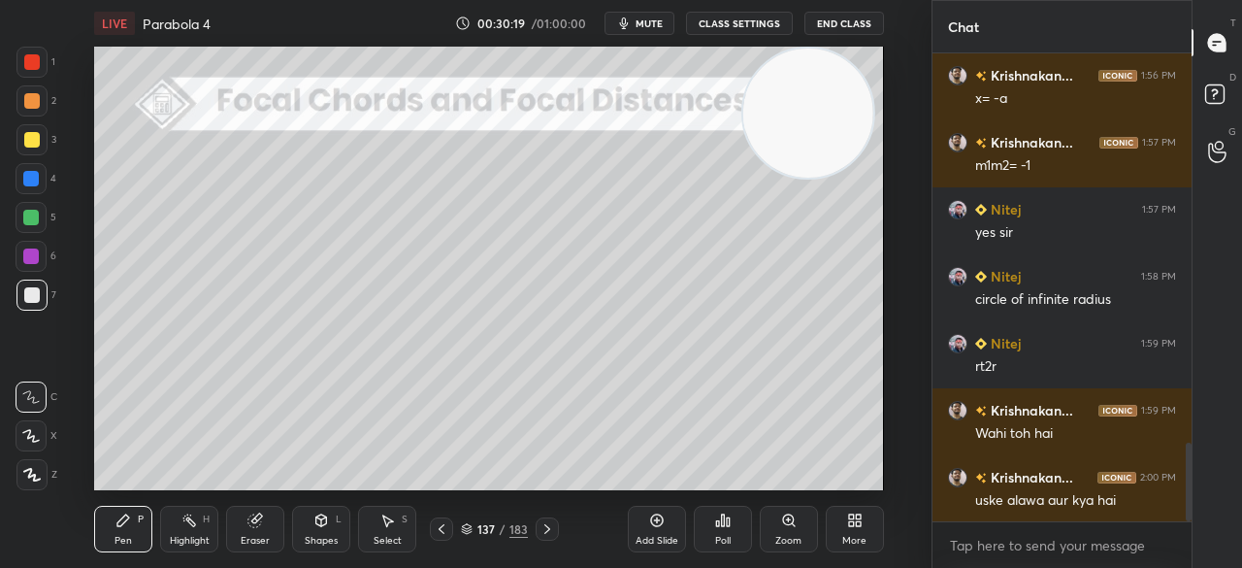
click at [318, 525] on icon at bounding box center [321, 520] width 16 height 16
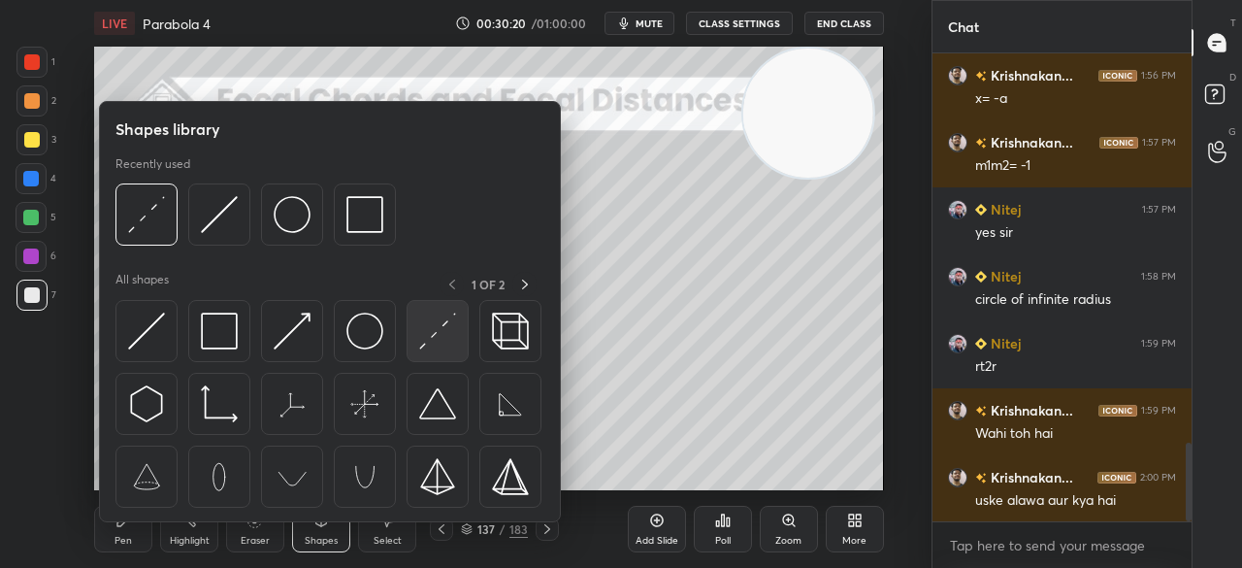
click at [431, 334] on img at bounding box center [437, 331] width 37 height 37
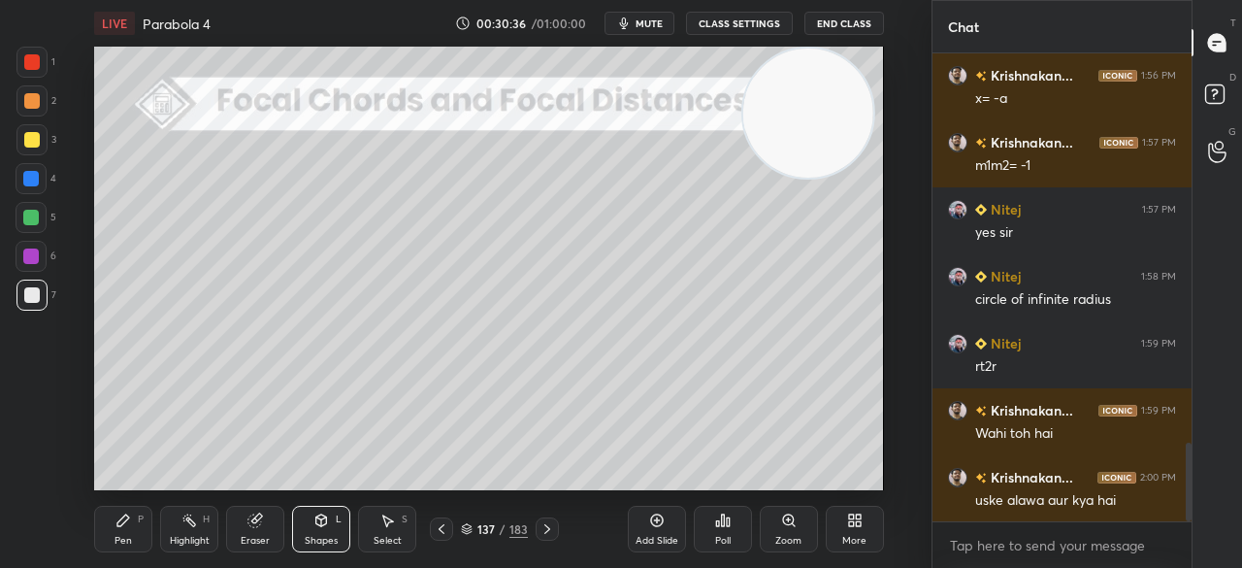
click at [124, 535] on div "Pen P" at bounding box center [123, 529] width 58 height 47
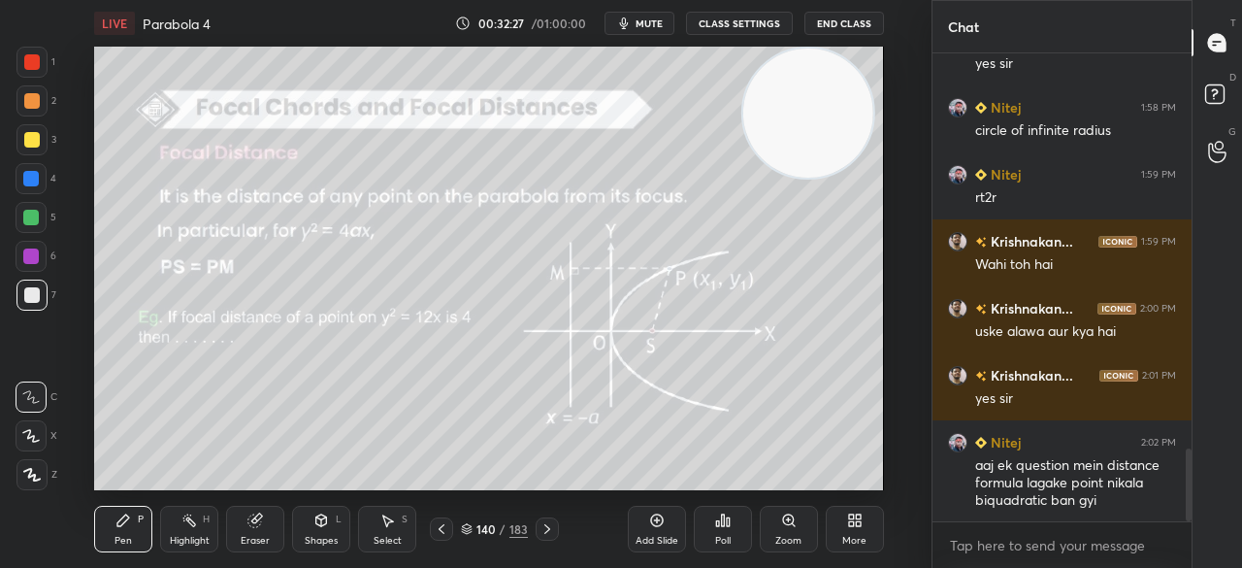
scroll to position [2541, 0]
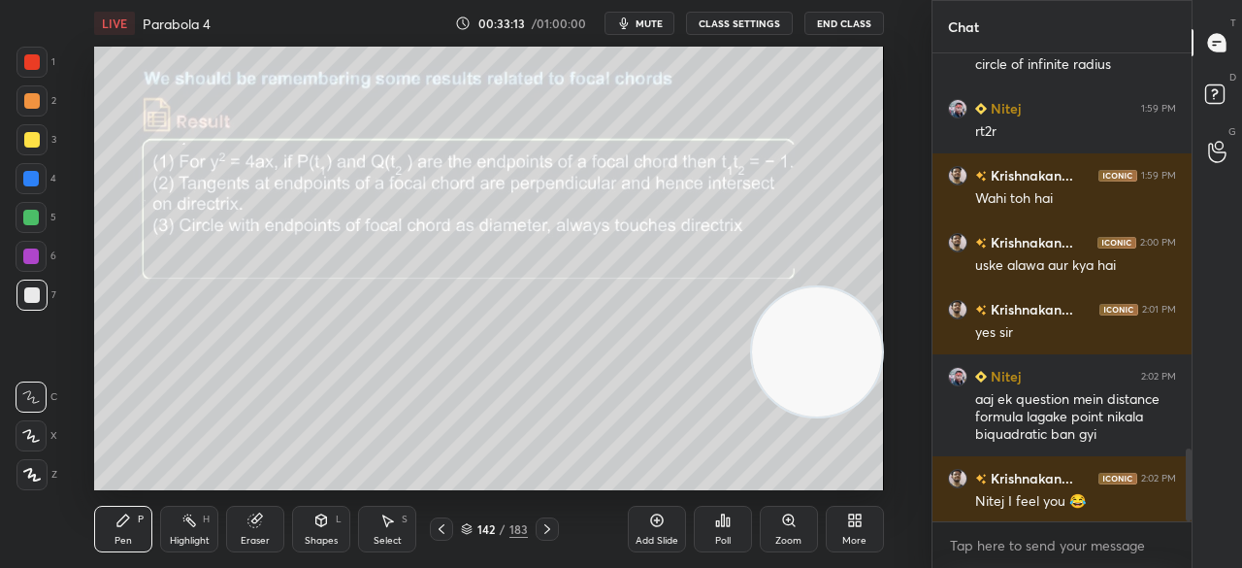
drag, startPoint x: 781, startPoint y: 131, endPoint x: 835, endPoint y: 411, distance: 284.6
click at [836, 411] on video at bounding box center [816, 351] width 129 height 129
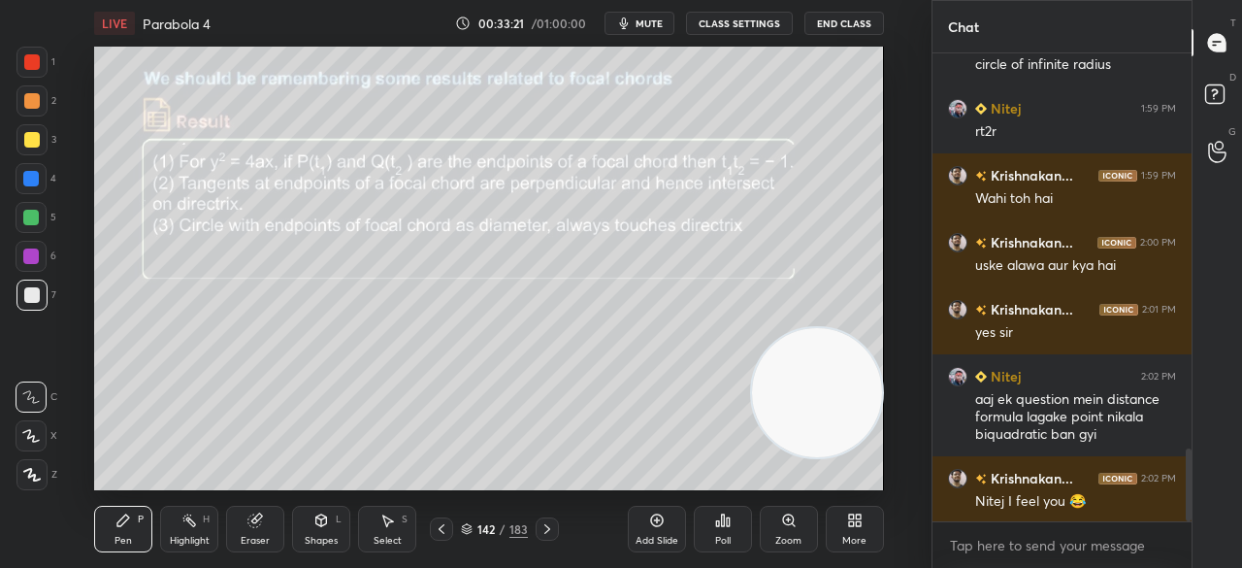
click at [658, 526] on div "Add Slide" at bounding box center [657, 529] width 58 height 47
drag, startPoint x: 322, startPoint y: 532, endPoint x: 331, endPoint y: 525, distance: 11.1
click at [322, 532] on div "Shapes L" at bounding box center [321, 529] width 58 height 47
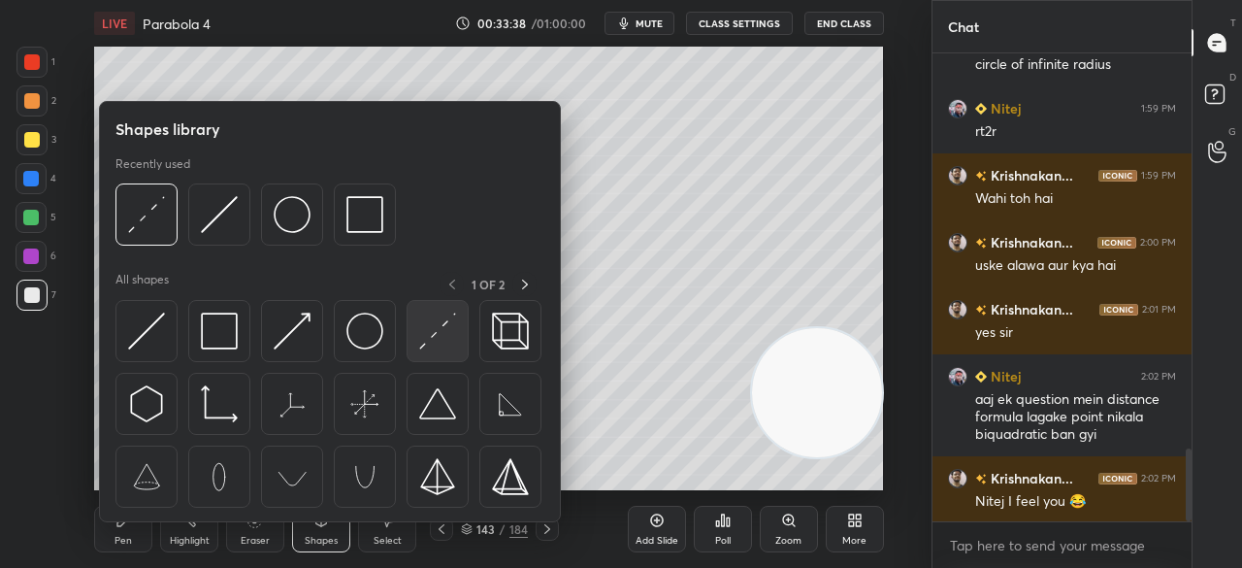
click at [444, 340] on img at bounding box center [437, 331] width 37 height 37
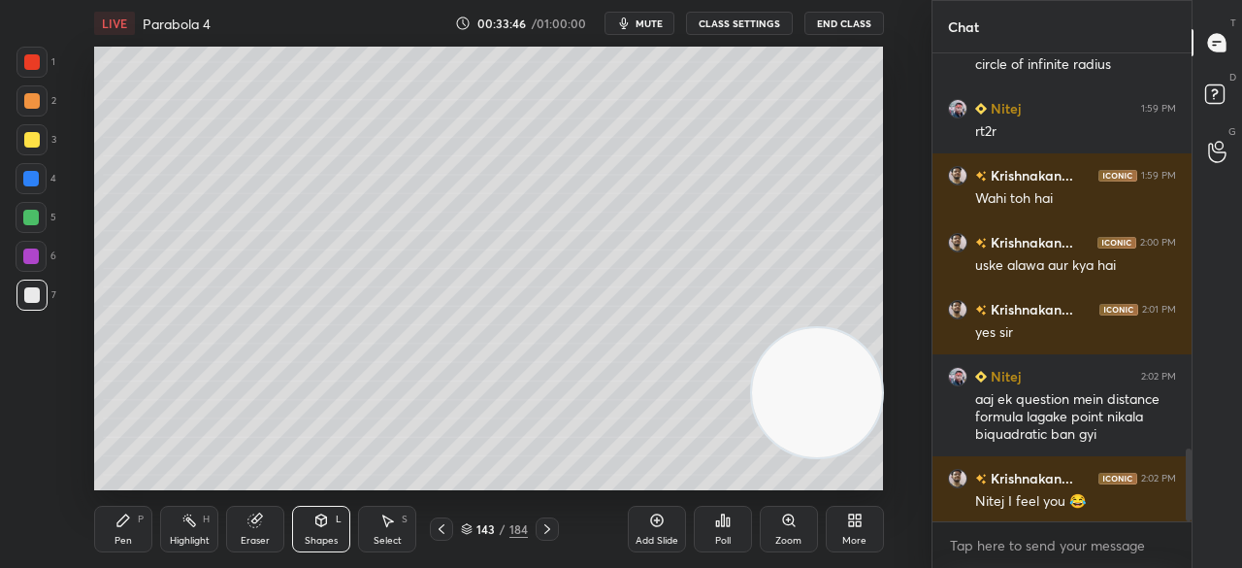
click at [120, 536] on div "Pen" at bounding box center [123, 541] width 17 height 10
drag, startPoint x: 264, startPoint y: 530, endPoint x: 313, endPoint y: 502, distance: 56.1
click at [265, 529] on div "Eraser" at bounding box center [255, 529] width 58 height 47
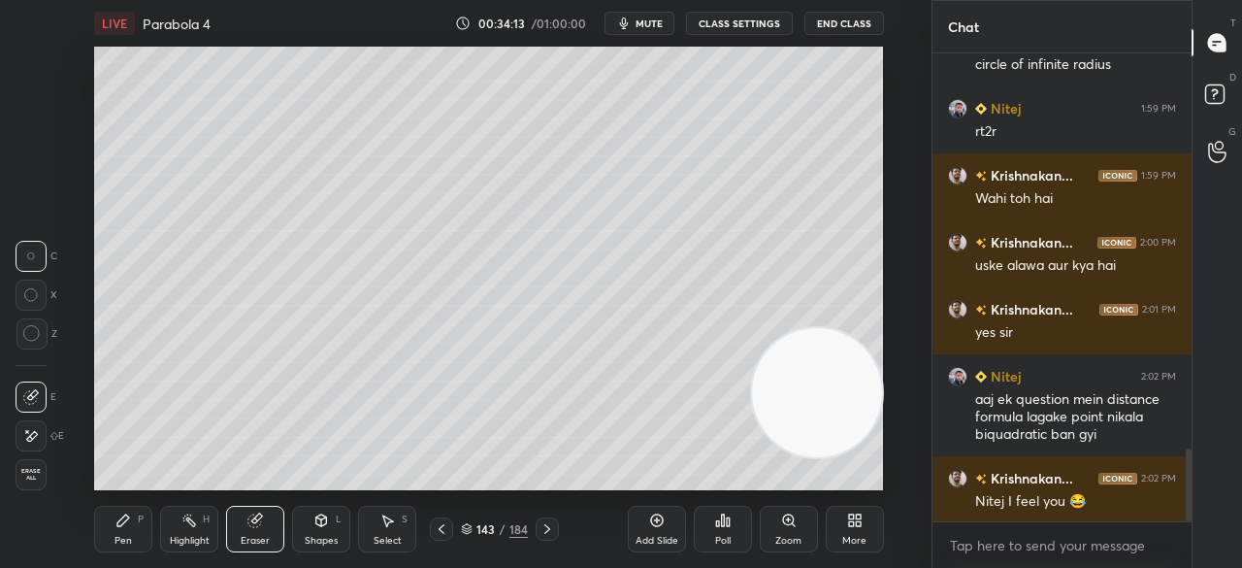
click at [123, 513] on icon at bounding box center [123, 520] width 16 height 16
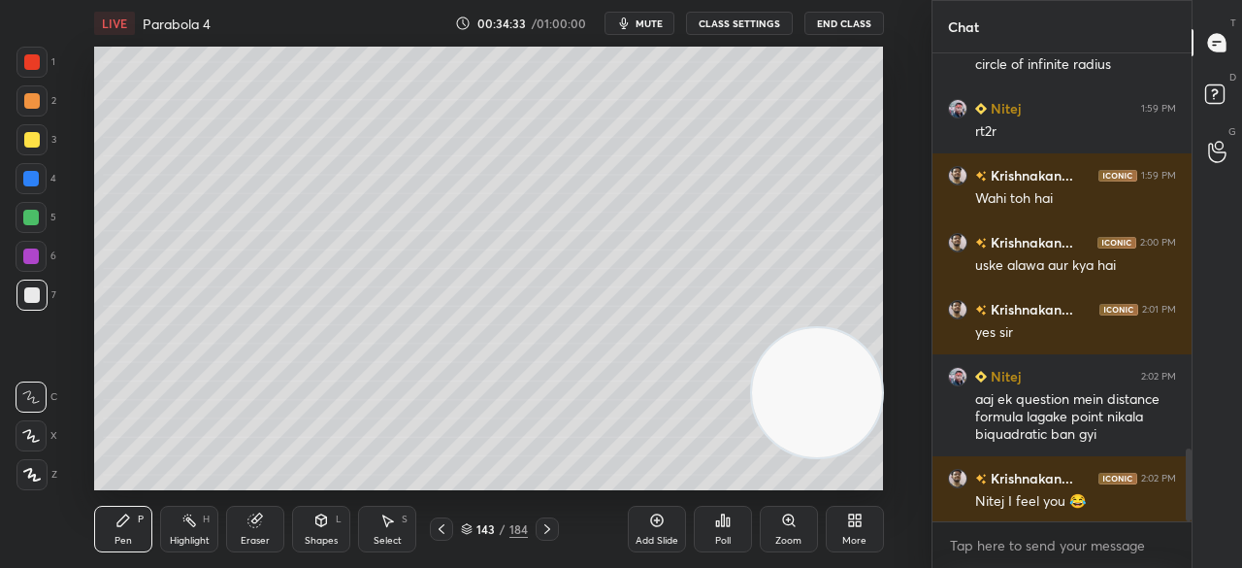
drag, startPoint x: 252, startPoint y: 523, endPoint x: 247, endPoint y: 490, distance: 33.4
click at [252, 523] on icon at bounding box center [254, 520] width 13 height 13
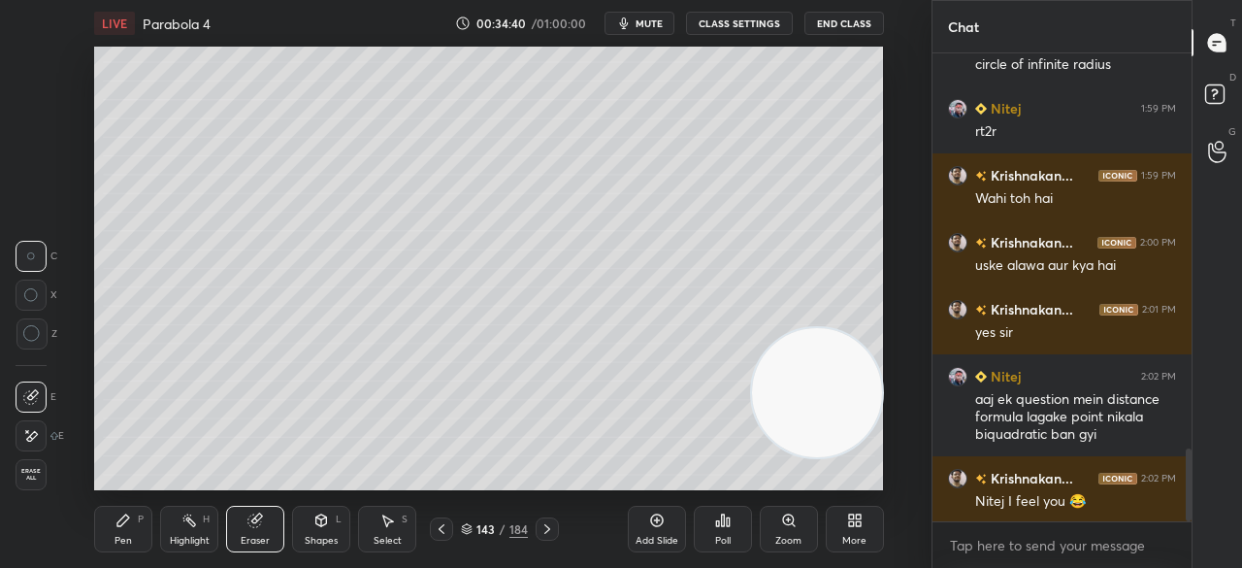
click at [119, 525] on icon at bounding box center [123, 520] width 12 height 12
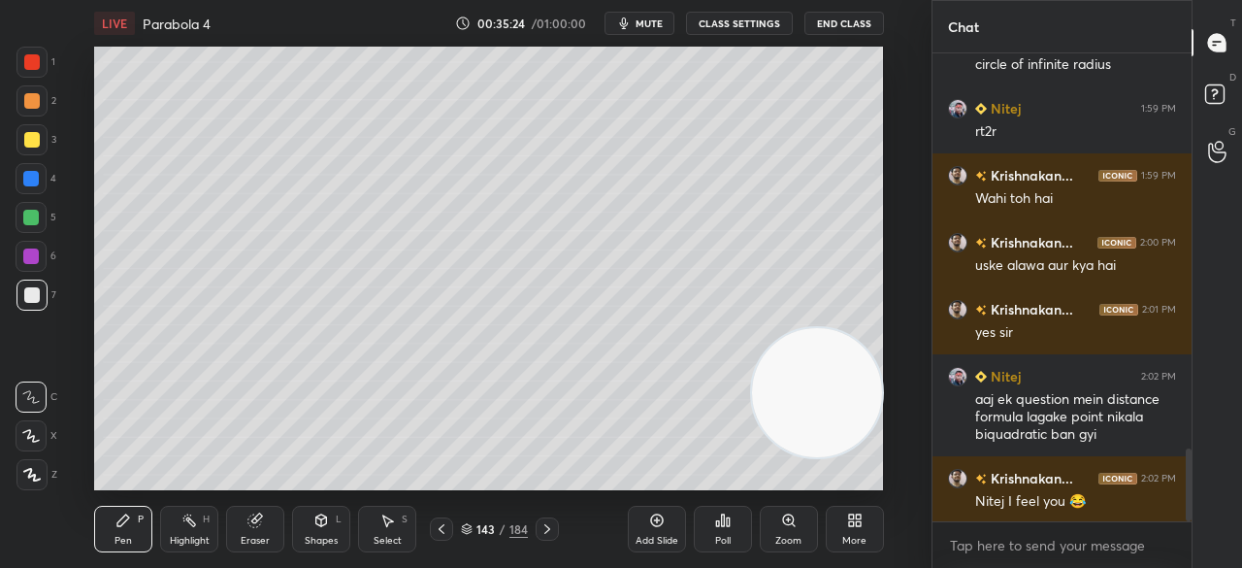
click at [665, 529] on div "Add Slide" at bounding box center [657, 529] width 58 height 47
click at [37, 213] on div at bounding box center [31, 218] width 16 height 16
click at [33, 296] on div at bounding box center [32, 295] width 16 height 16
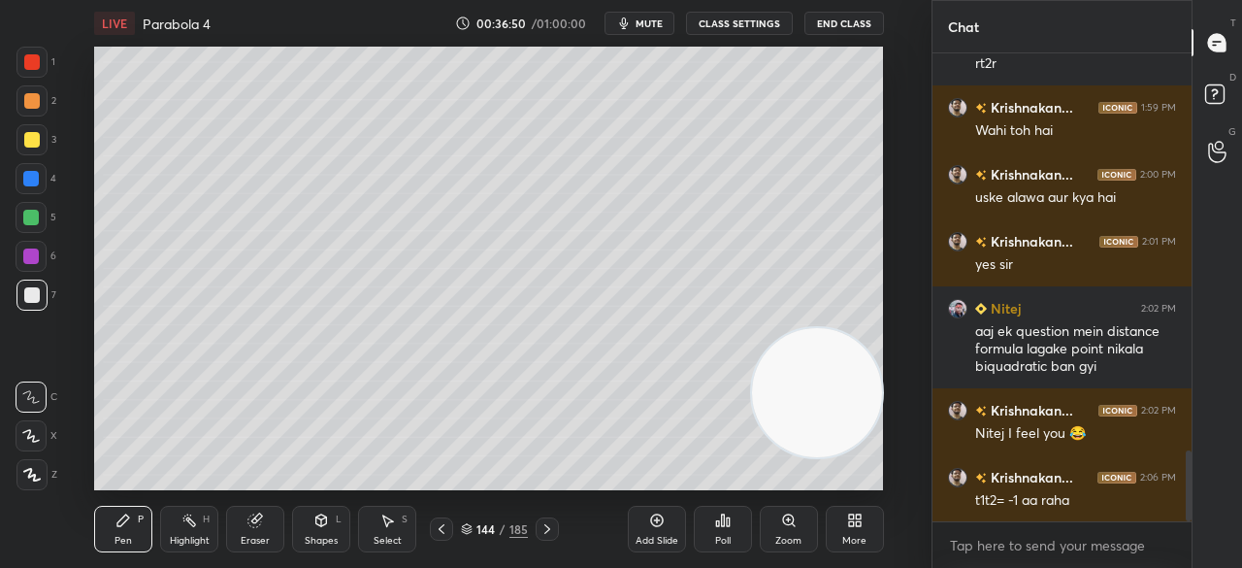
scroll to position [2675, 0]
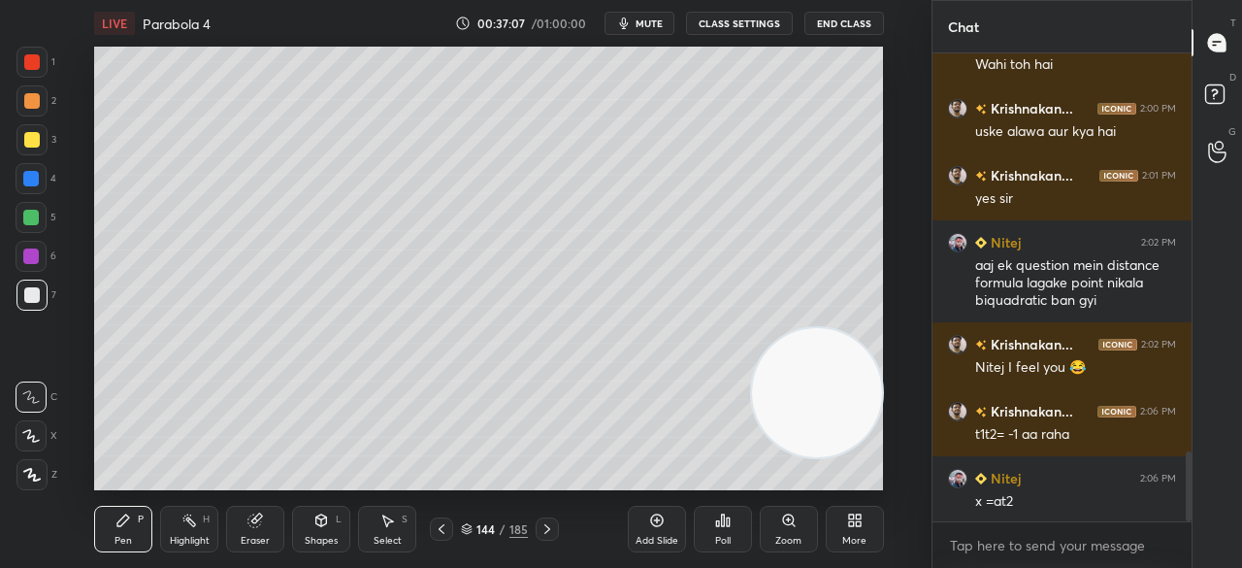
click at [655, 529] on div "Add Slide" at bounding box center [657, 529] width 58 height 47
click at [253, 519] on icon at bounding box center [254, 520] width 13 height 13
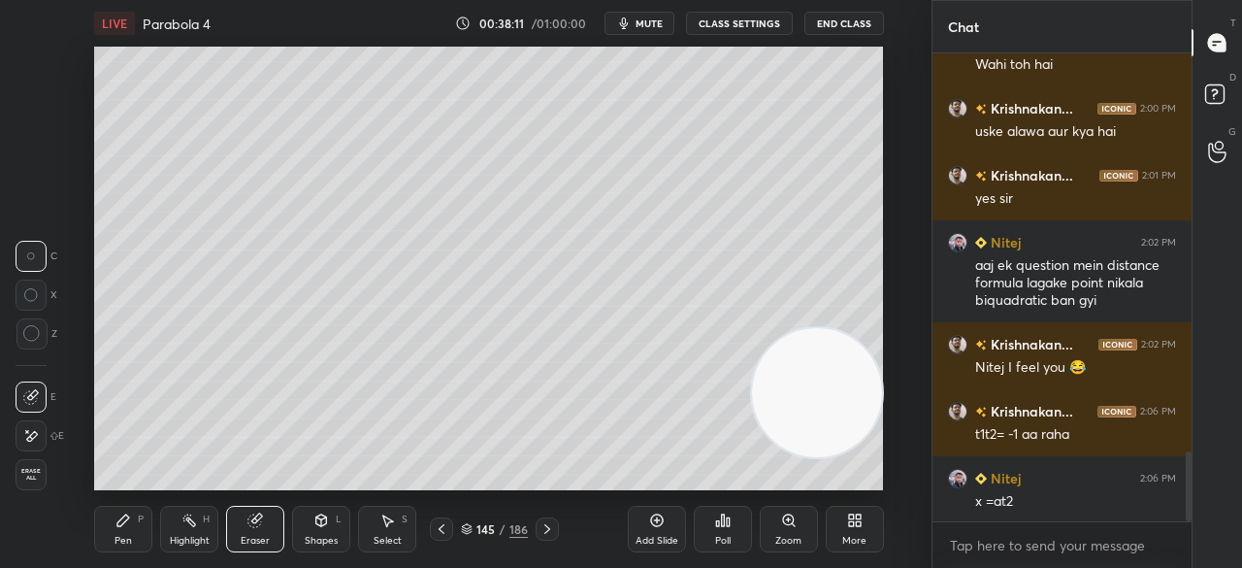
click at [128, 517] on icon at bounding box center [123, 520] width 12 height 12
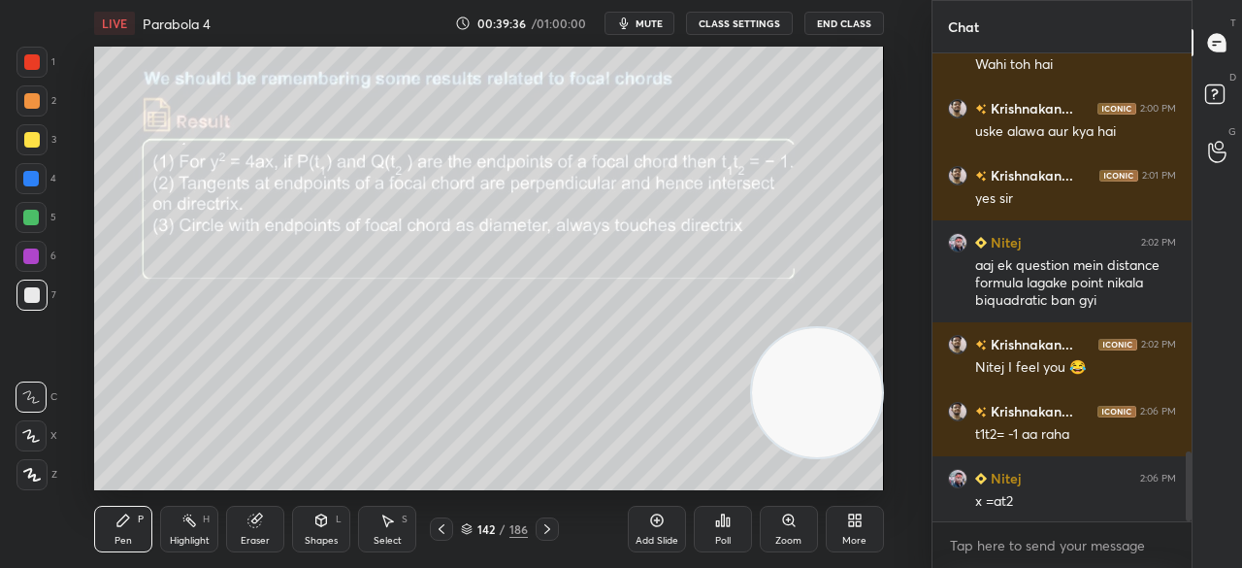
click at [324, 521] on icon at bounding box center [321, 520] width 11 height 12
click at [255, 524] on icon at bounding box center [254, 520] width 13 height 13
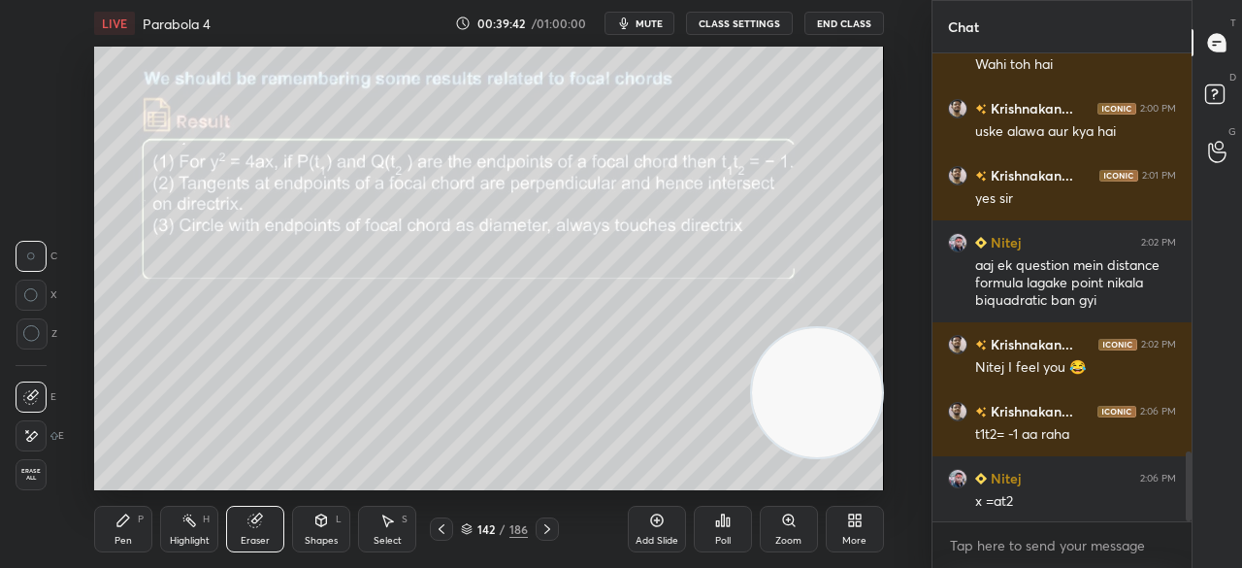
click at [33, 325] on icon at bounding box center [31, 333] width 17 height 17
click at [32, 473] on span "Erase all" at bounding box center [30, 475] width 29 height 14
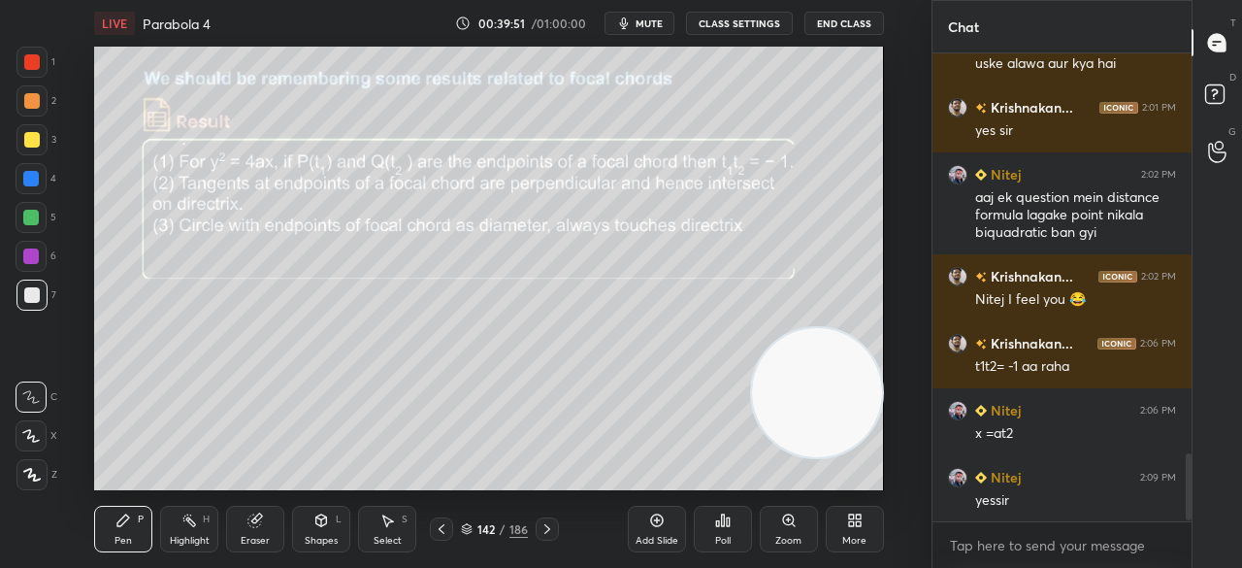
scroll to position [2809, 0]
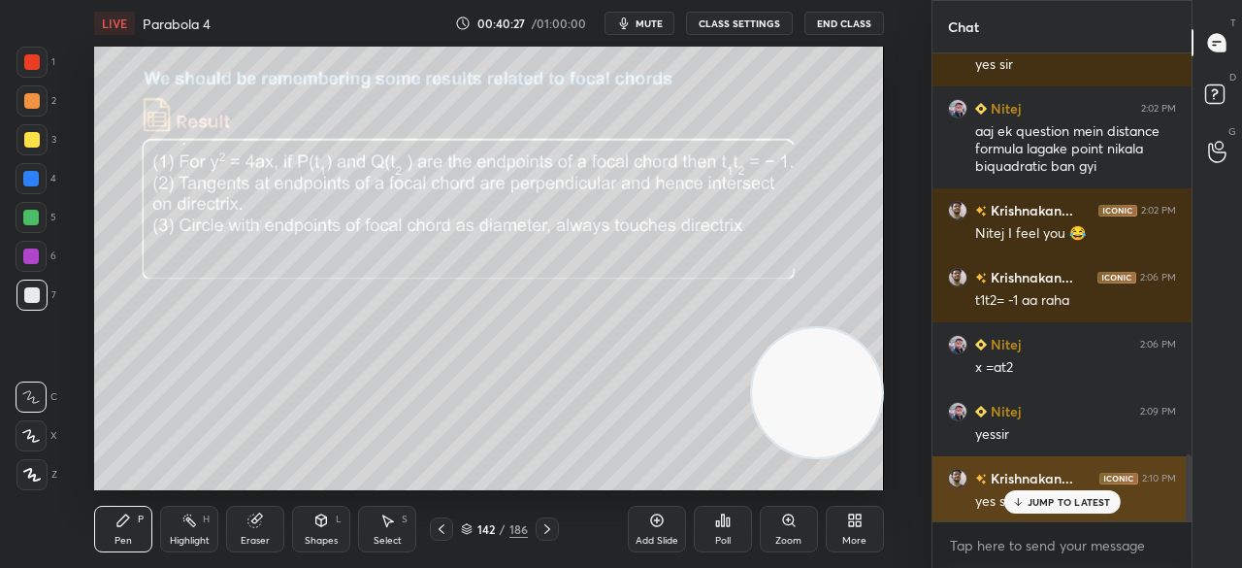
click at [1052, 498] on p "JUMP TO LATEST" at bounding box center [1069, 502] width 83 height 12
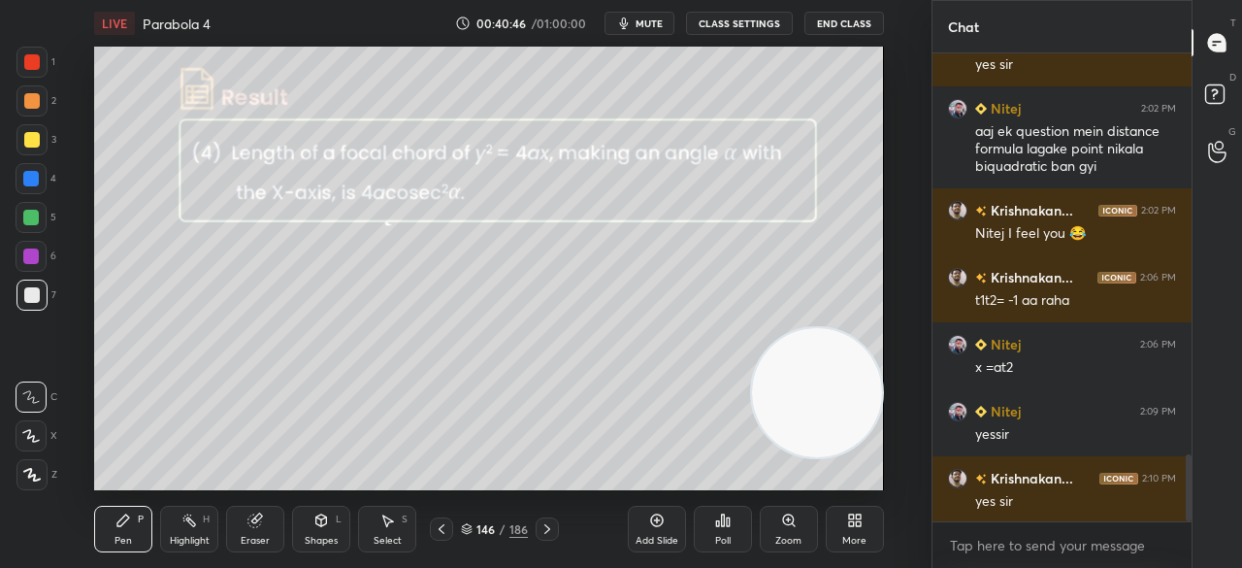
scroll to position [2828, 0]
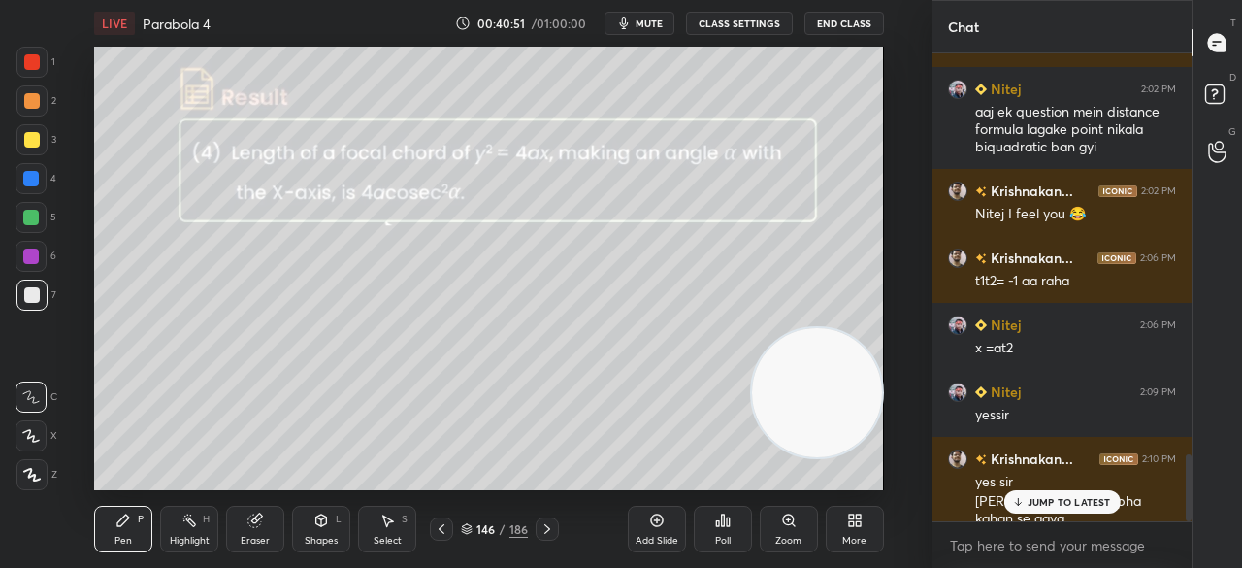
click at [1060, 501] on p "JUMP TO LATEST" at bounding box center [1069, 502] width 83 height 12
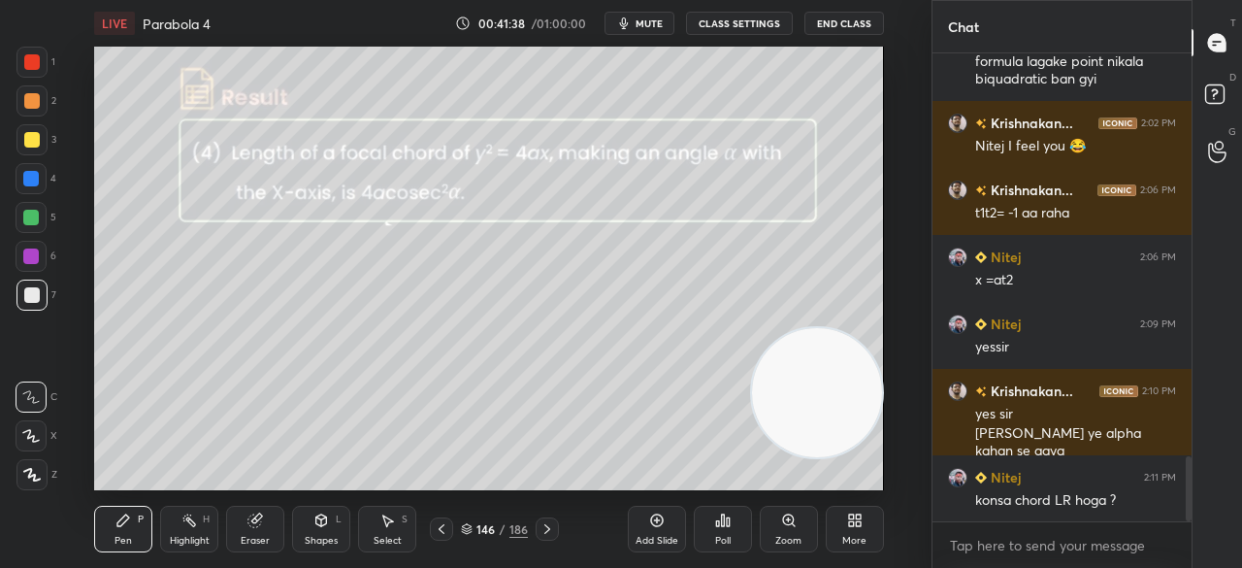
click at [762, 339] on div "Setting up your live class Poll for secs No correct answer Start poll" at bounding box center [488, 269] width 789 height 444
click at [771, 329] on div "Setting up your live class Poll for secs No correct answer Start poll" at bounding box center [488, 269] width 789 height 444
click at [765, 337] on div "Setting up your live class Poll for secs No correct answer Start poll" at bounding box center [488, 269] width 789 height 444
drag, startPoint x: 256, startPoint y: 531, endPoint x: 264, endPoint y: 524, distance: 10.3
click at [259, 531] on div "Eraser" at bounding box center [255, 529] width 58 height 47
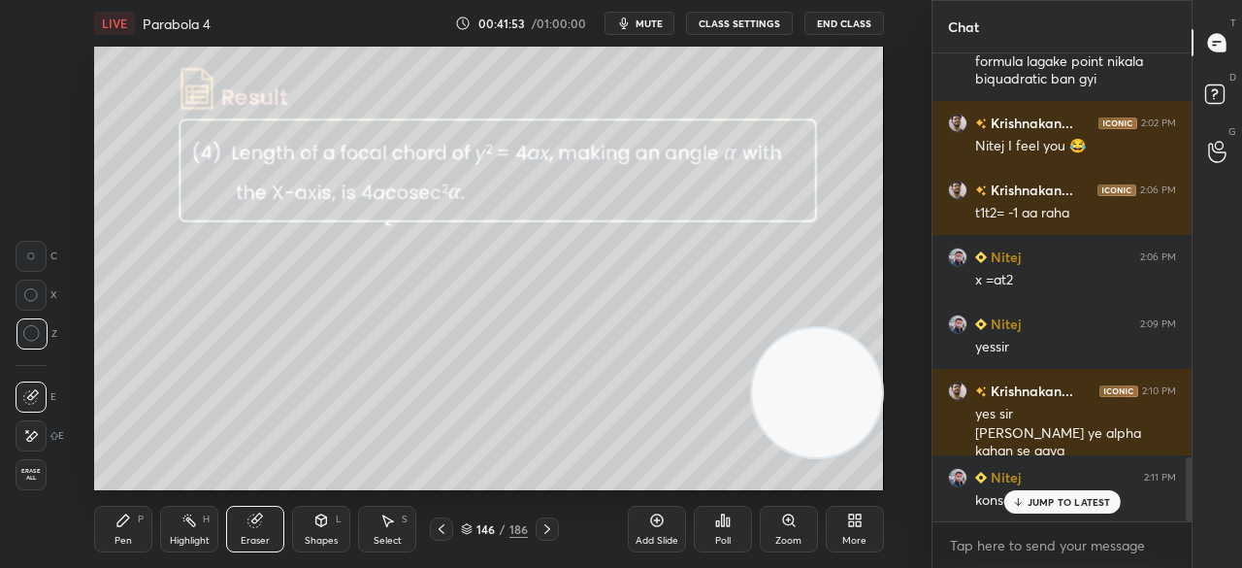
scroll to position [2980, 0]
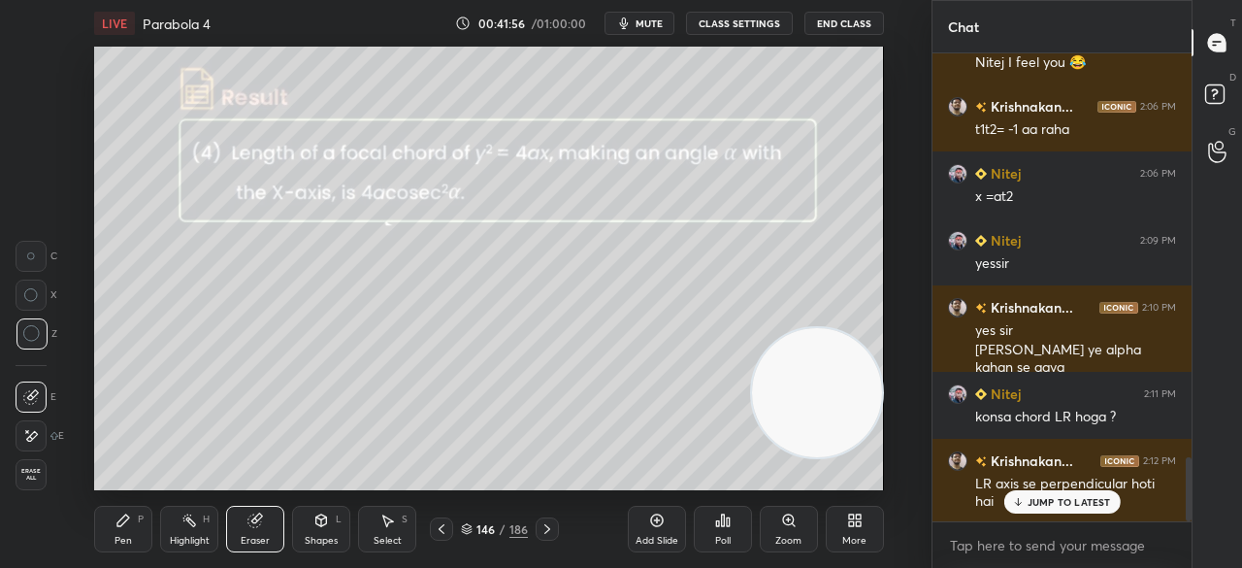
click at [1054, 494] on div "JUMP TO LATEST" at bounding box center [1062, 501] width 116 height 23
click at [129, 525] on icon at bounding box center [123, 520] width 16 height 16
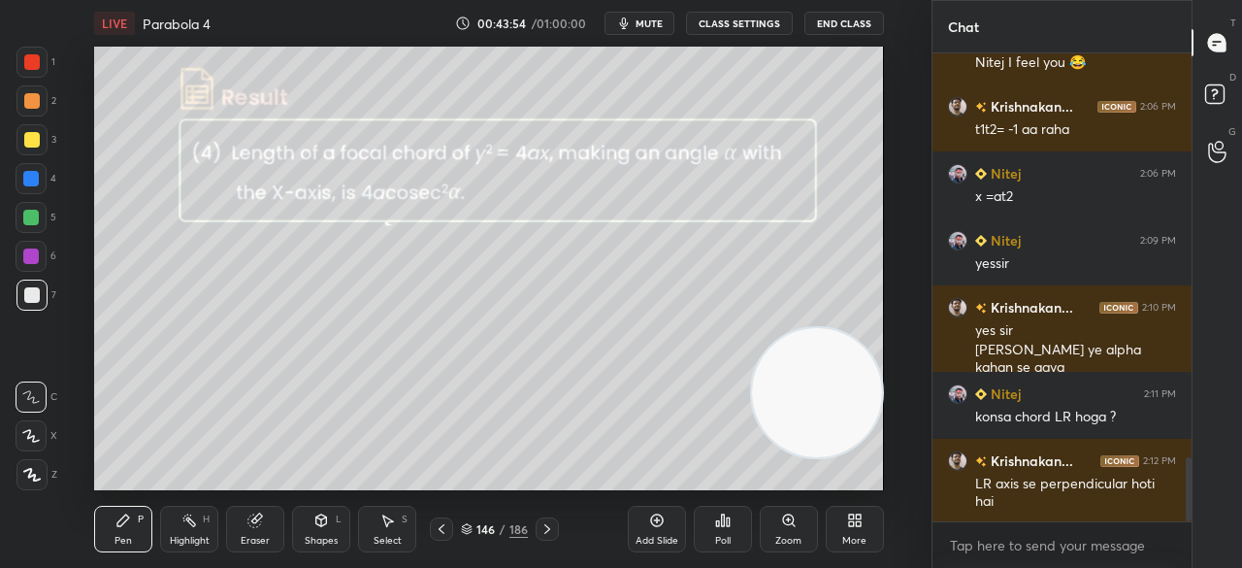
click at [656, 525] on icon at bounding box center [657, 520] width 16 height 16
click at [36, 218] on div at bounding box center [31, 218] width 16 height 16
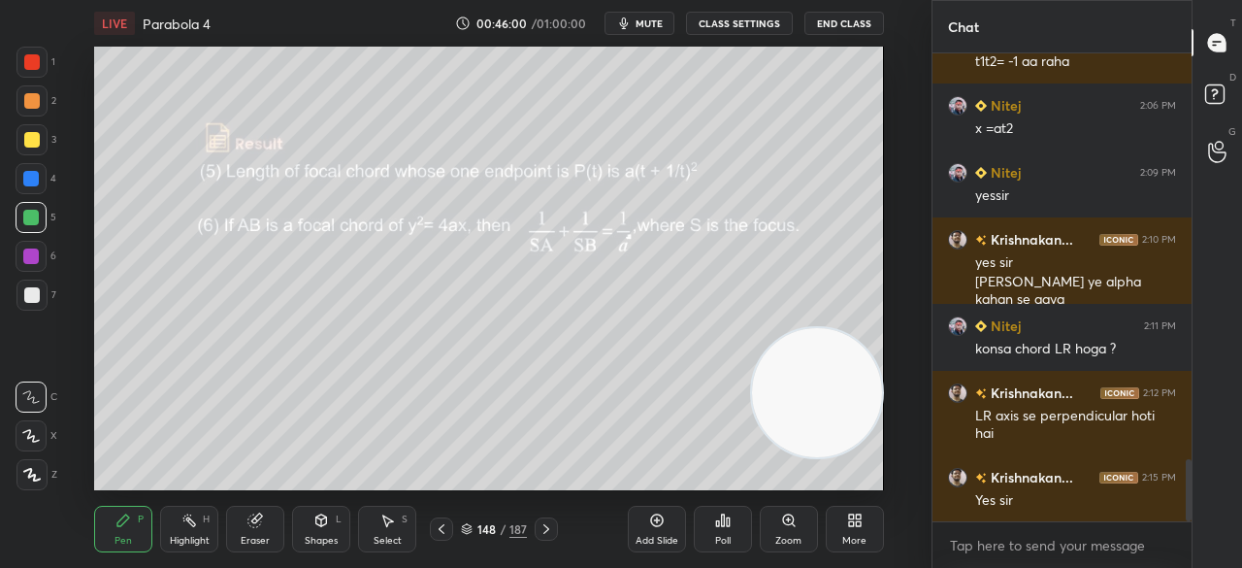
drag, startPoint x: 648, startPoint y: 520, endPoint x: 614, endPoint y: 500, distance: 39.6
click at [647, 520] on div "Add Slide" at bounding box center [657, 529] width 58 height 47
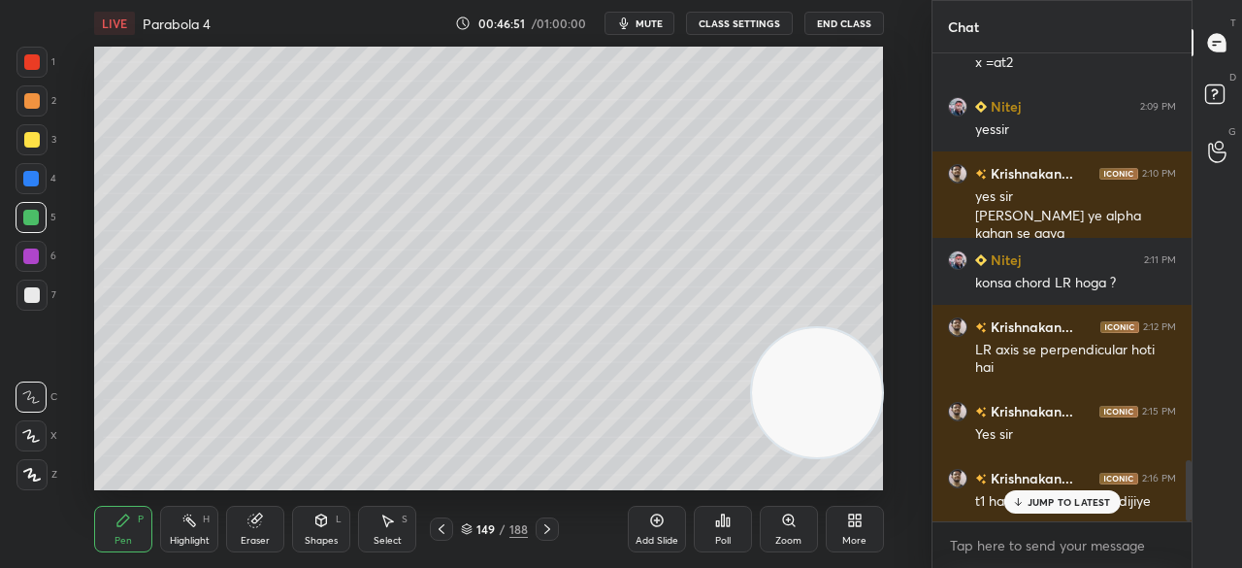
click at [1056, 502] on p "JUMP TO LATEST" at bounding box center [1069, 502] width 83 height 12
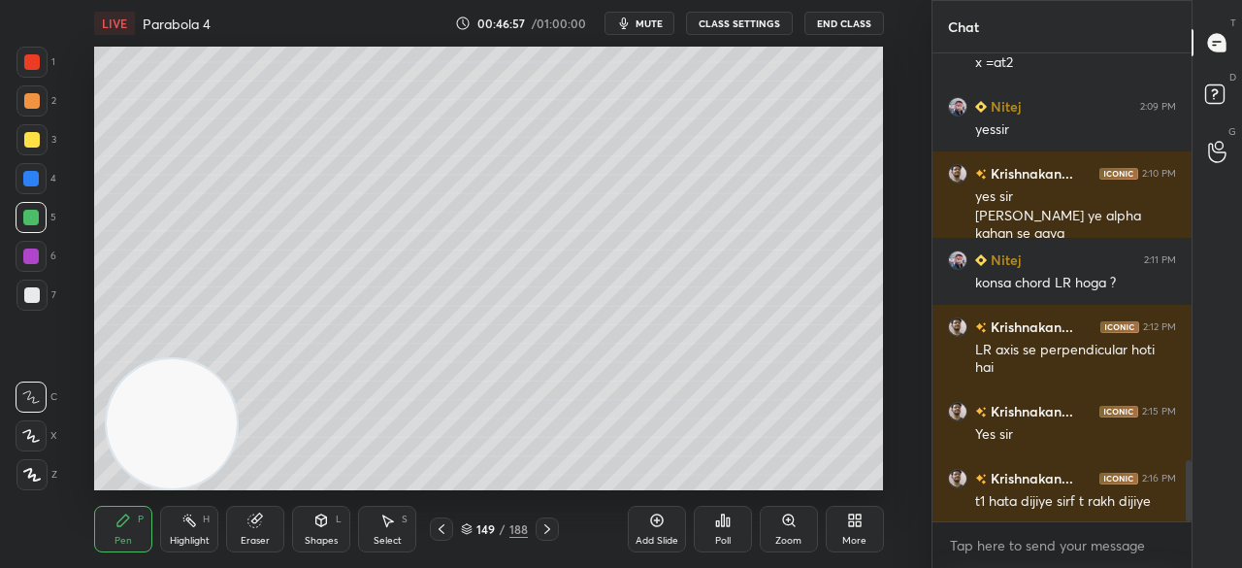
drag, startPoint x: 804, startPoint y: 379, endPoint x: 158, endPoint y: 597, distance: 681.1
click at [158, 0] on html "1 2 3 4 5 6 7 C X Z C X Z E E Erase all H H LIVE Parabola 4 00:46:57 / 01:00:00…" at bounding box center [621, 0] width 1242 height 0
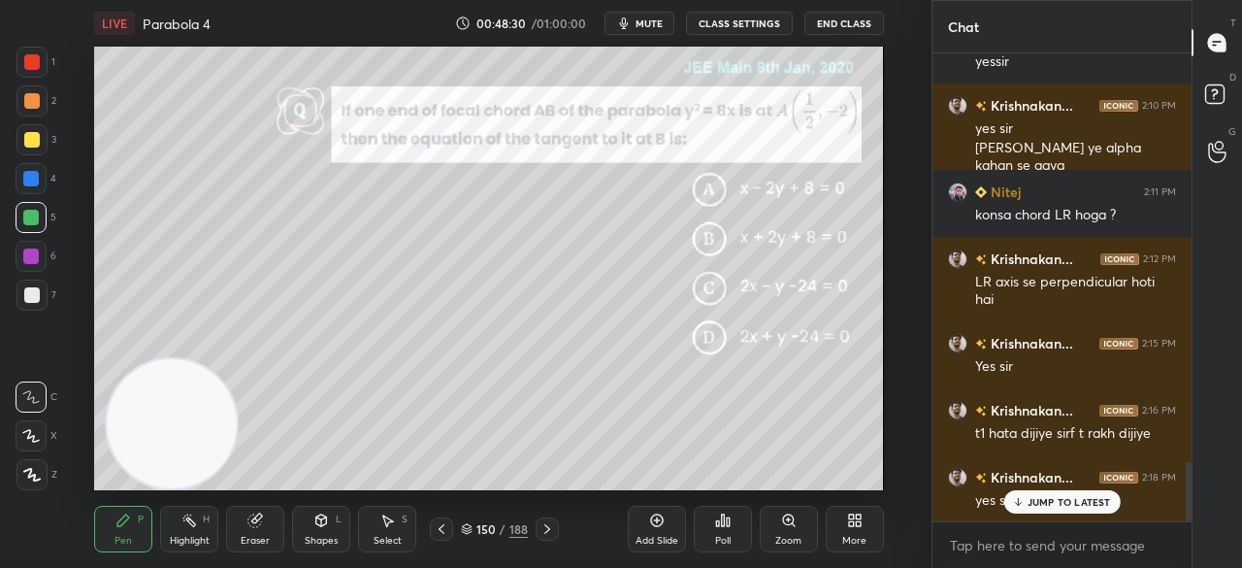
scroll to position [3248, 0]
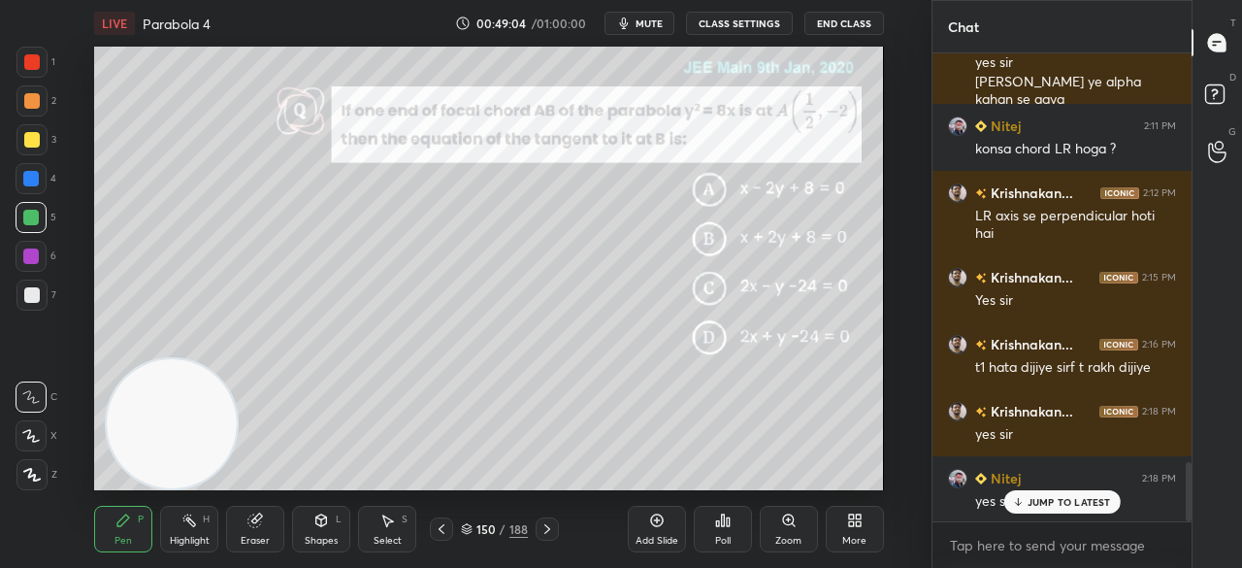
click at [255, 520] on icon at bounding box center [254, 520] width 13 height 13
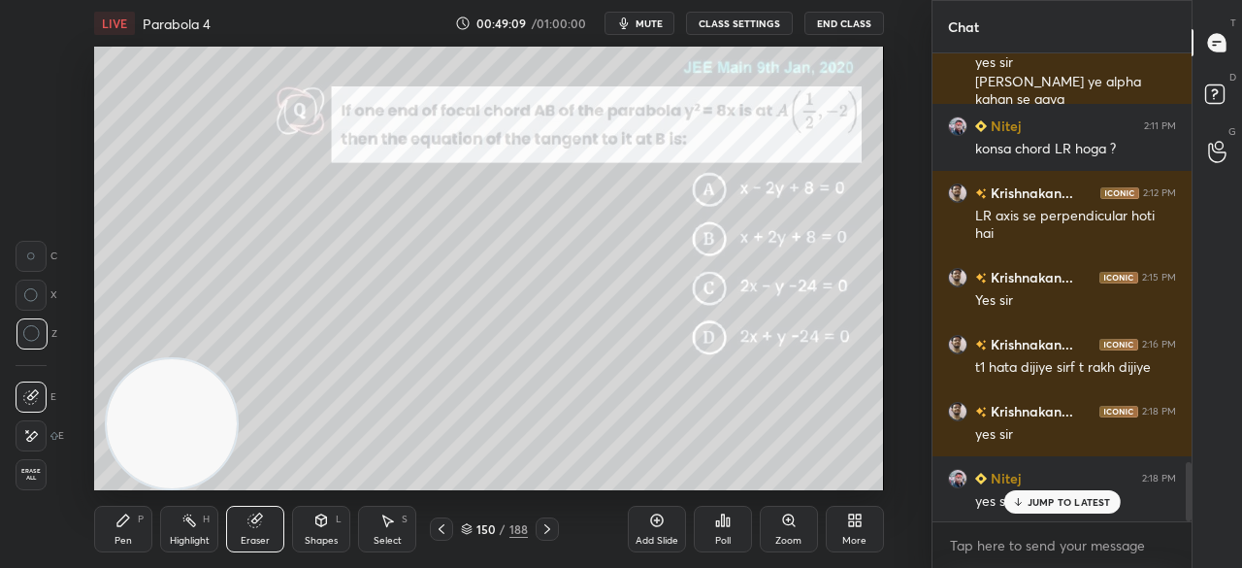
click at [118, 531] on div "Pen P" at bounding box center [123, 529] width 58 height 47
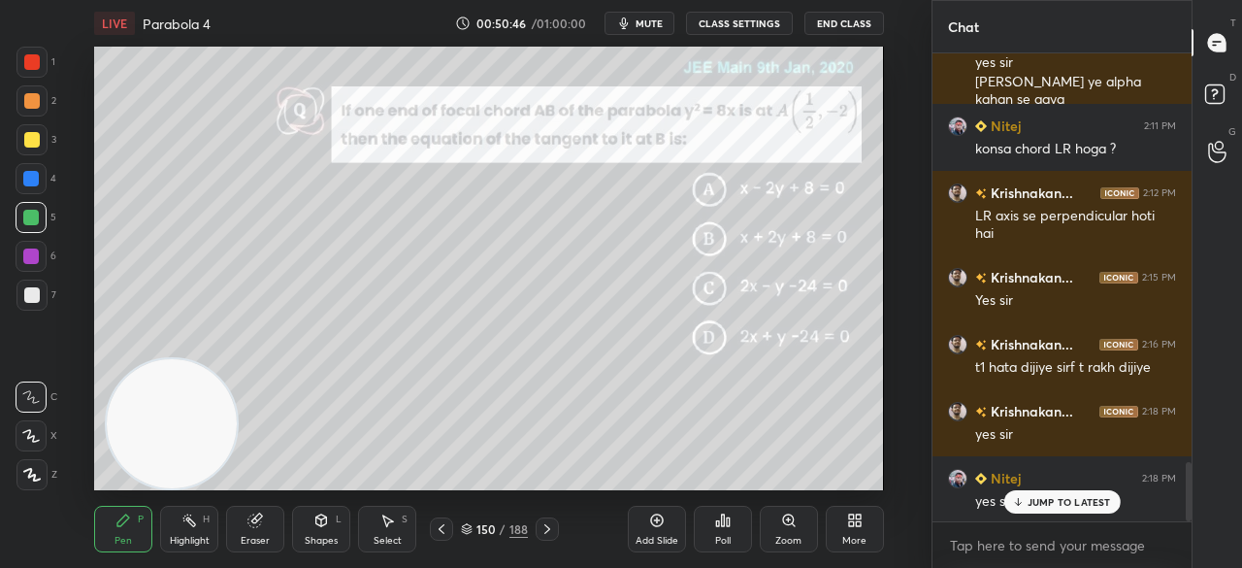
click at [260, 531] on div "Eraser" at bounding box center [255, 529] width 58 height 47
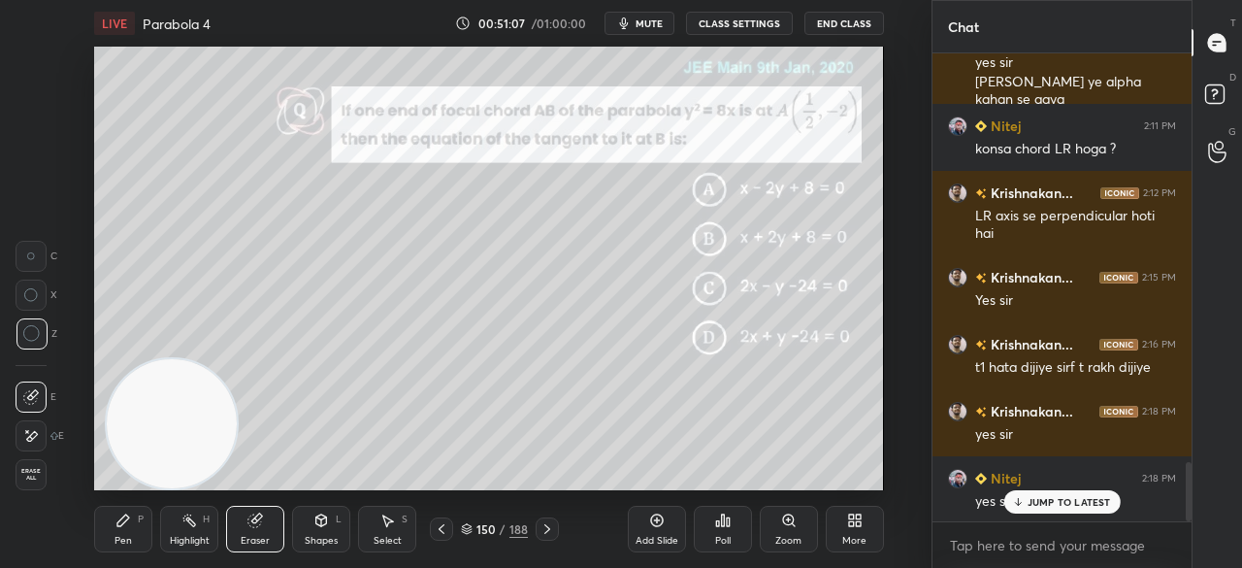
click at [1054, 498] on p "JUMP TO LATEST" at bounding box center [1069, 502] width 83 height 12
click at [120, 527] on icon at bounding box center [123, 520] width 16 height 16
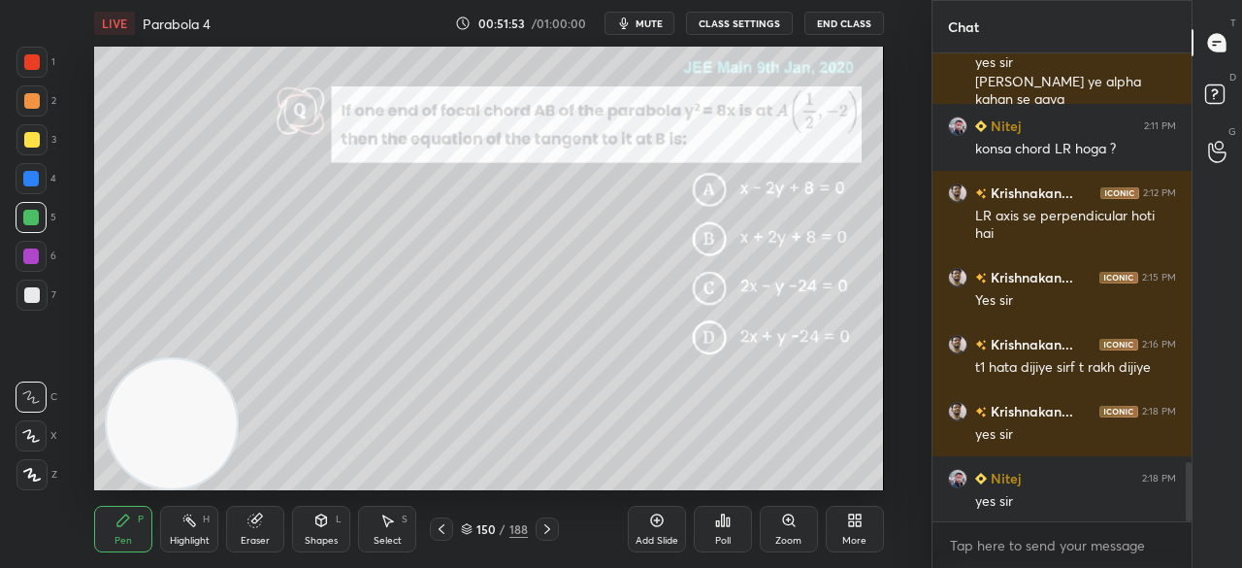
click at [297, 102] on div "LIVE Parabola 4 00:51:53 / 01:00:00 mute CLASS SETTINGS End Class Setting up yo…" at bounding box center [489, 284] width 854 height 568
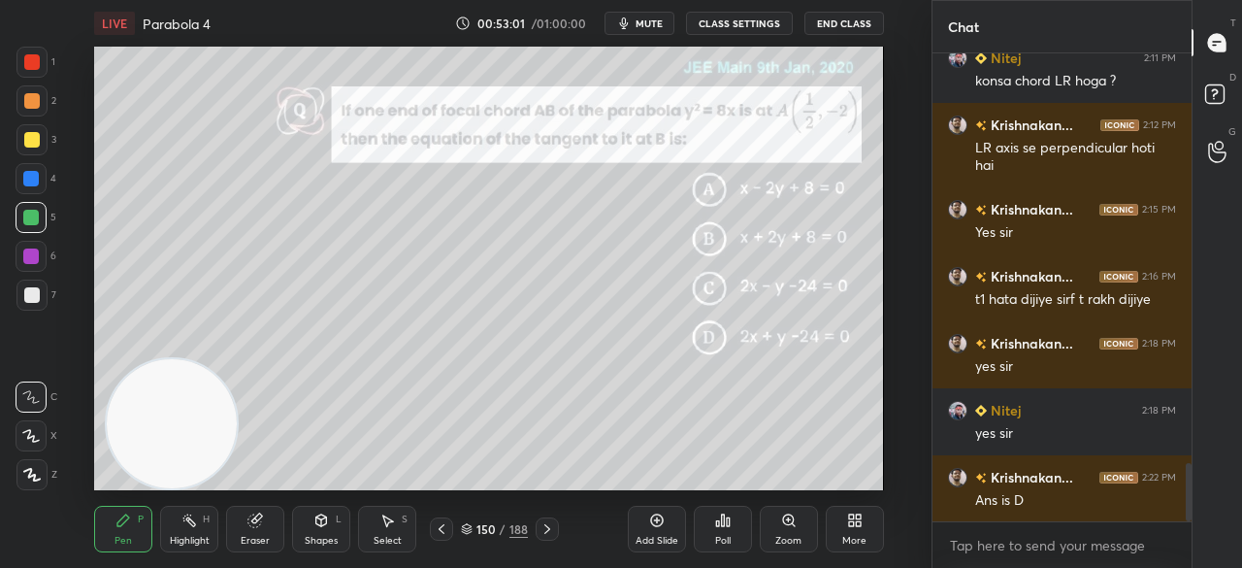
click at [260, 525] on icon at bounding box center [255, 520] width 16 height 16
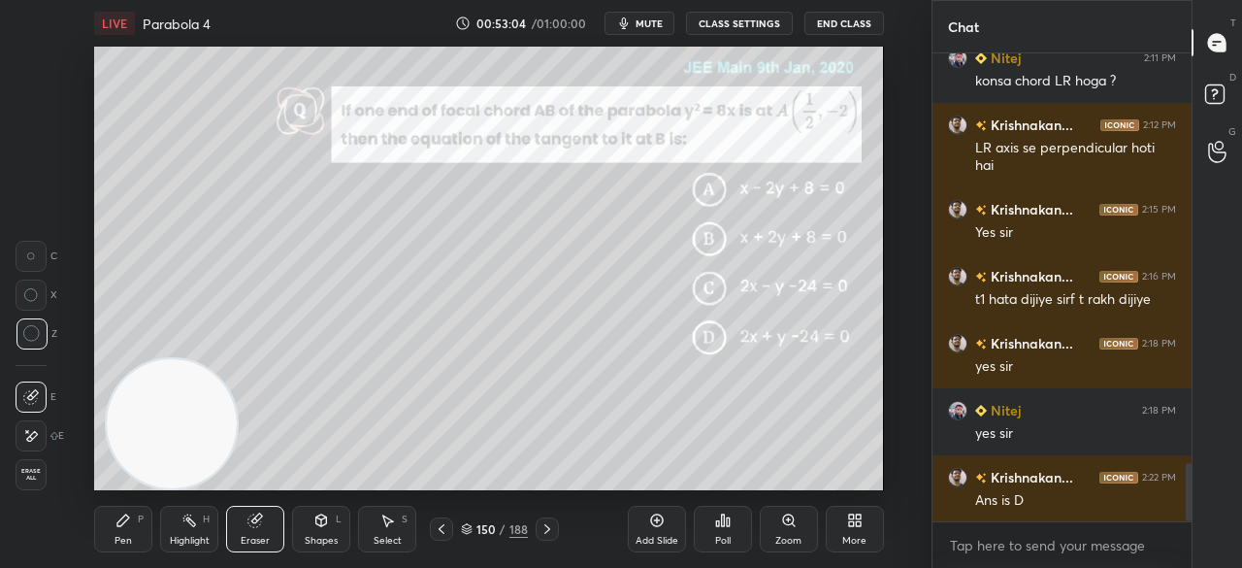
click at [125, 529] on div "Pen P" at bounding box center [123, 529] width 58 height 47
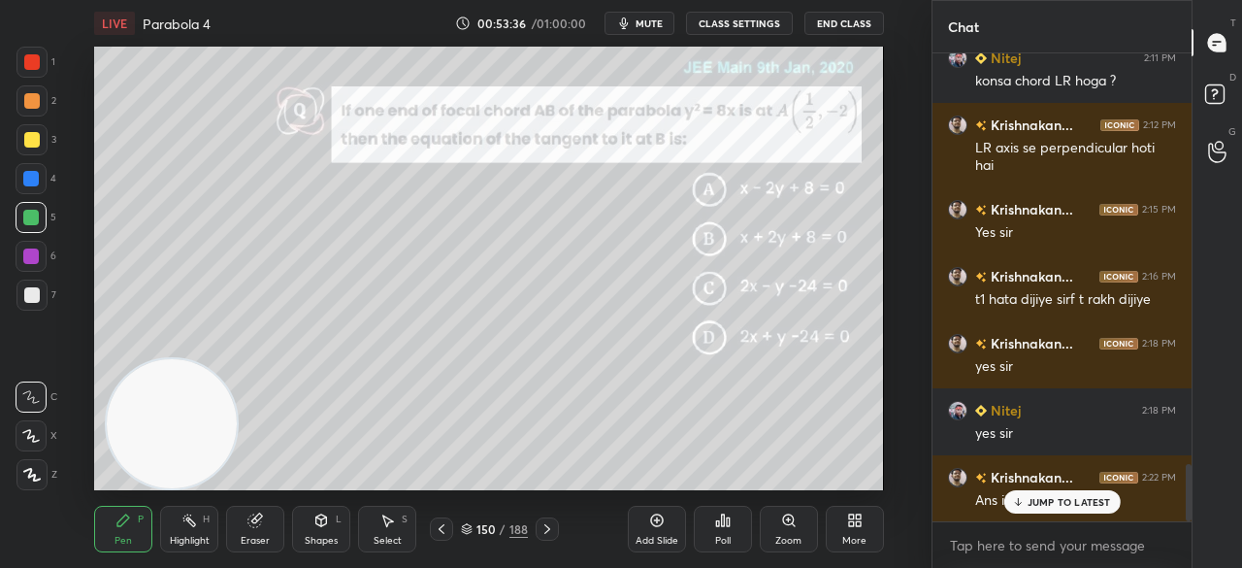
scroll to position [3381, 0]
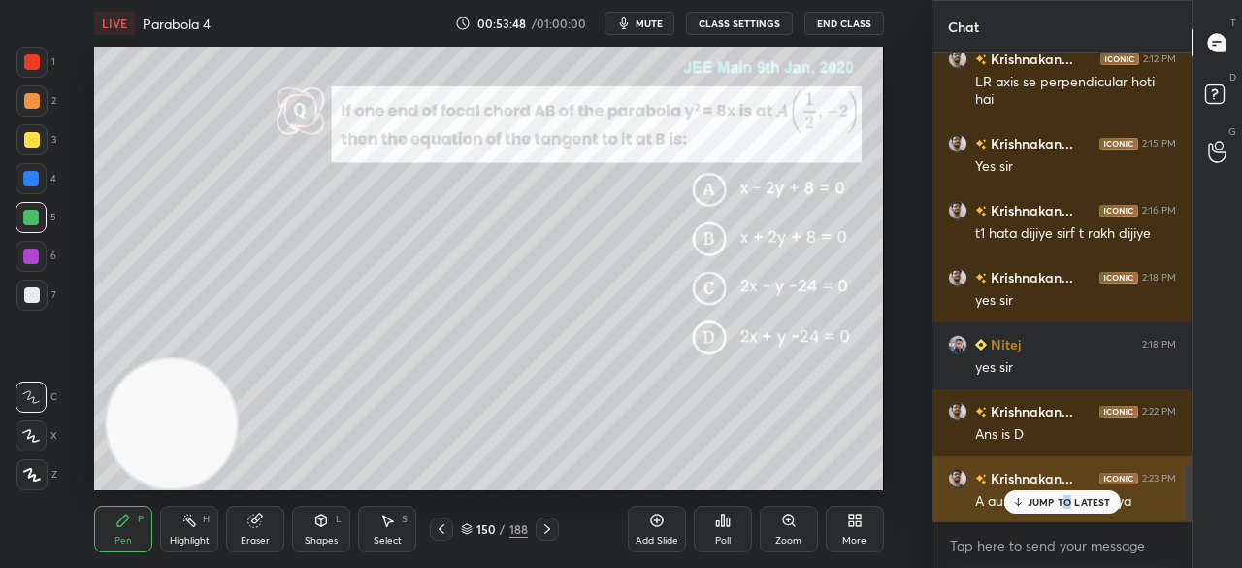
click at [1066, 507] on p "JUMP TO LATEST" at bounding box center [1069, 502] width 83 height 12
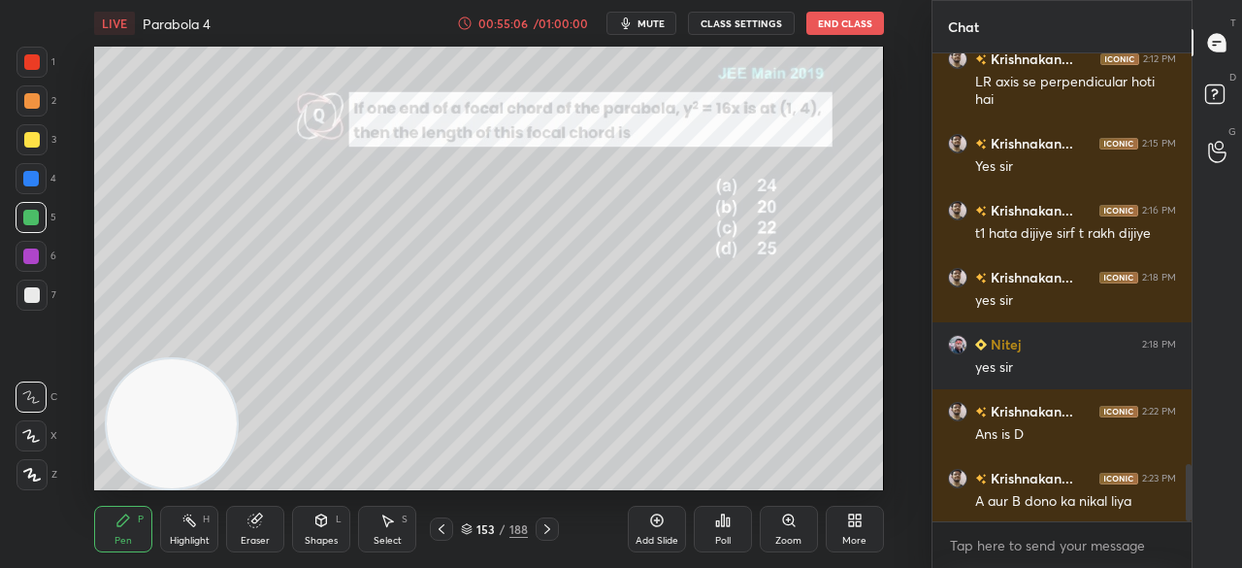
scroll to position [3449, 0]
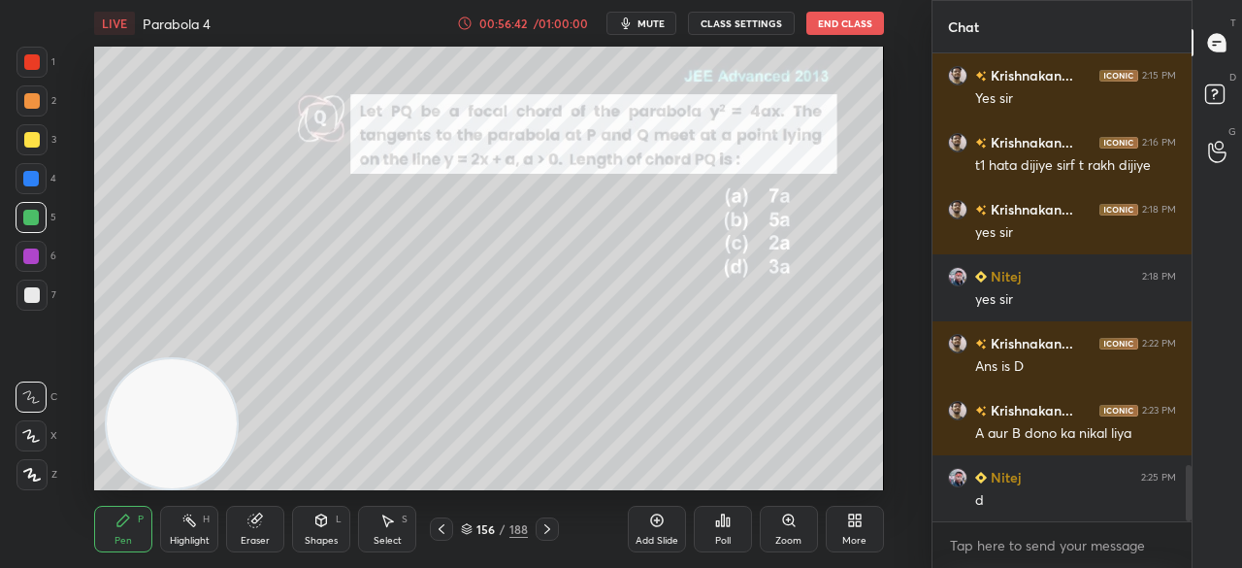
click at [261, 530] on div "Eraser" at bounding box center [255, 529] width 58 height 47
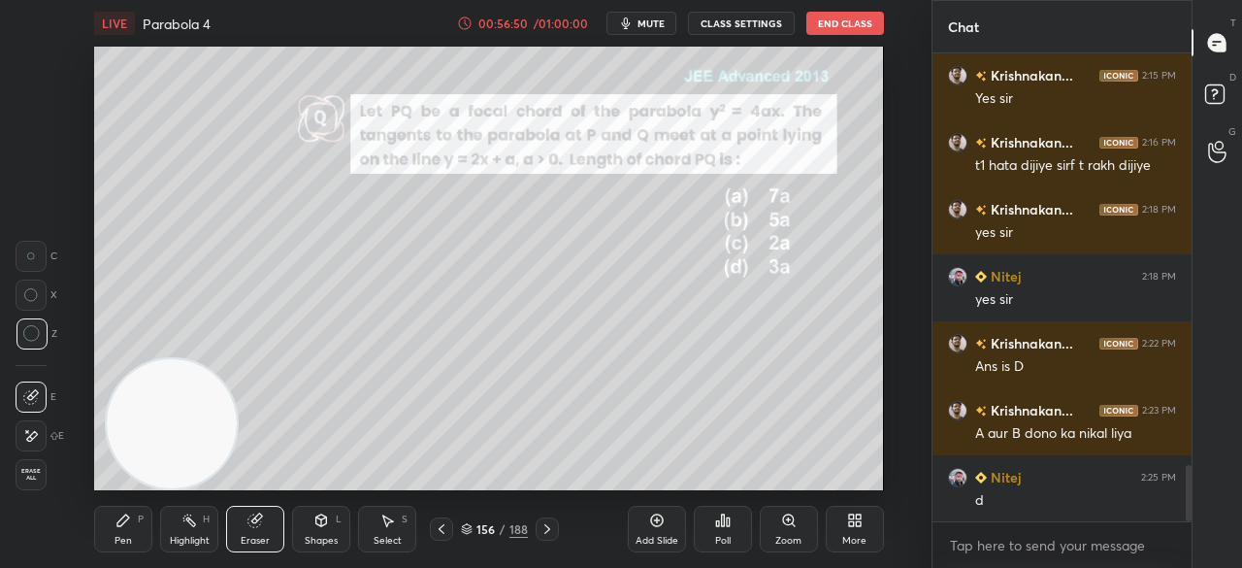
drag, startPoint x: 125, startPoint y: 518, endPoint x: 139, endPoint y: 506, distance: 18.5
click at [128, 519] on icon at bounding box center [123, 520] width 12 height 12
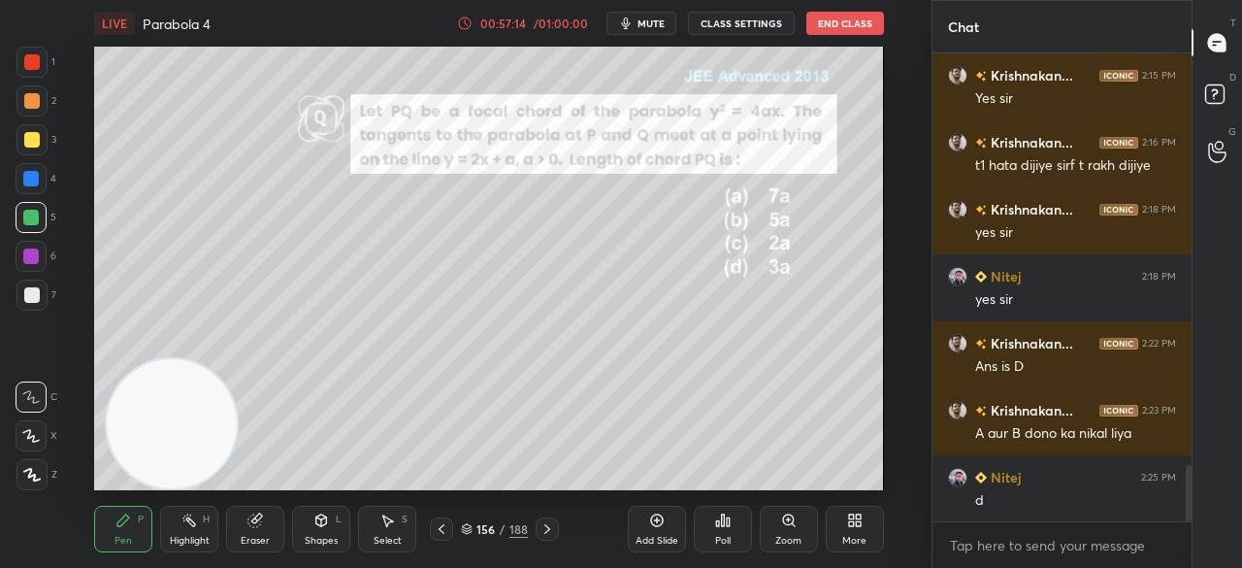
click at [35, 297] on div at bounding box center [32, 295] width 16 height 16
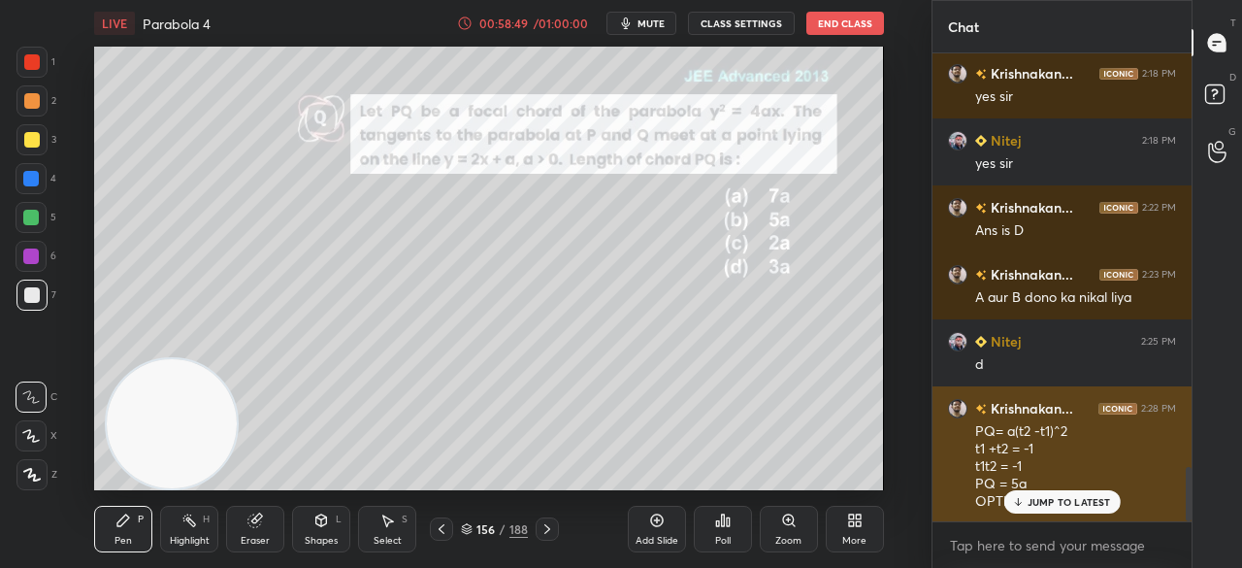
click at [1051, 502] on p "JUMP TO LATEST" at bounding box center [1069, 502] width 83 height 12
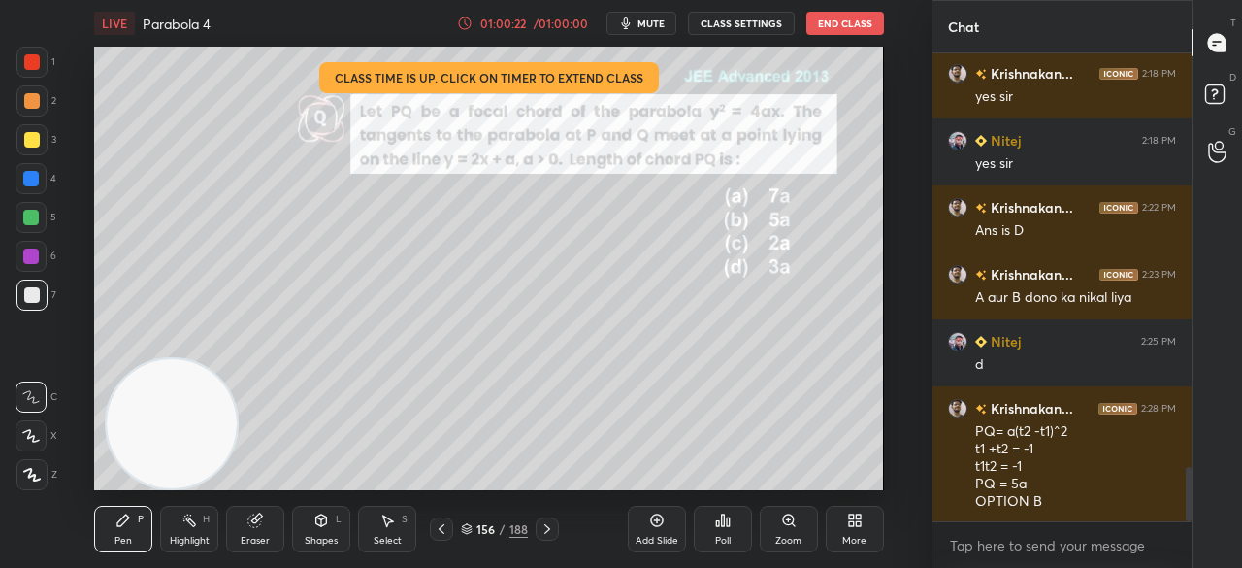
drag, startPoint x: 259, startPoint y: 527, endPoint x: 281, endPoint y: 498, distance: 36.7
click at [267, 520] on div "Eraser" at bounding box center [255, 529] width 58 height 47
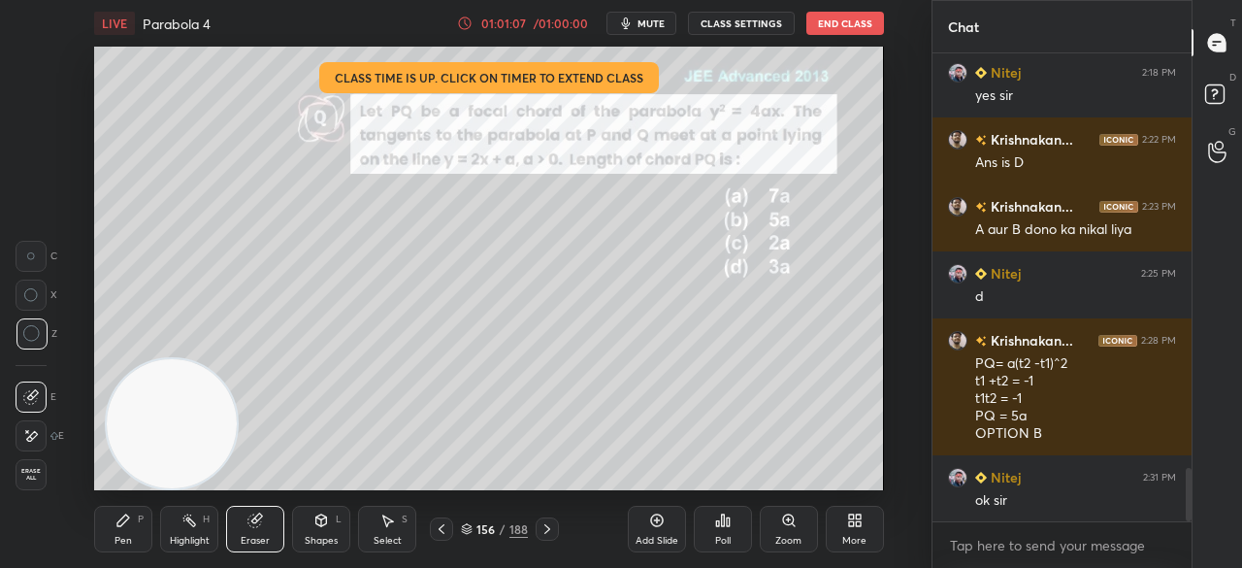
scroll to position [3772, 0]
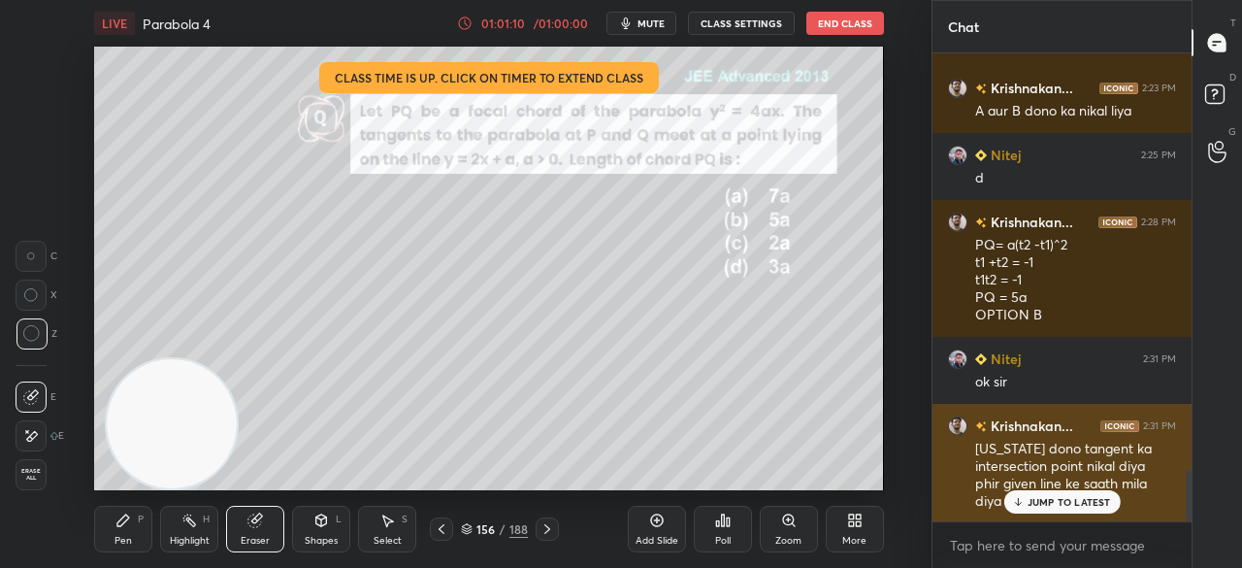
click at [1072, 511] on div "JUMP TO LATEST" at bounding box center [1062, 501] width 116 height 23
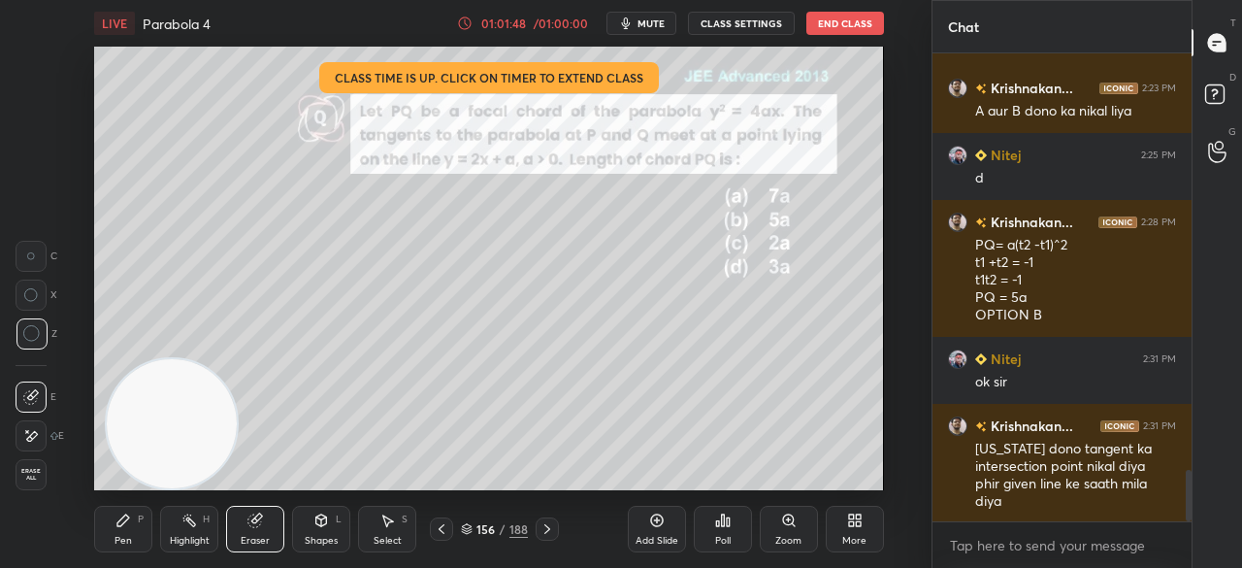
click at [852, 20] on button "End Class" at bounding box center [846, 23] width 78 height 23
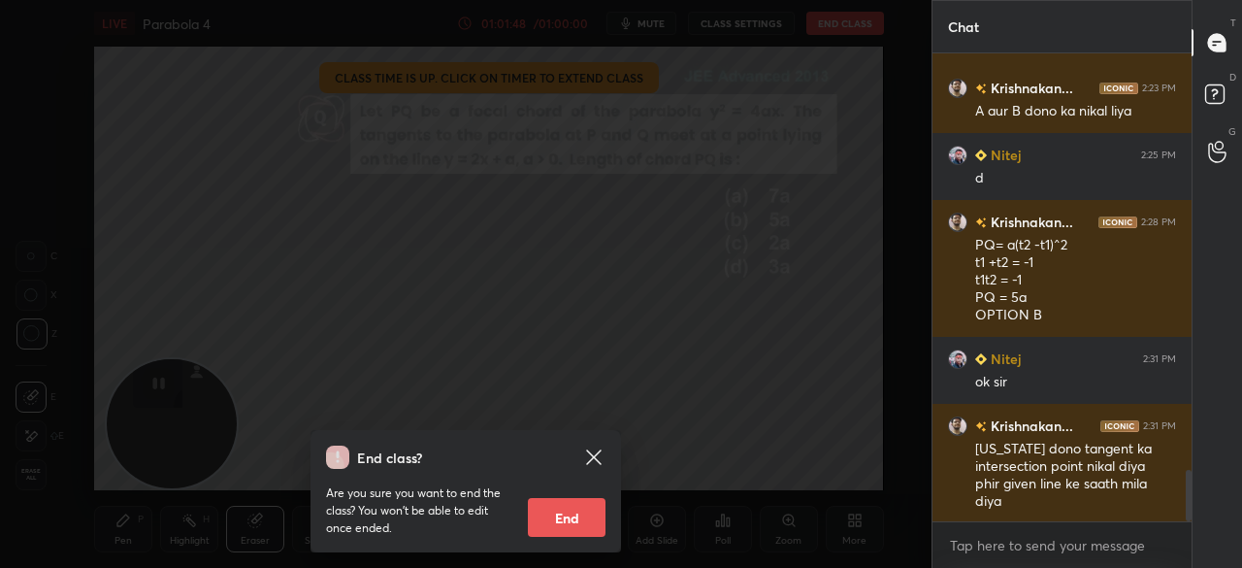
scroll to position [3791, 0]
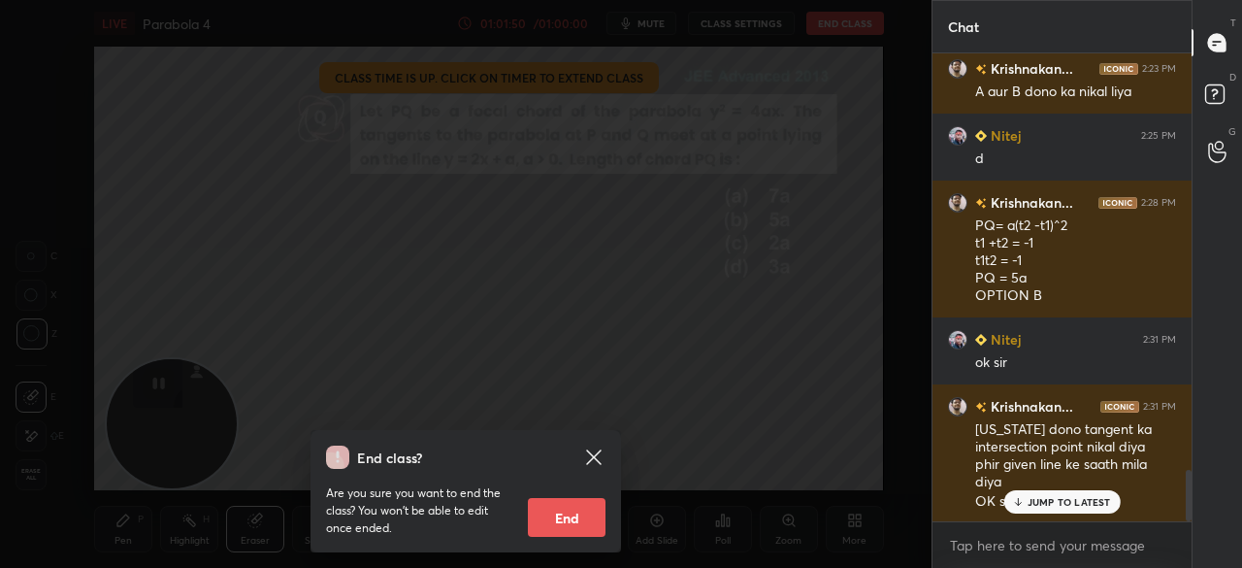
click at [574, 517] on button "End" at bounding box center [567, 517] width 78 height 39
type textarea "x"
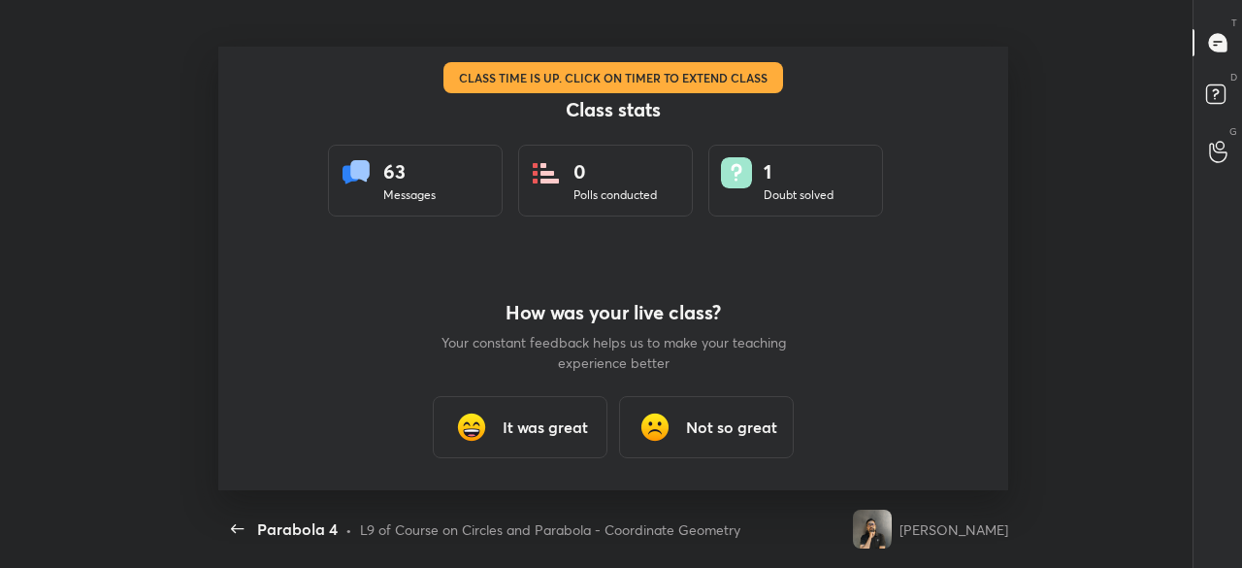
scroll to position [0, 0]
